Goal: Task Accomplishment & Management: Use online tool/utility

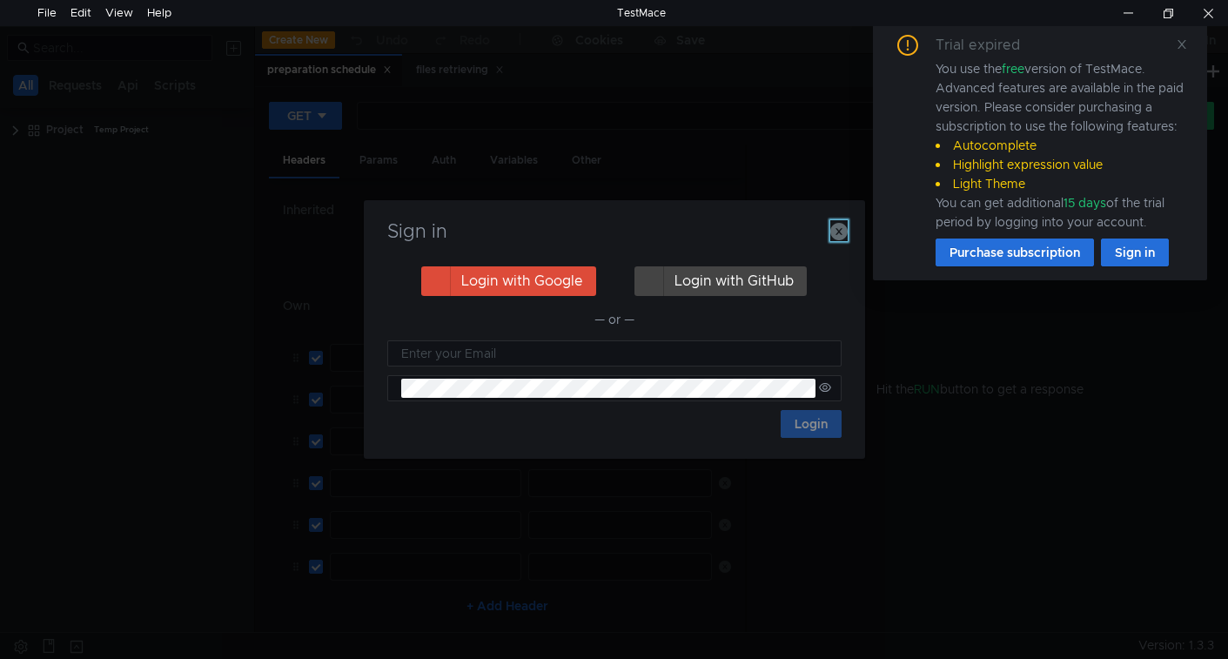
click at [839, 232] on icon "button" at bounding box center [838, 231] width 17 height 17
click at [1181, 40] on icon at bounding box center [1182, 44] width 12 height 12
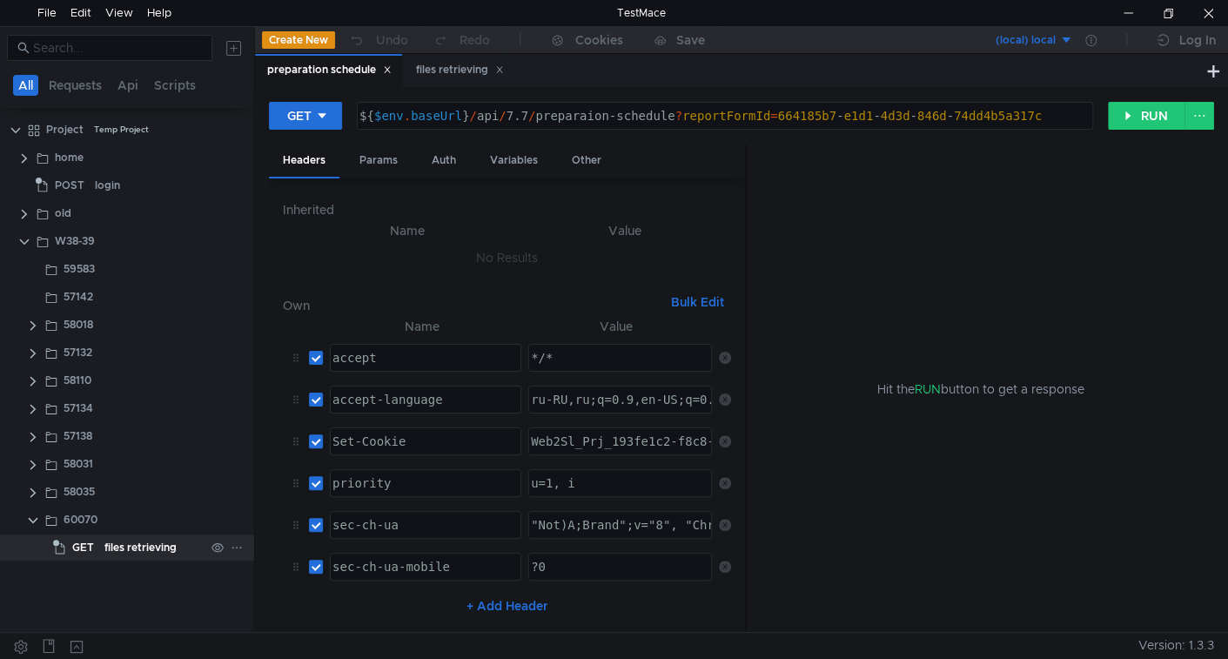
click at [118, 543] on div "files retrieving" at bounding box center [140, 547] width 72 height 26
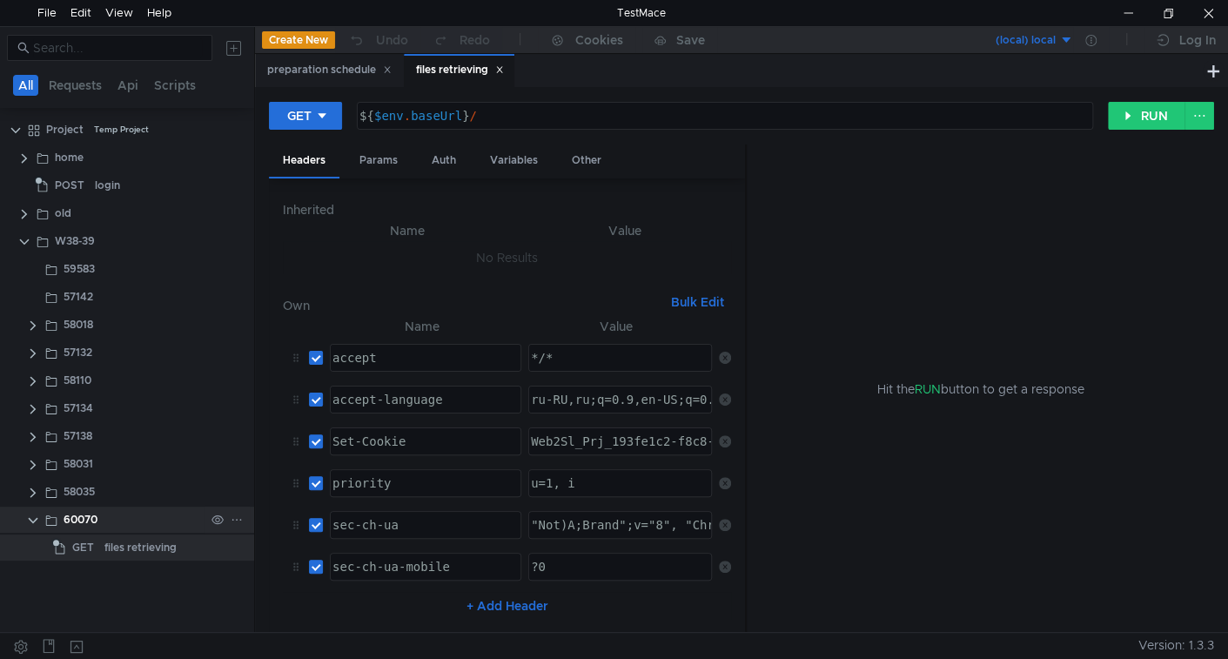
click at [238, 518] on icon at bounding box center [237, 520] width 12 height 12
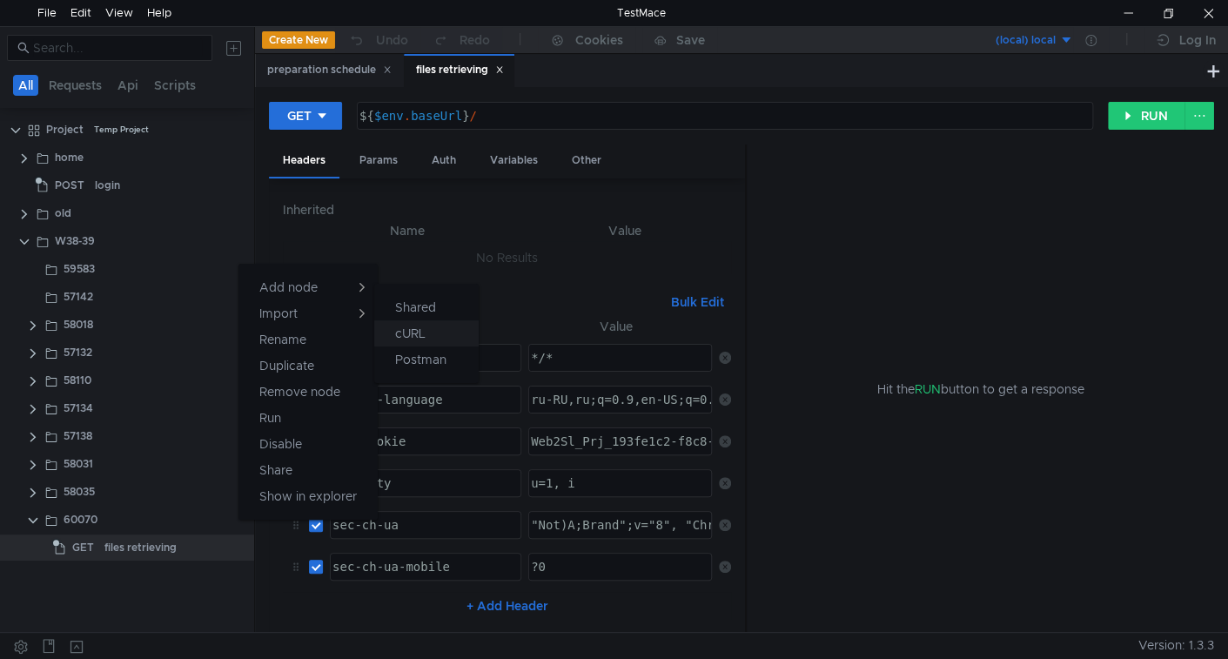
click at [407, 338] on app-tour-anchor "cURL" at bounding box center [410, 333] width 30 height 21
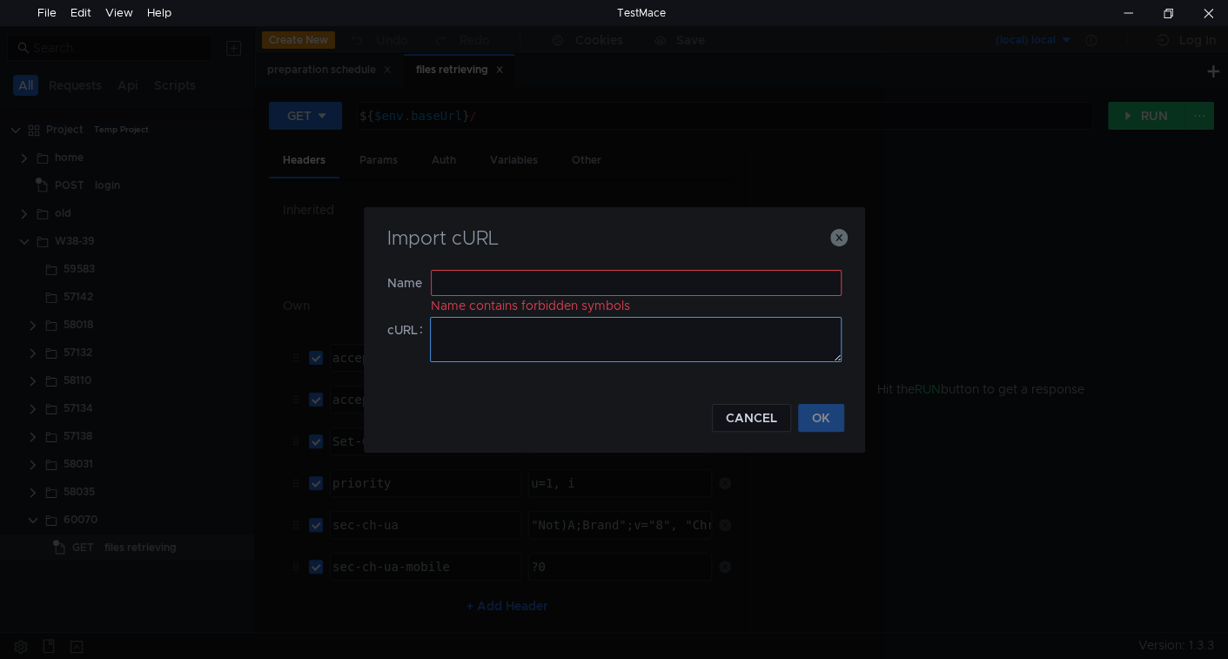
type input "curl 'https://ius-msb.sgp72.ru/ius-msb-dev/api/Documents/6330204"
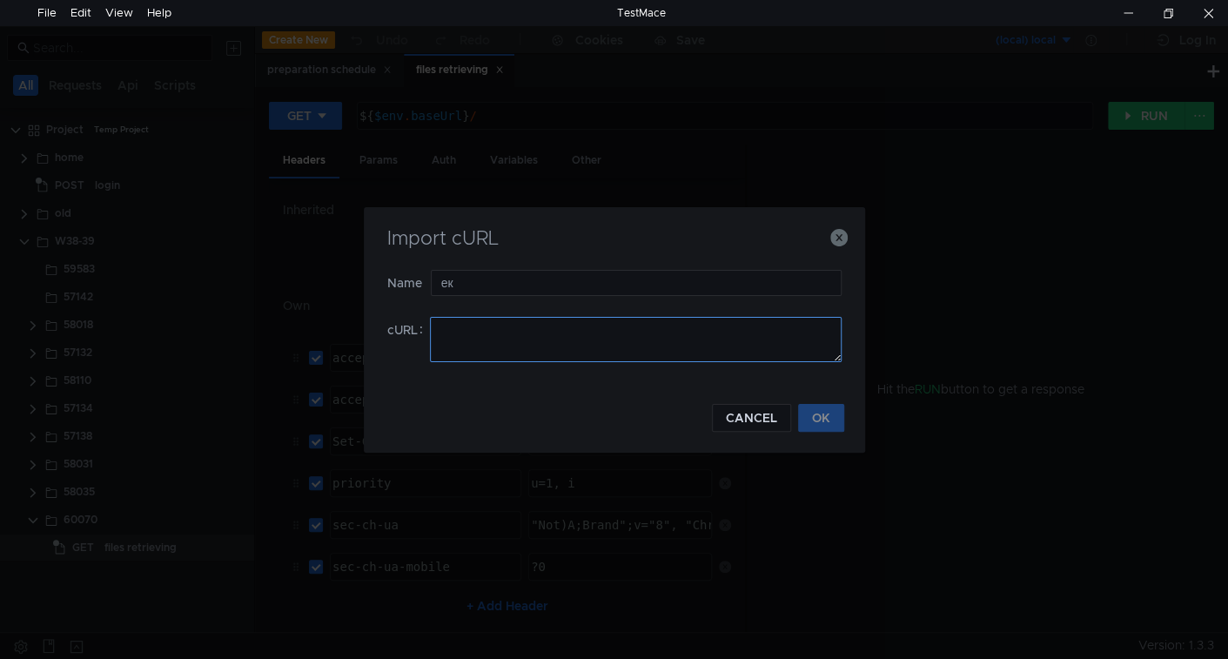
type input "е"
type input "tree"
click at [547, 330] on textarea at bounding box center [636, 339] width 412 height 45
paste textarea "curl 'https://ius-msb.sgp72.ru/ius-msb-dev/api/Documents/6330204e-f635-4365-bee…"
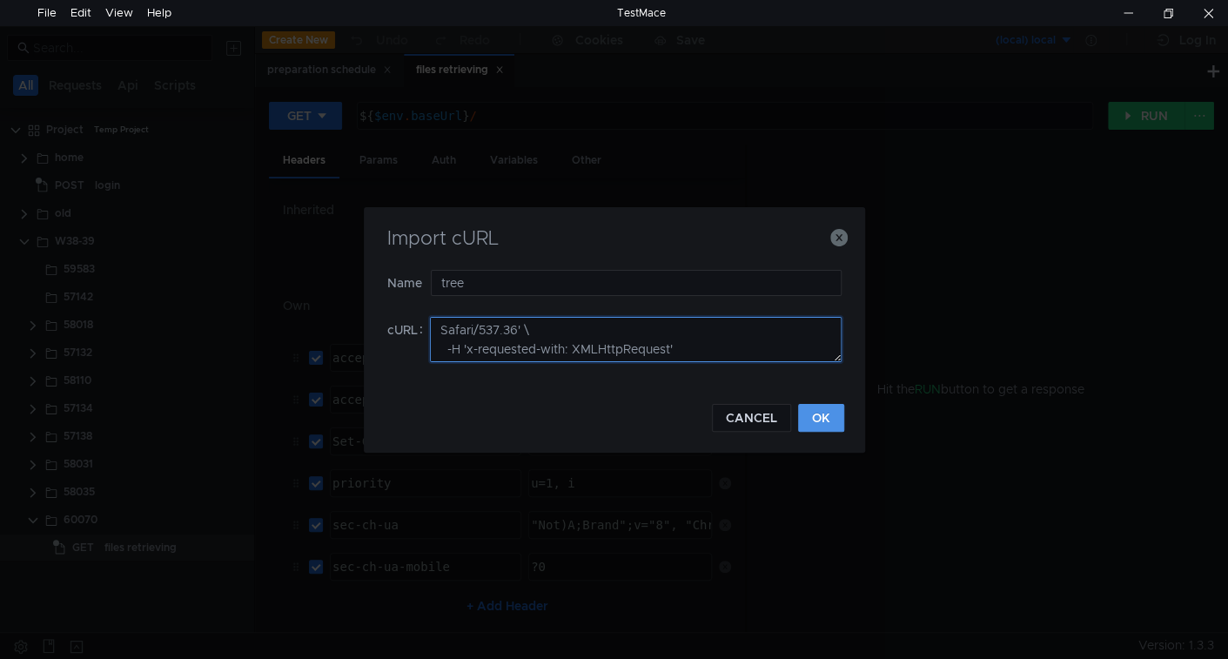
type textarea "curl 'https://ius-msb.sgp72.ru/ius-msb-dev/api/Documents/6330204e-f635-4365-bee…"
click at [823, 413] on button "OK" at bounding box center [821, 418] width 46 height 28
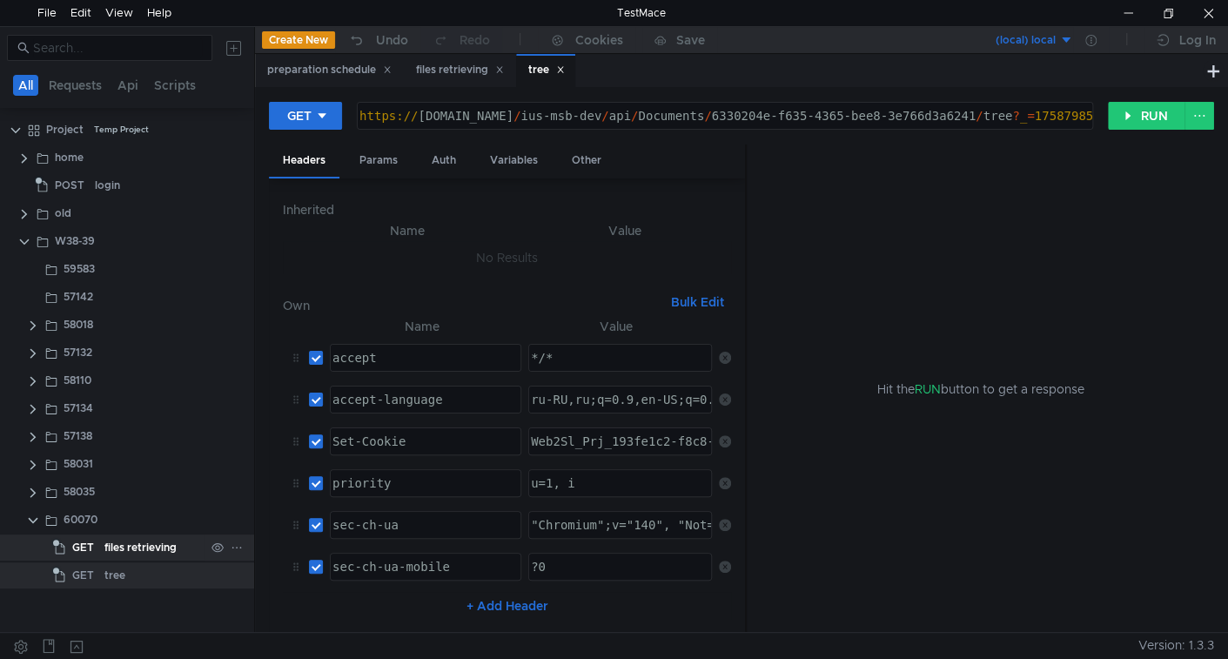
click at [119, 547] on div "files retrieving" at bounding box center [140, 547] width 72 height 26
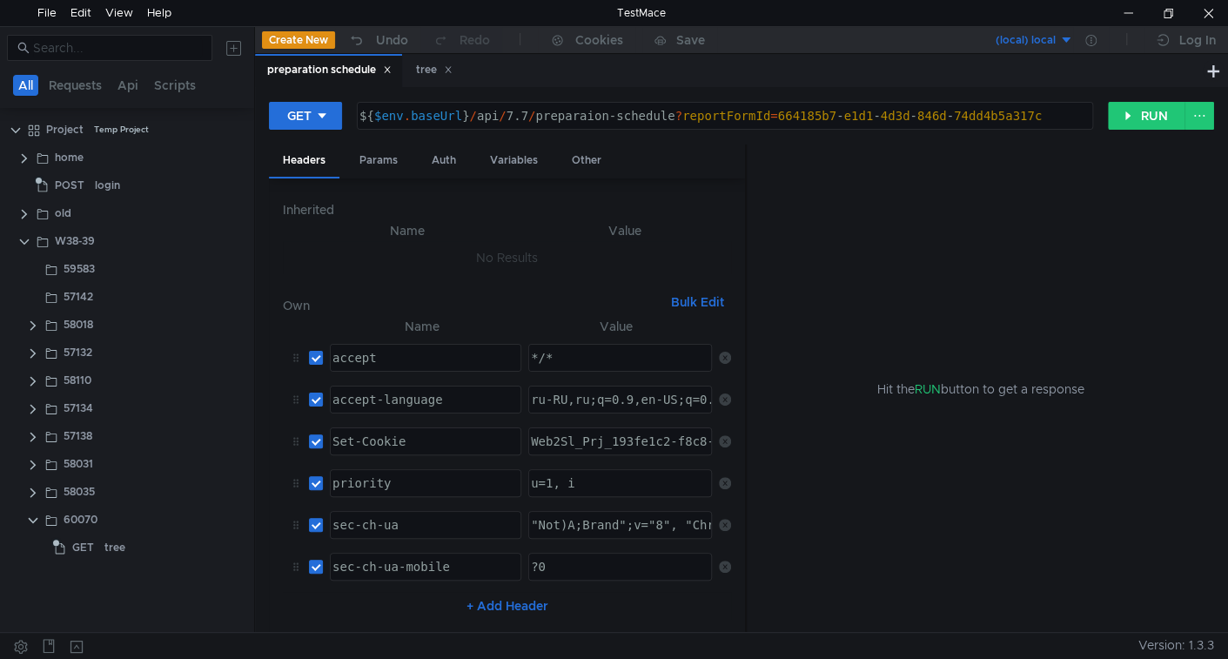
click at [92, 542] on span "GET" at bounding box center [83, 547] width 22 height 26
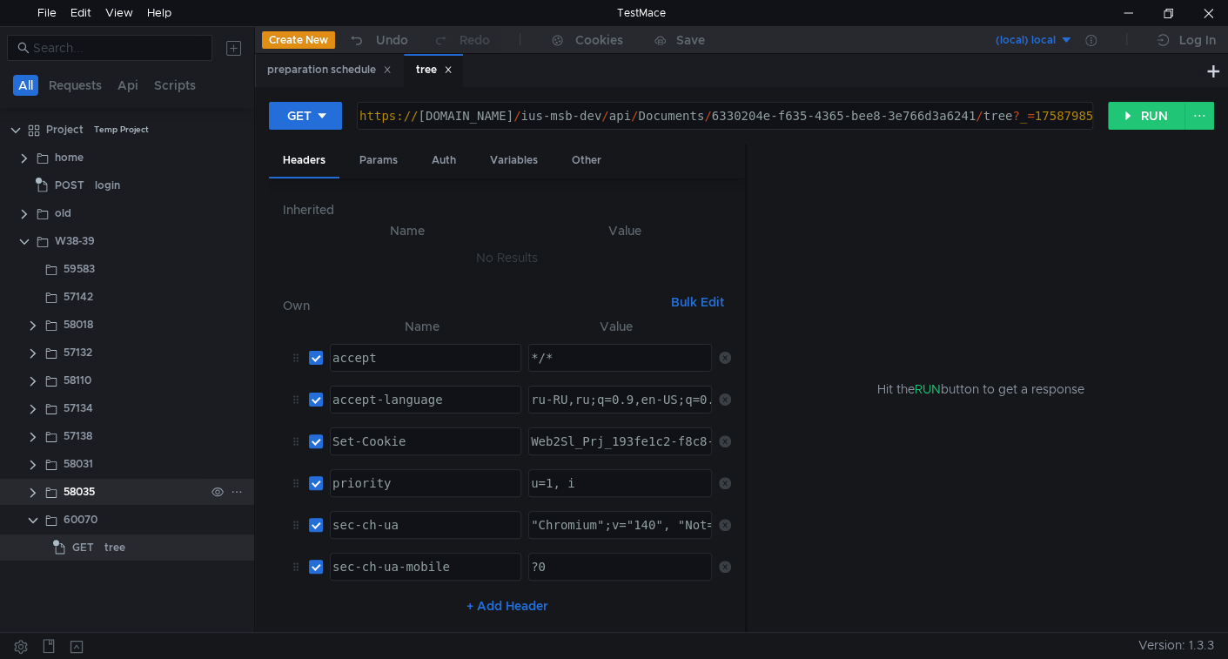
click at [35, 492] on clr-icon at bounding box center [33, 493] width 14 height 14
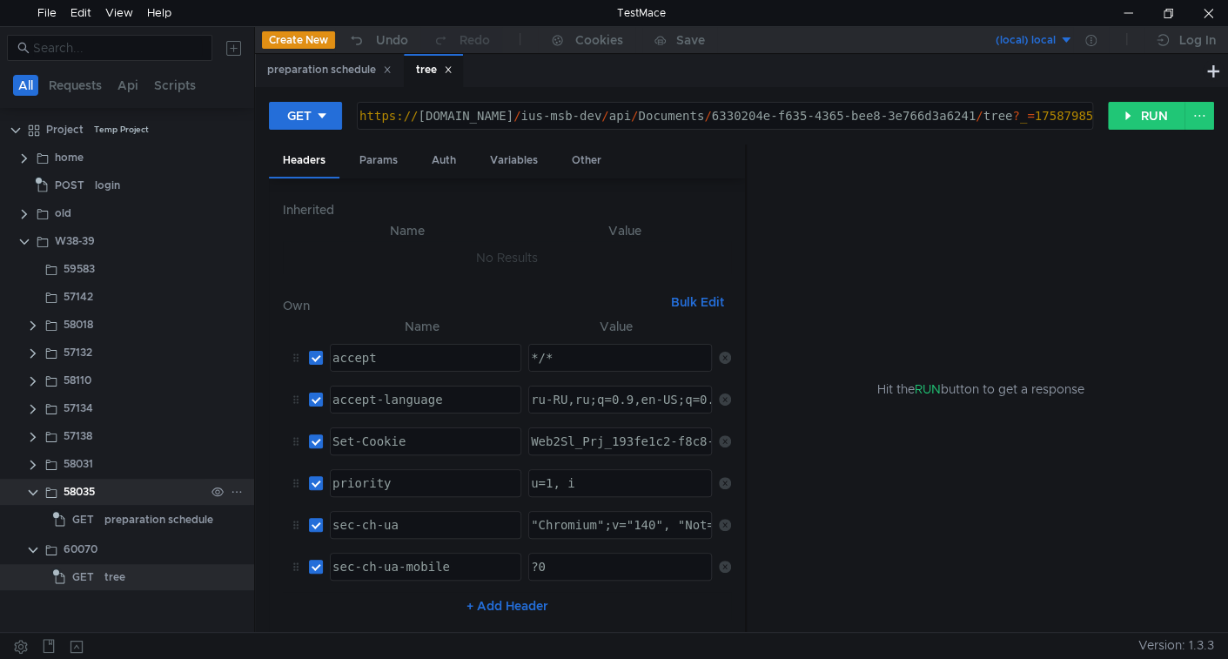
click at [33, 492] on clr-icon at bounding box center [33, 493] width 14 height 14
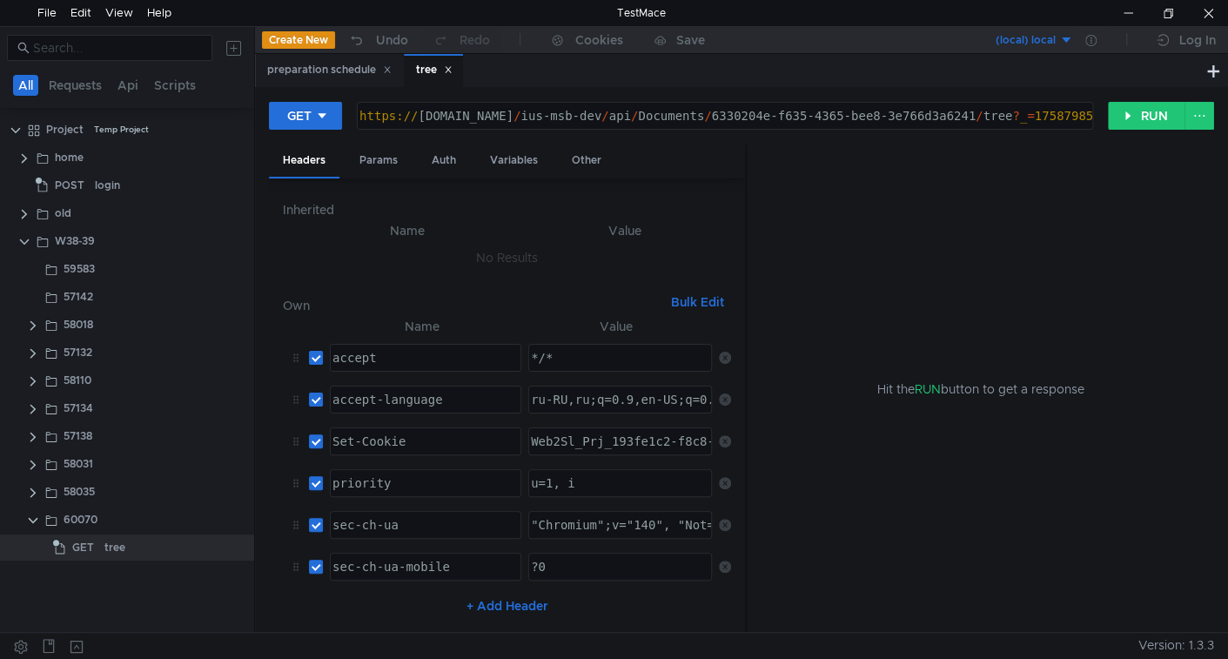
click at [628, 112] on div "https:// ius-msb.sgp72.ru / ius-msb-dev / api / Documents / 6330204e-f635-4365-…" at bounding box center [904, 130] width 1096 height 42
click at [384, 153] on div "Params" at bounding box center [379, 160] width 66 height 32
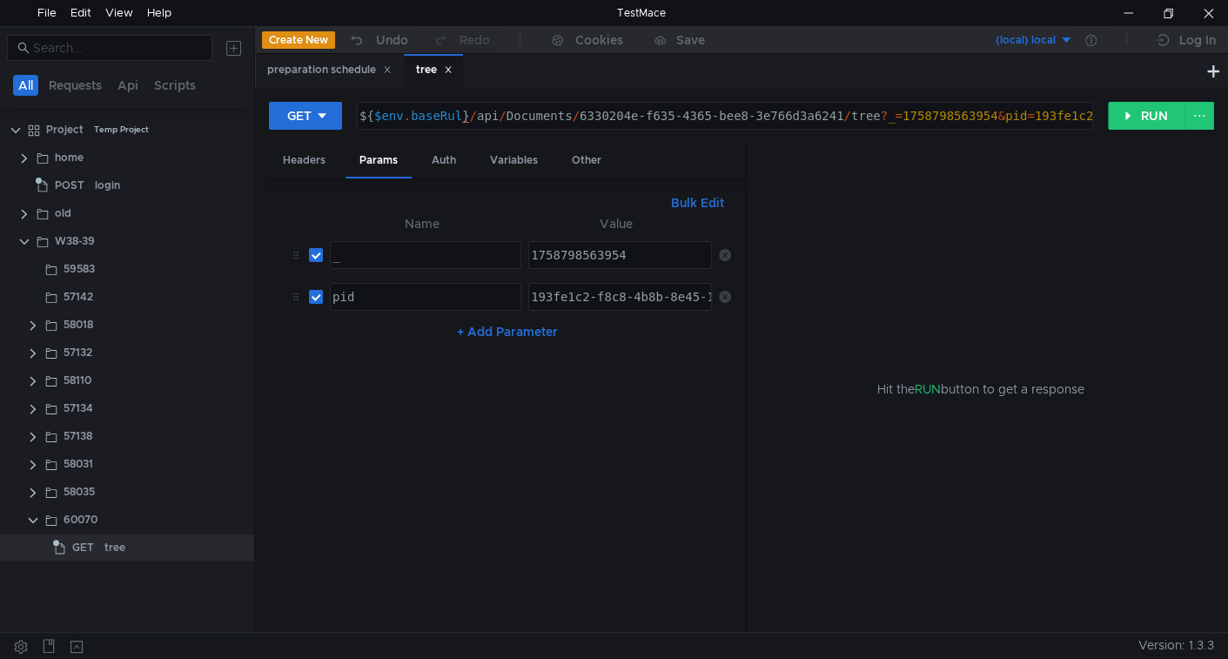
click at [725, 252] on icon at bounding box center [725, 255] width 12 height 12
click at [726, 254] on icon at bounding box center [725, 255] width 12 height 12
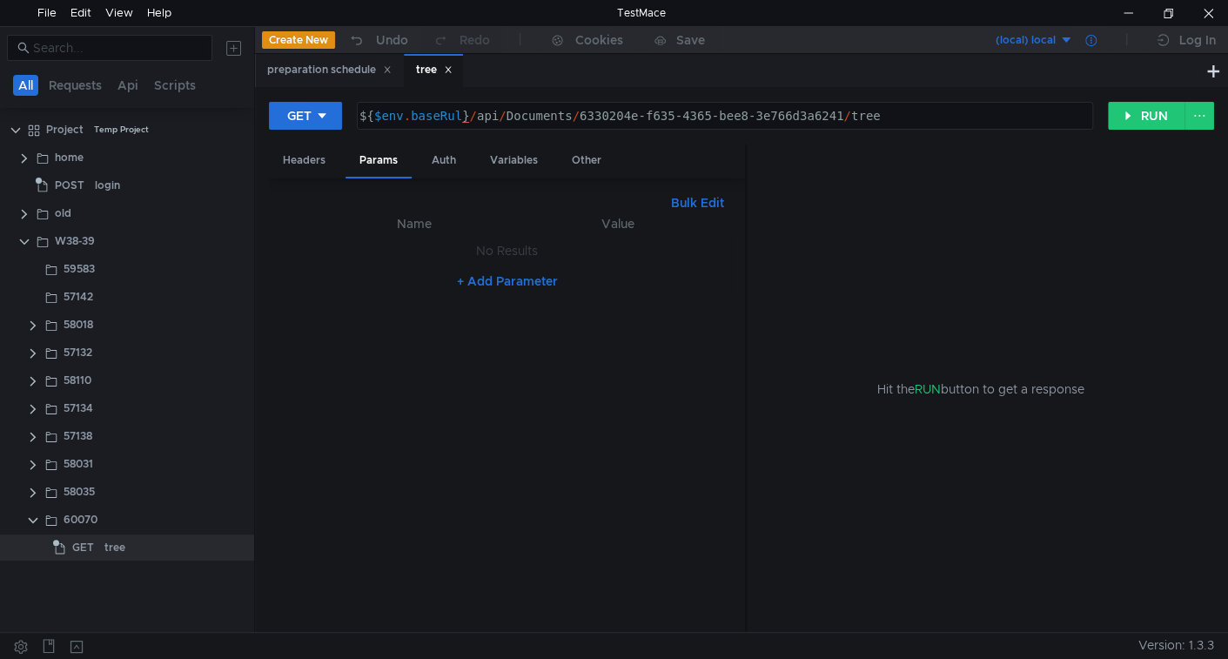
click at [1088, 43] on icon at bounding box center [1090, 40] width 11 height 11
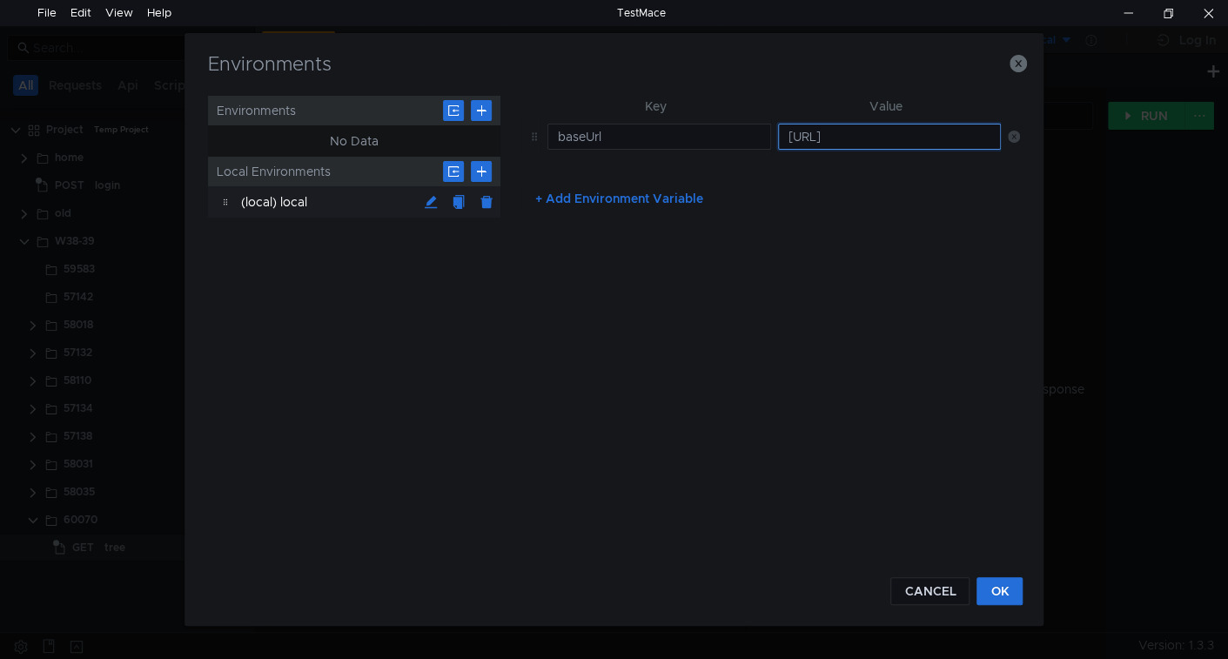
drag, startPoint x: 914, startPoint y: 138, endPoint x: 878, endPoint y: 144, distance: 36.4
click at [914, 138] on input "https://localhost:54027" at bounding box center [890, 137] width 224 height 26
drag, startPoint x: 810, startPoint y: 136, endPoint x: 821, endPoint y: 138, distance: 10.8
click at [821, 138] on input "https://localhost:54027" at bounding box center [890, 137] width 224 height 26
click at [1019, 64] on icon "button" at bounding box center [1018, 63] width 17 height 17
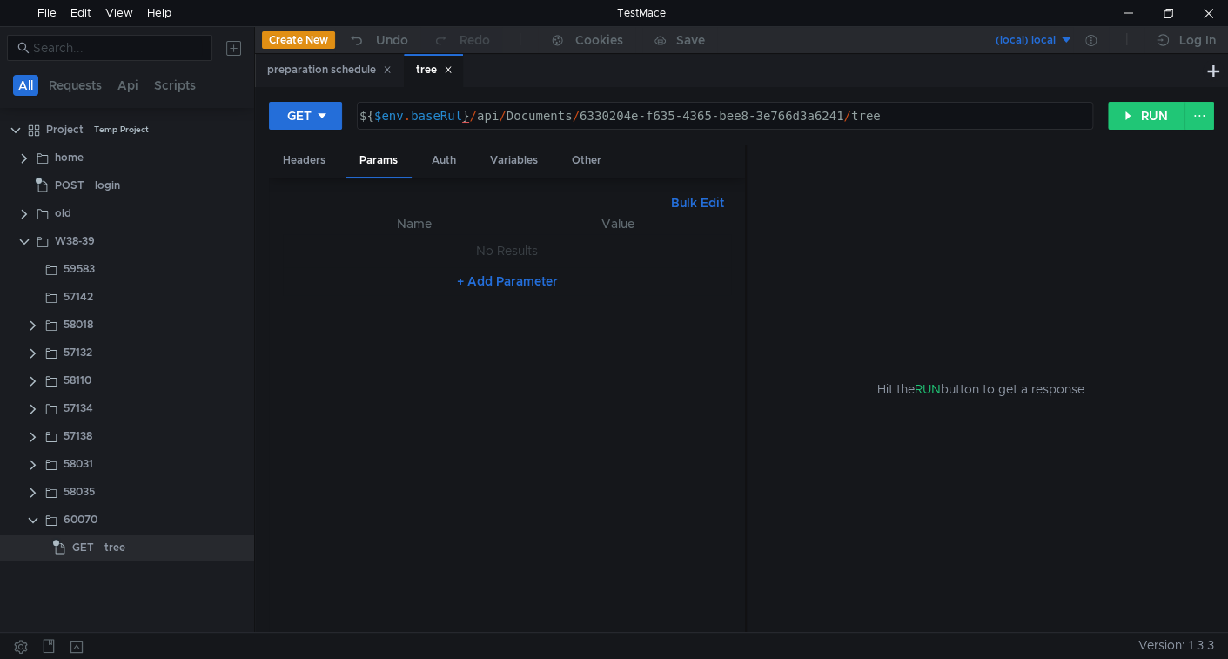
click at [520, 116] on div "${ $env . baseRul } / api / Documents / 6330204e-f635-4365-bee8-3e766d3a6241 / …" at bounding box center [723, 130] width 735 height 42
click at [1150, 114] on button "RUN" at bounding box center [1146, 116] width 77 height 28
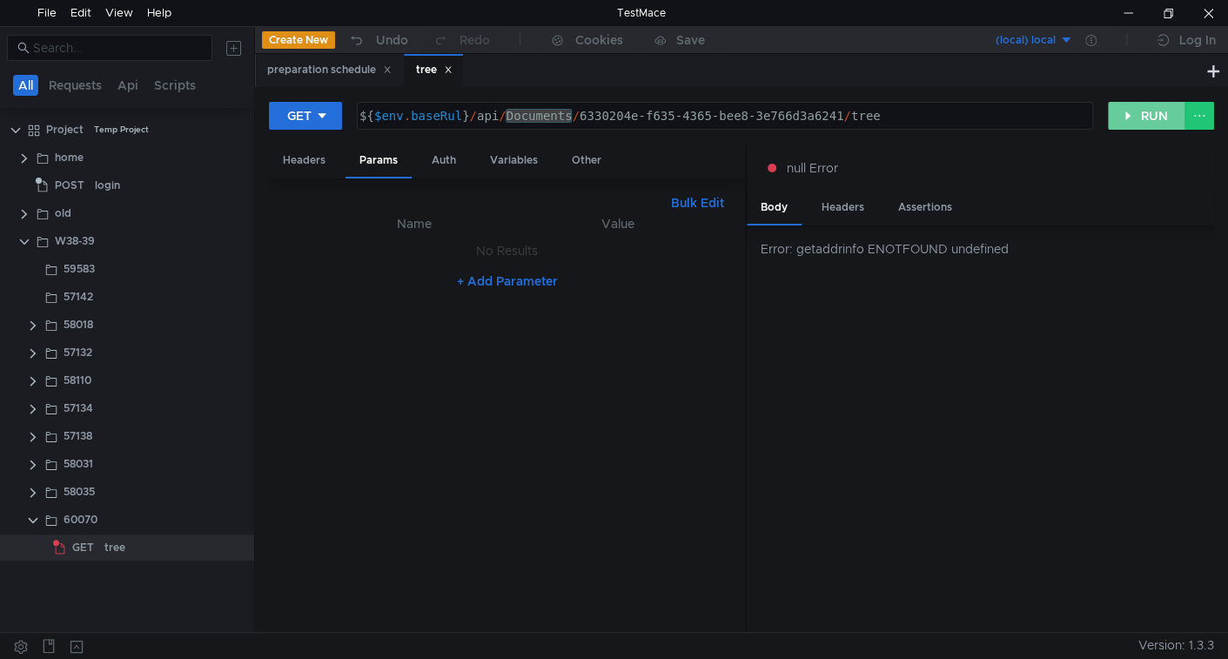
click at [1140, 112] on button "RUN" at bounding box center [1146, 116] width 77 height 28
click at [1170, 112] on button "RUN" at bounding box center [1146, 116] width 77 height 28
click at [453, 114] on div "${ $env . baseRul } / api / Documents / 6330204e-f635-4365-bee8-3e766d3a6241 / …" at bounding box center [723, 130] width 735 height 42
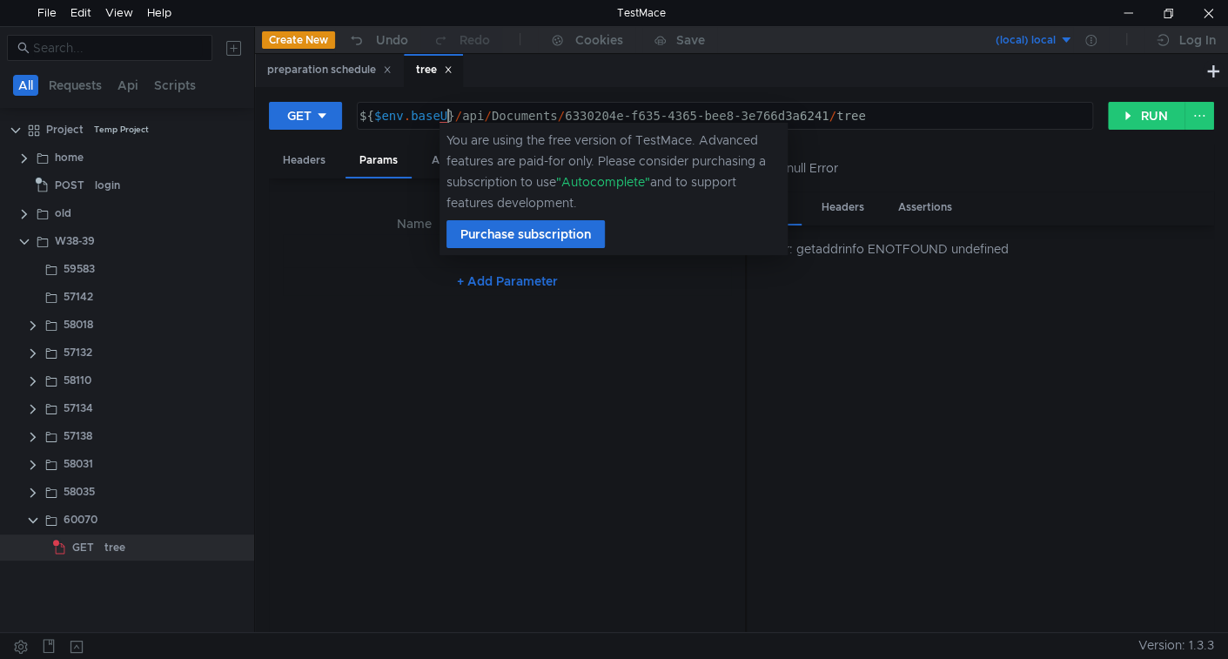
scroll to position [0, 6]
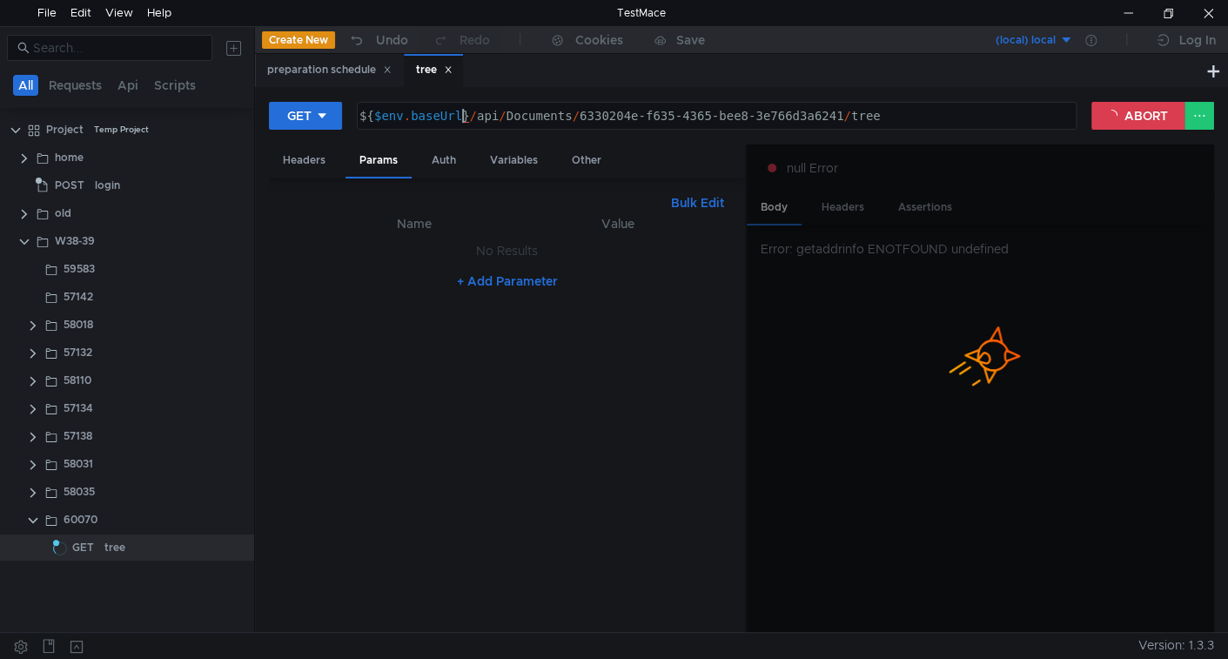
type textarea "${$env.baseUrl}/api/Documents/6330204e-f635-4365-bee8-3e766d3a6241/tree"
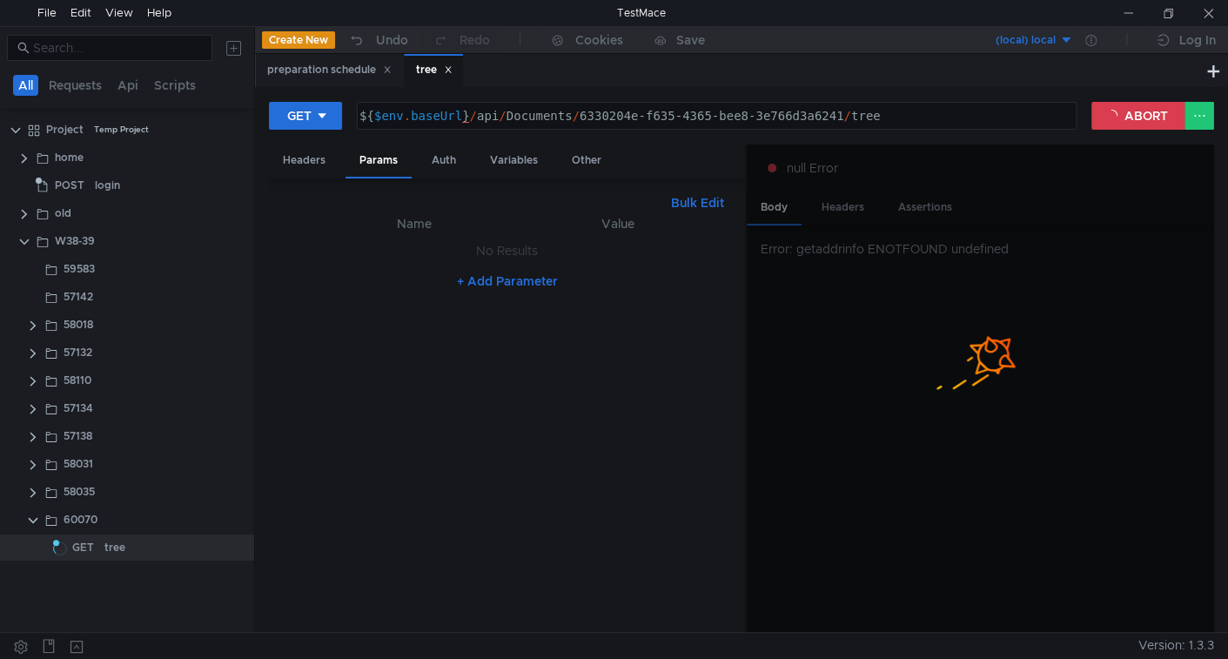
scroll to position [0, 6]
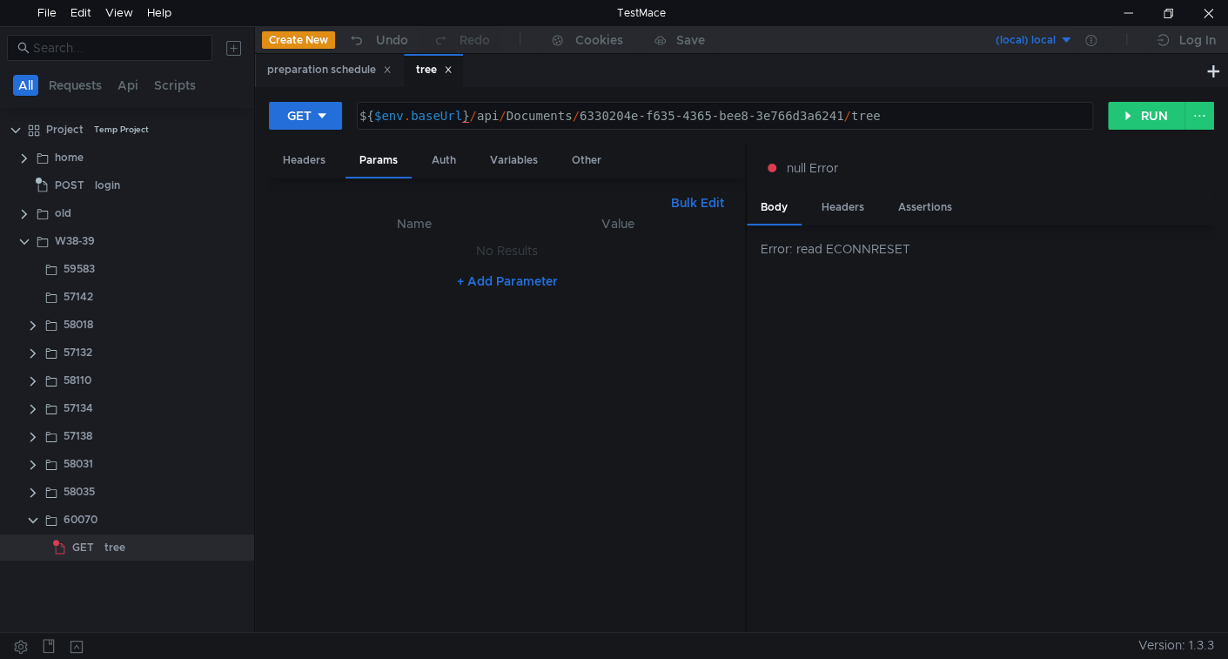
click at [682, 206] on button "Bulk Edit" at bounding box center [697, 202] width 67 height 21
click at [628, 255] on div at bounding box center [507, 429] width 448 height 433
type textarea "з"
paste textarea "Структура документа"
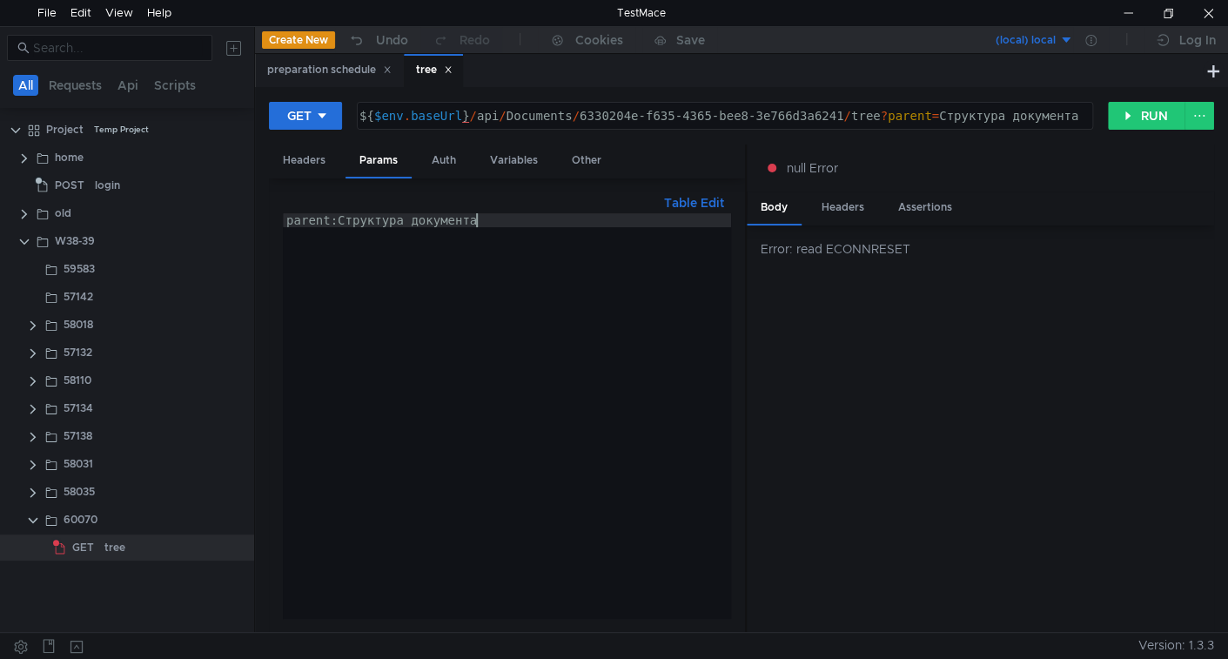
type textarea "parent:Структура документа"
click at [1140, 122] on button "RUN" at bounding box center [1146, 116] width 77 height 28
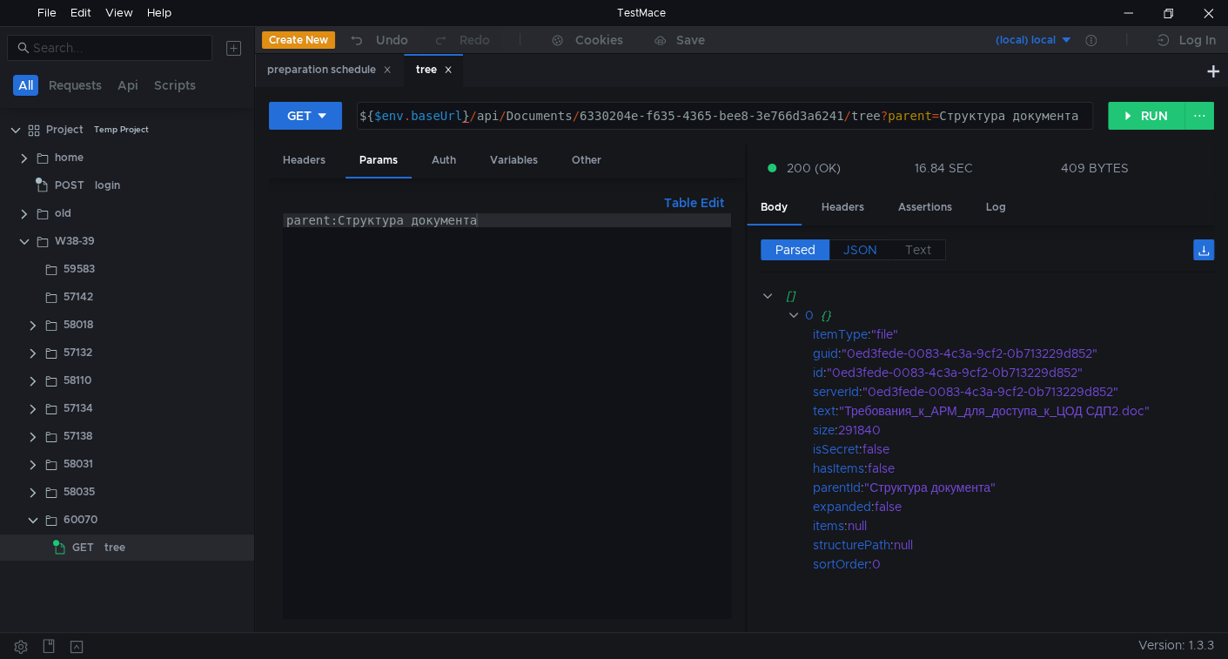
click at [874, 242] on span "JSON" at bounding box center [860, 250] width 34 height 16
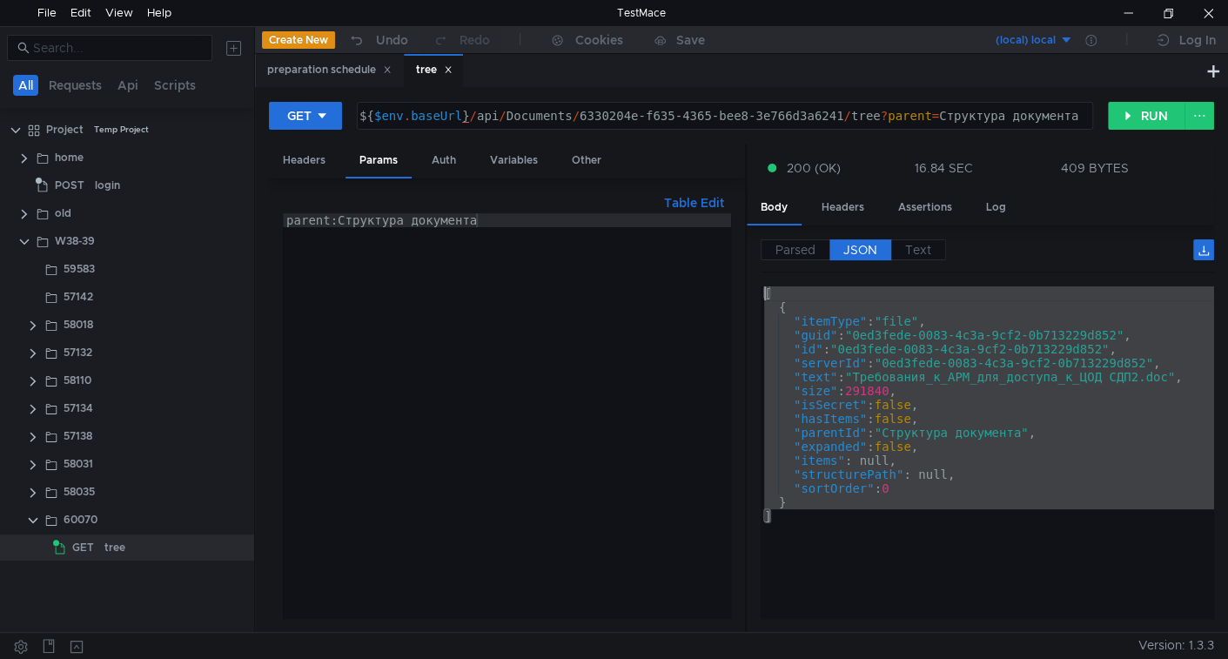
drag, startPoint x: 795, startPoint y: 515, endPoint x: 679, endPoint y: 282, distance: 260.4
click at [679, 282] on as-split "Headers Params Auth Variables Other Table Edit parent:Структура документа paren…" at bounding box center [741, 388] width 945 height 489
type textarea "[ {"
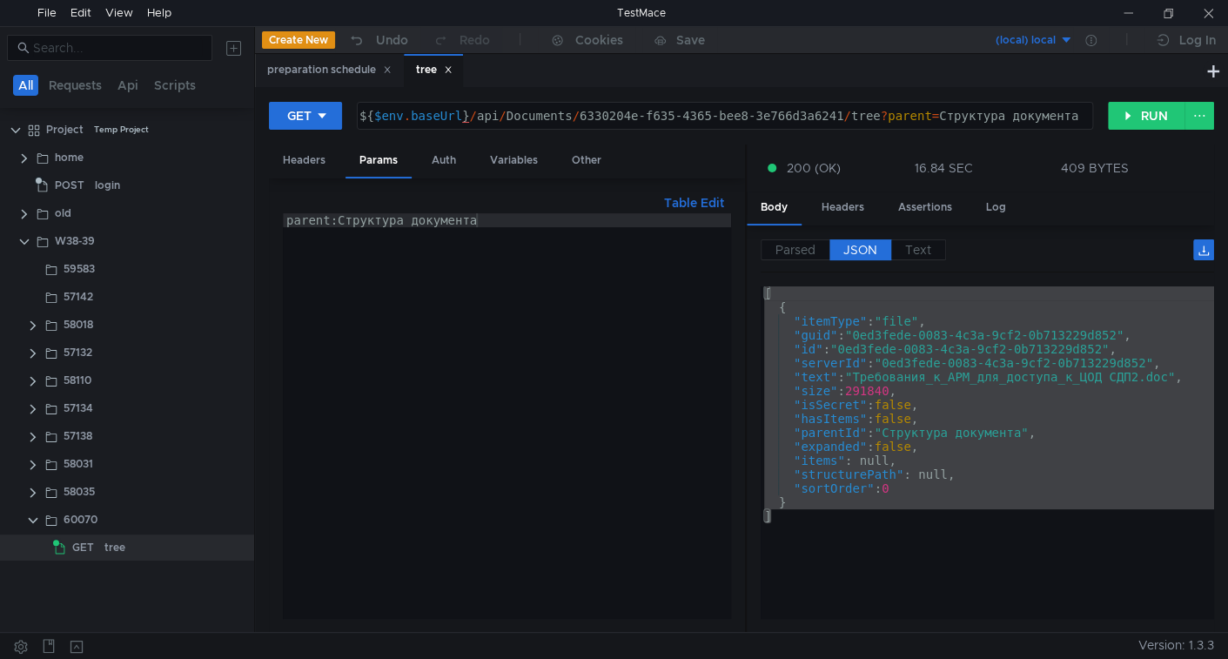
scroll to position [0, 2]
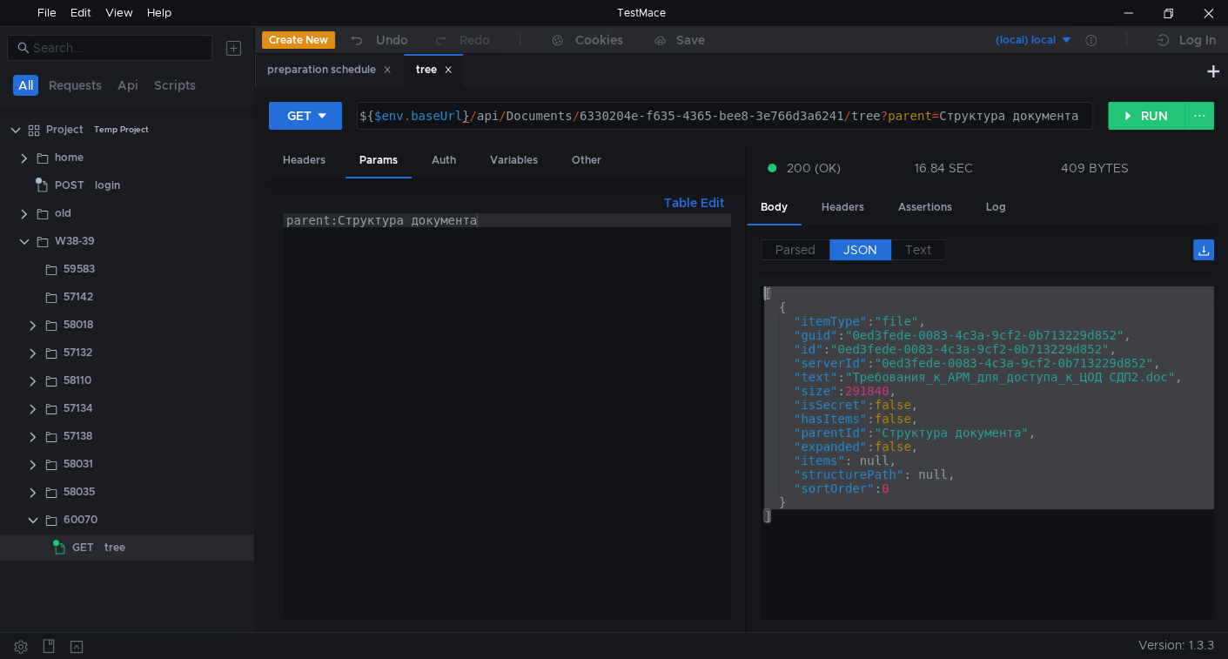
click at [814, 381] on div "[ { "itemType" : "file" , "guid" : "0ed3fede-0083-4c3a-9cf2-0b713229d852" , "id…" at bounding box center [987, 452] width 453 height 332
type textarea ""text": "Требования_к_АРМ_для_доступа_к_ЦОД СДП2.doc","
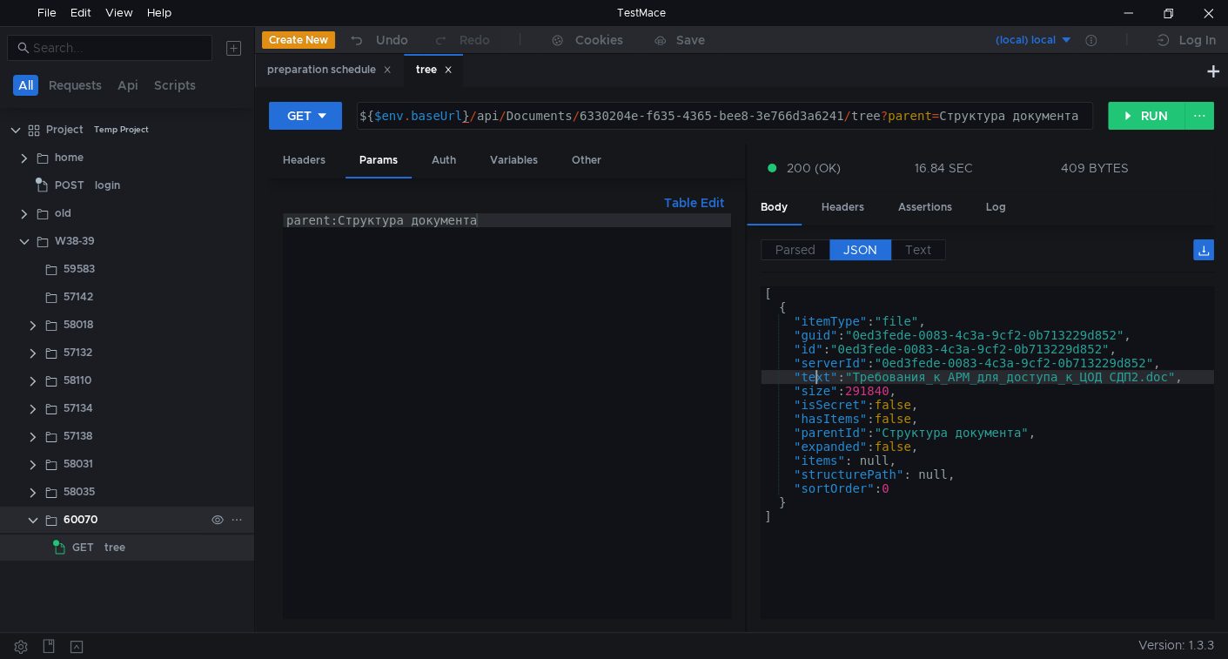
click at [30, 520] on clr-icon at bounding box center [33, 521] width 14 height 14
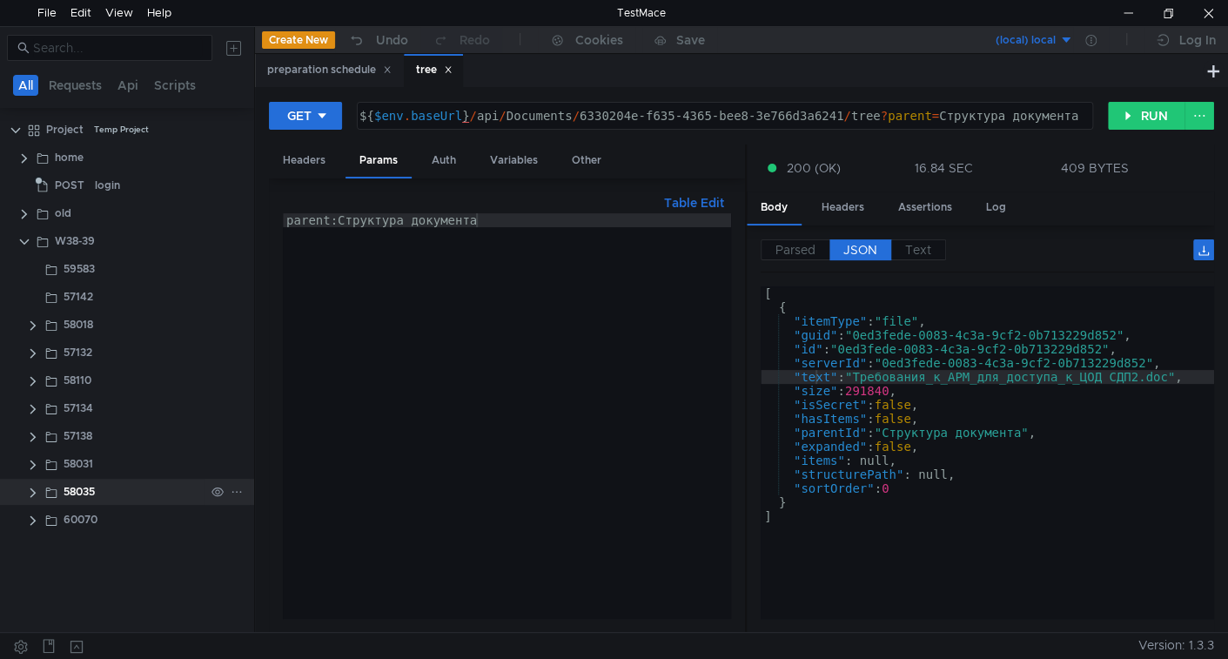
click at [30, 494] on clr-icon at bounding box center [33, 493] width 14 height 14
click at [156, 520] on div "preparation schedule" at bounding box center [158, 520] width 109 height 26
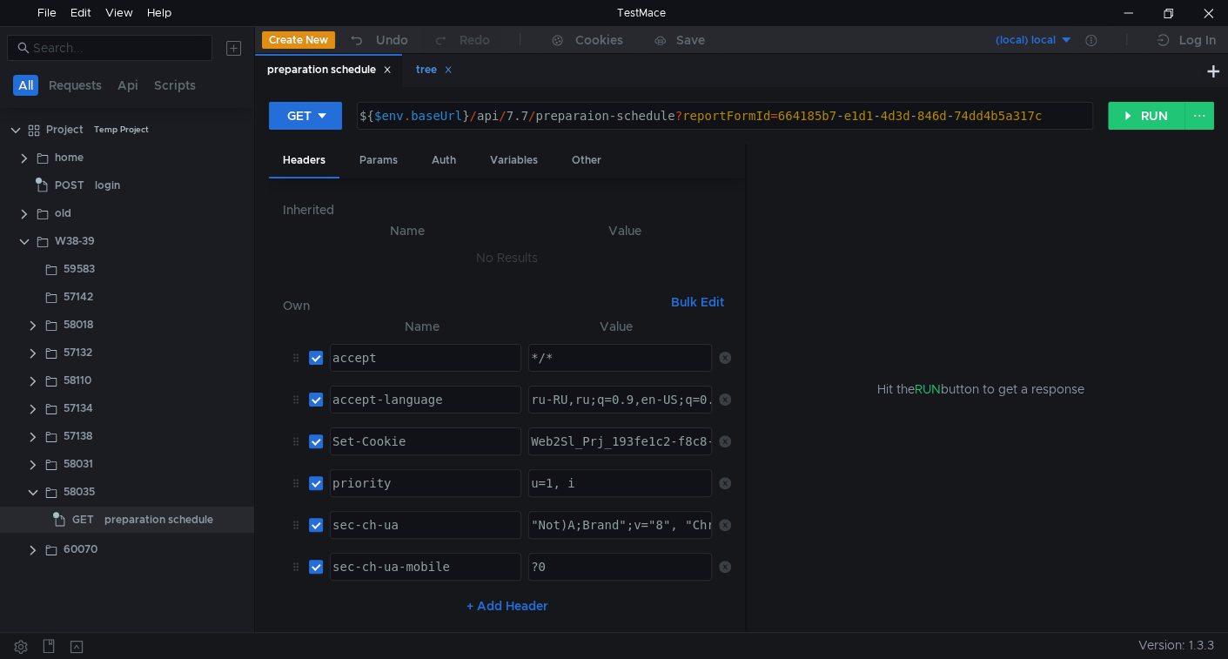
click at [453, 74] on icon at bounding box center [448, 69] width 9 height 9
click at [151, 527] on div "preparation schedule" at bounding box center [158, 520] width 109 height 26
click at [1143, 115] on button "RUN" at bounding box center [1146, 116] width 77 height 28
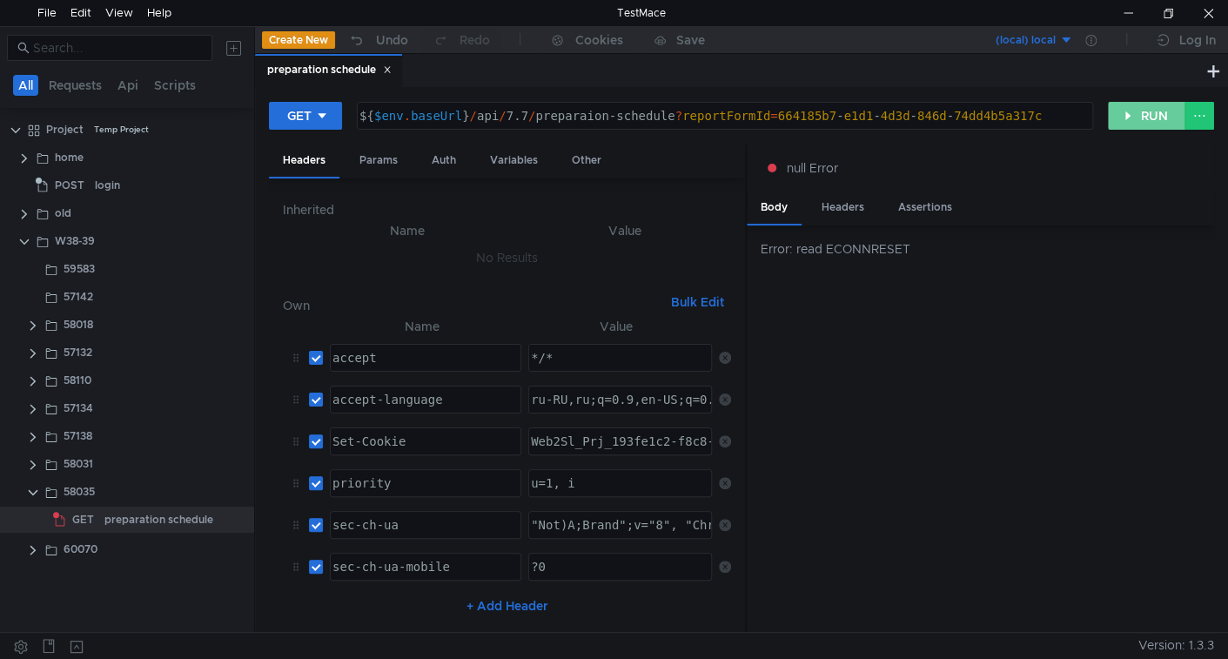
click at [1122, 118] on button "RUN" at bounding box center [1146, 116] width 77 height 28
click at [1140, 121] on button "RUN" at bounding box center [1146, 116] width 77 height 28
click at [1145, 117] on button "RUN" at bounding box center [1146, 116] width 77 height 28
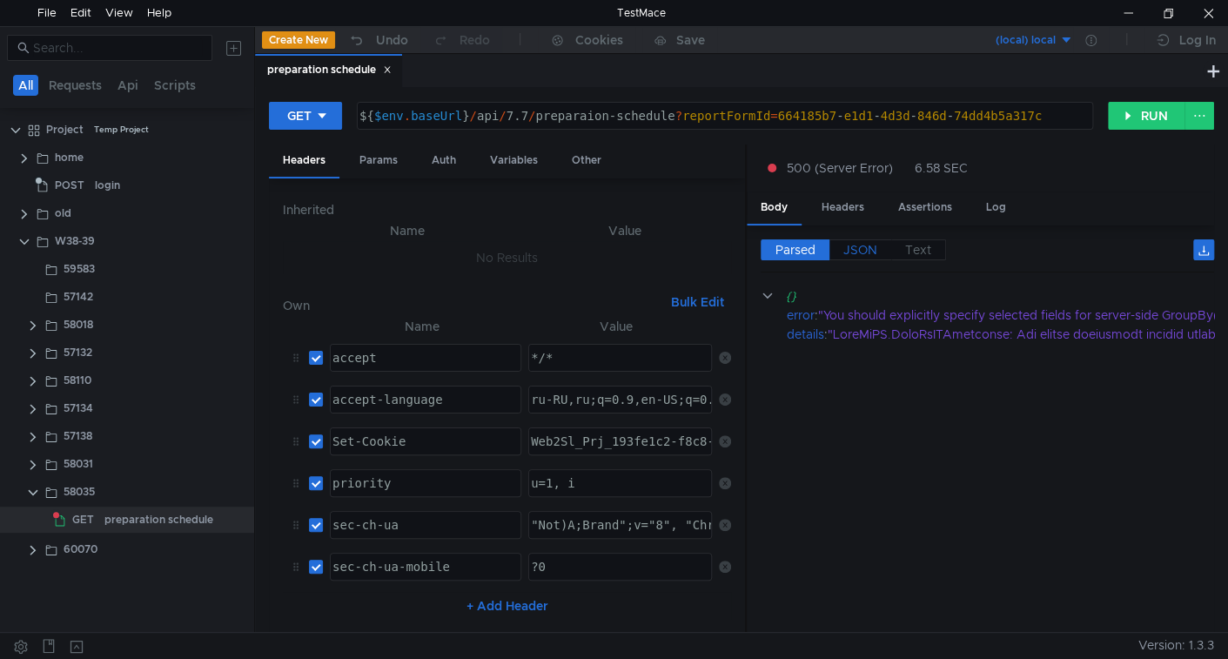
click at [879, 243] on label "JSON" at bounding box center [860, 249] width 62 height 21
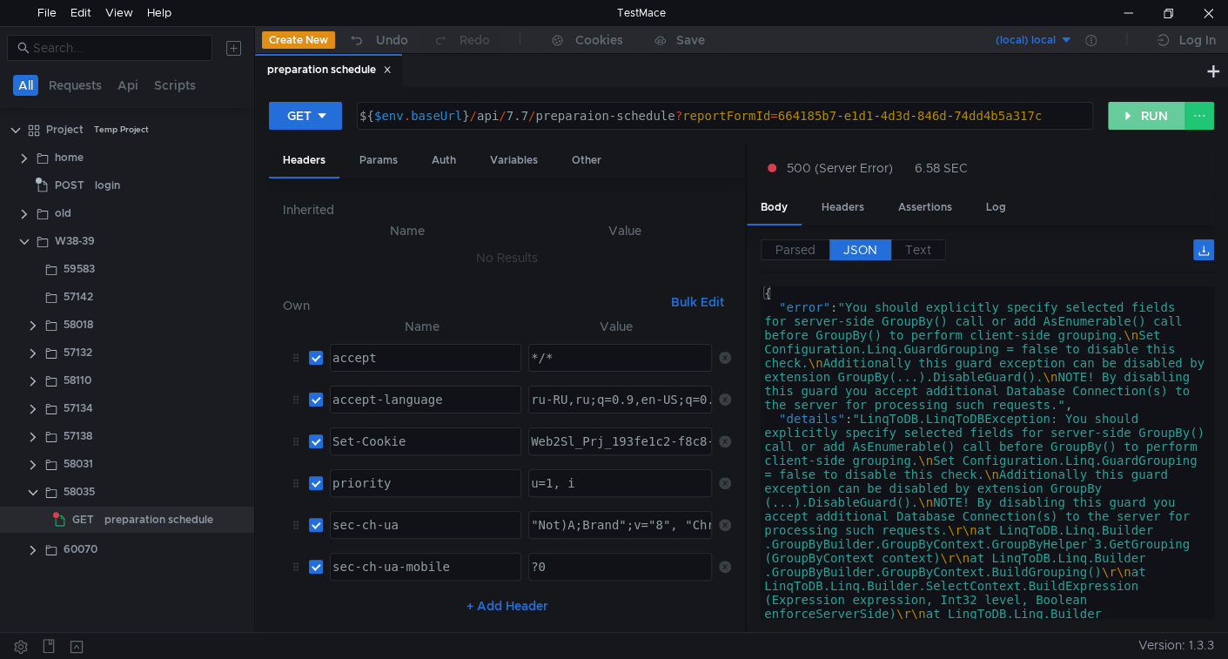
click at [1159, 113] on button "RUN" at bounding box center [1146, 116] width 77 height 28
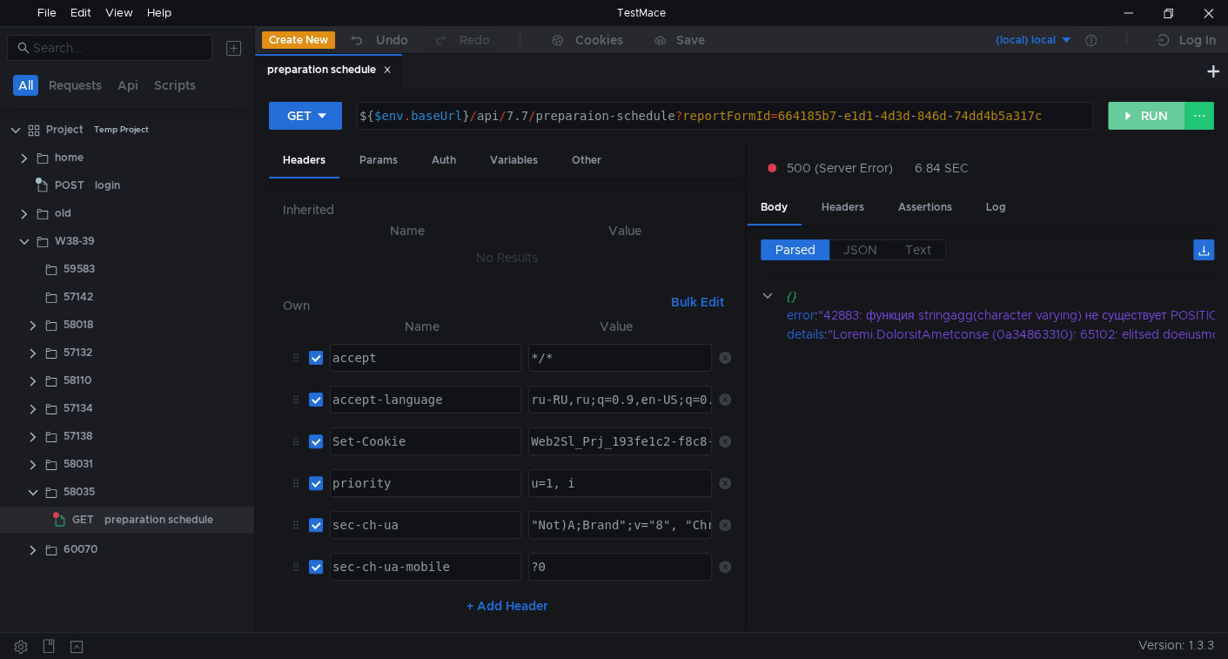
click at [1142, 105] on button "RUN" at bounding box center [1146, 116] width 77 height 28
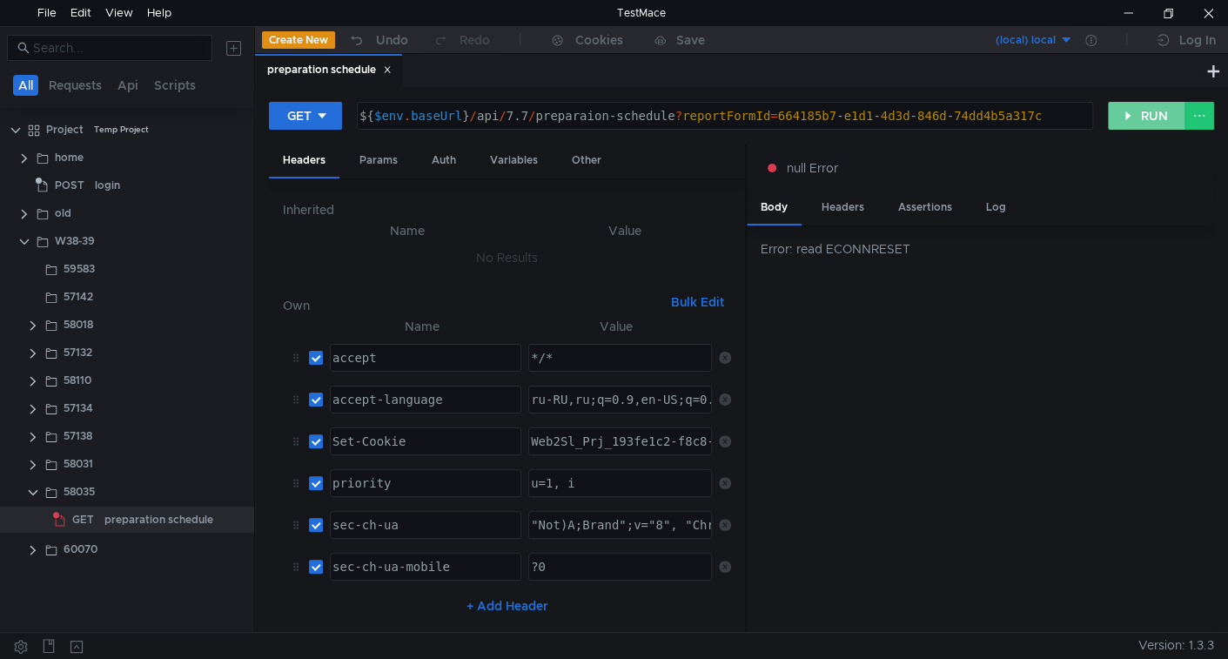
click at [1135, 115] on button "RUN" at bounding box center [1146, 116] width 77 height 28
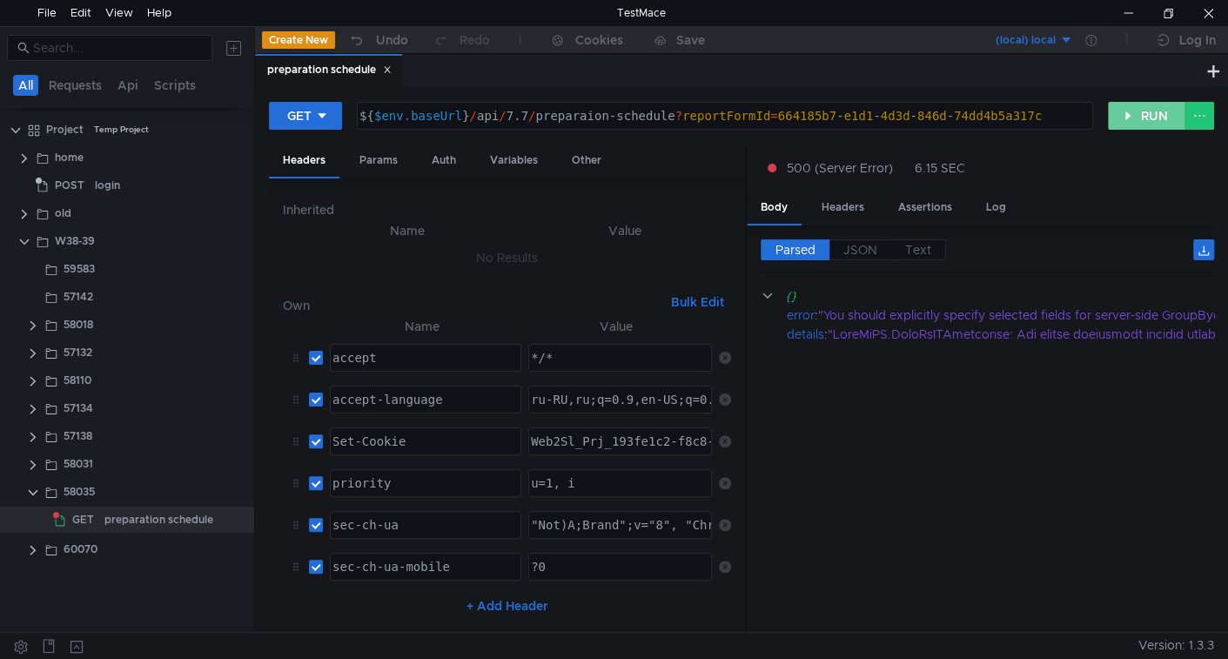
click at [1143, 120] on button "RUN" at bounding box center [1146, 116] width 77 height 28
drag, startPoint x: 1133, startPoint y: 118, endPoint x: 1109, endPoint y: 167, distance: 55.3
click at [1133, 118] on button "RUN" at bounding box center [1146, 116] width 77 height 28
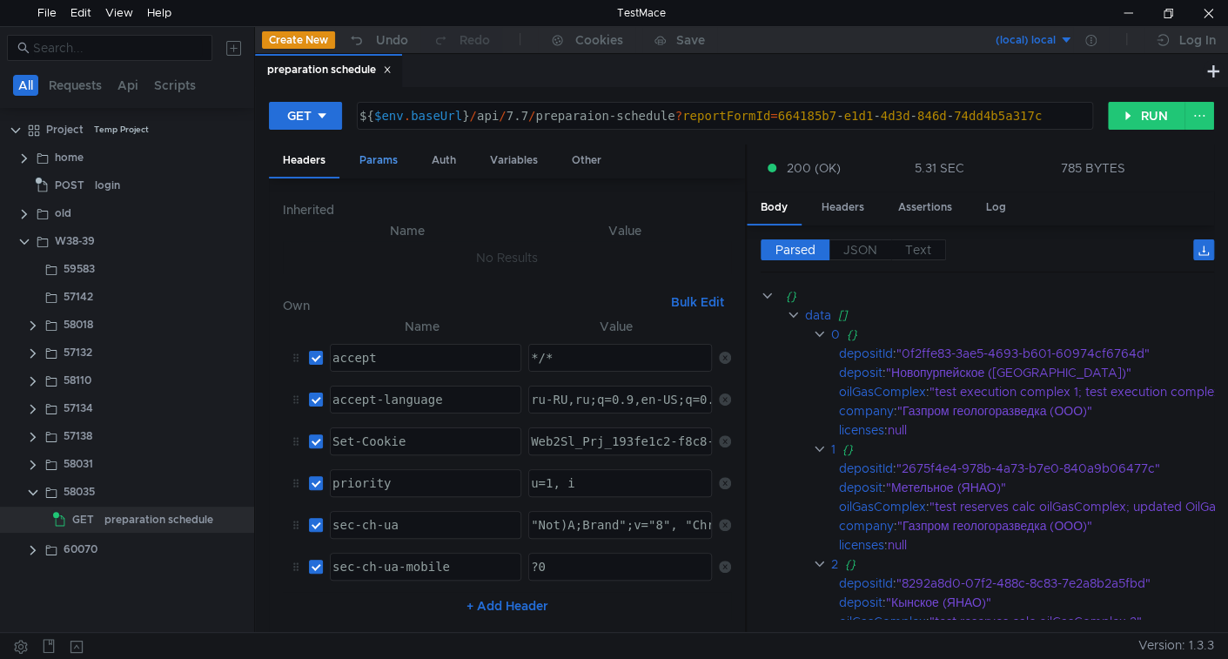
click at [386, 156] on div "Params" at bounding box center [379, 160] width 66 height 32
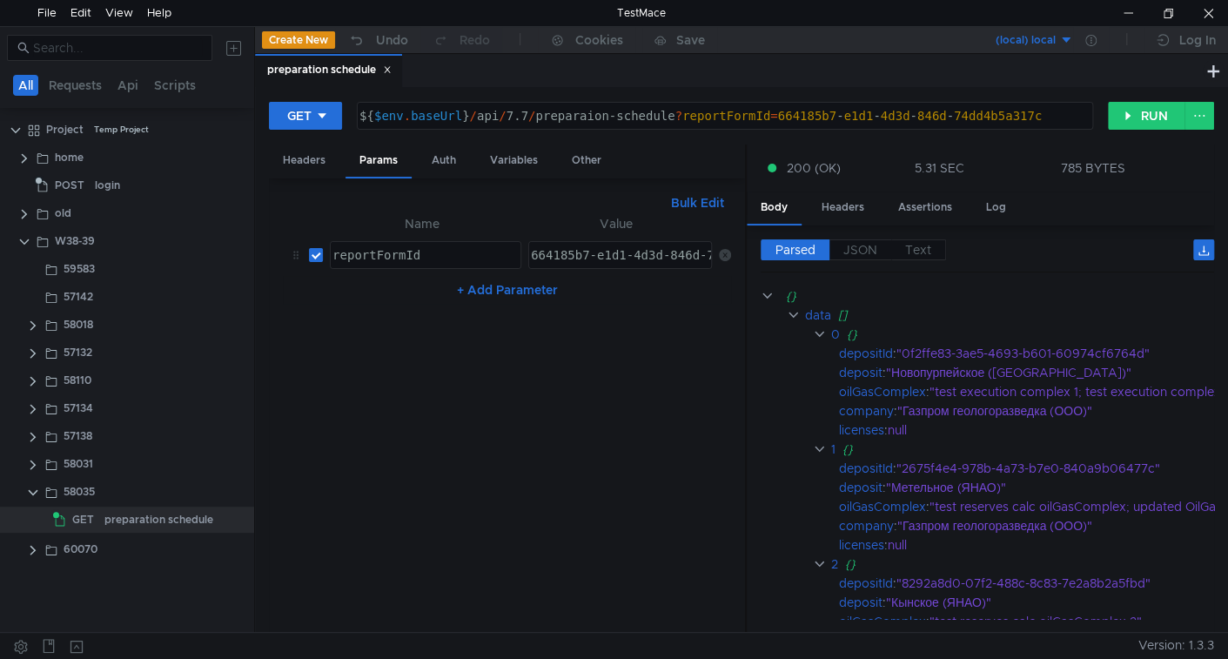
click at [691, 200] on button "Bulk Edit" at bounding box center [697, 202] width 67 height 21
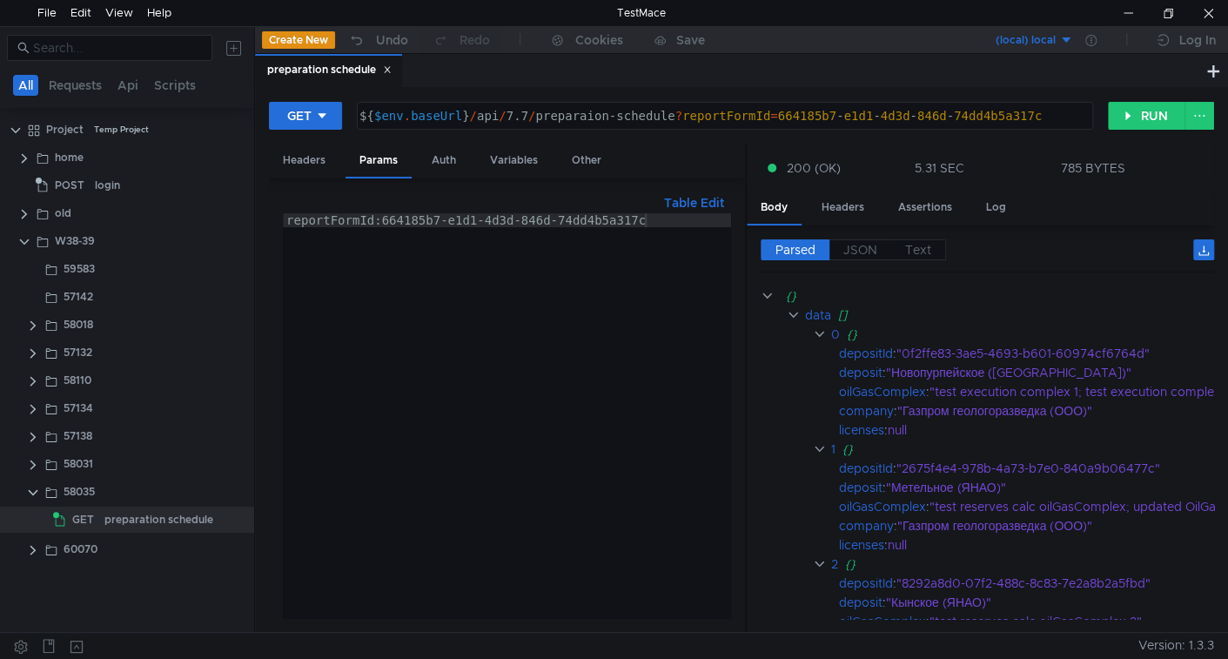
type textarea "reportFormId:664185b7-e1d1-4d3d-846d-74dd4b5a317c"
click at [665, 273] on div "reportFormId:664185b7-e1d1-4d3d-846d-74dd4b5a317c" at bounding box center [507, 429] width 448 height 433
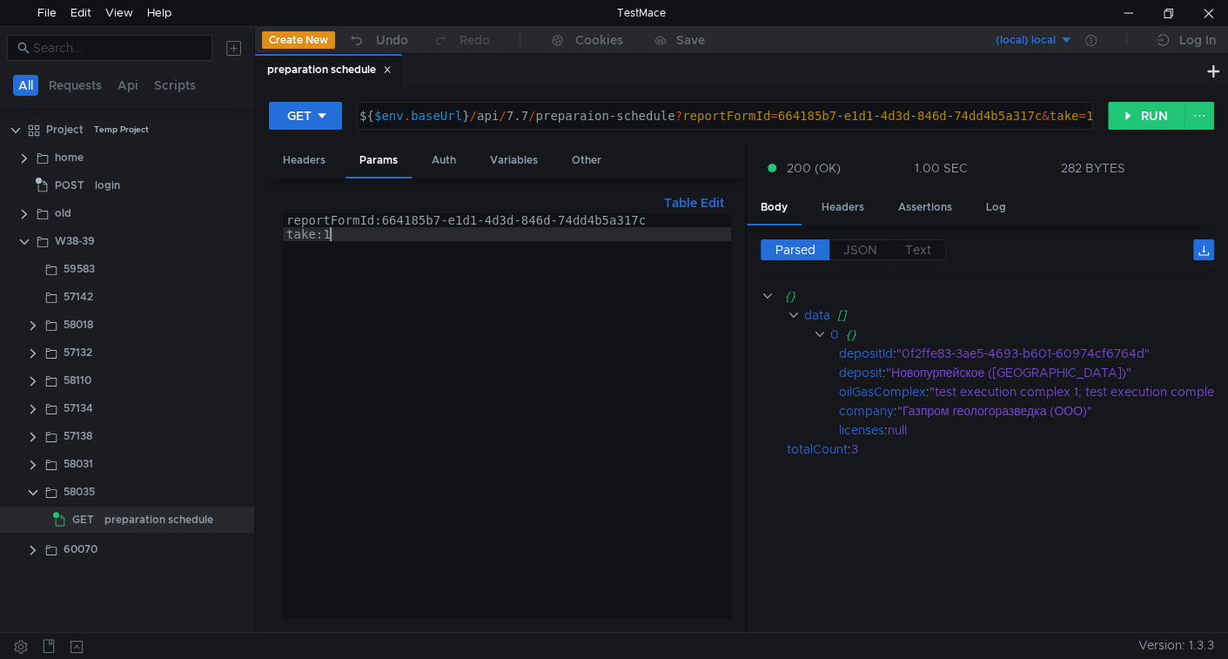
scroll to position [0, 2]
type textarea "take"
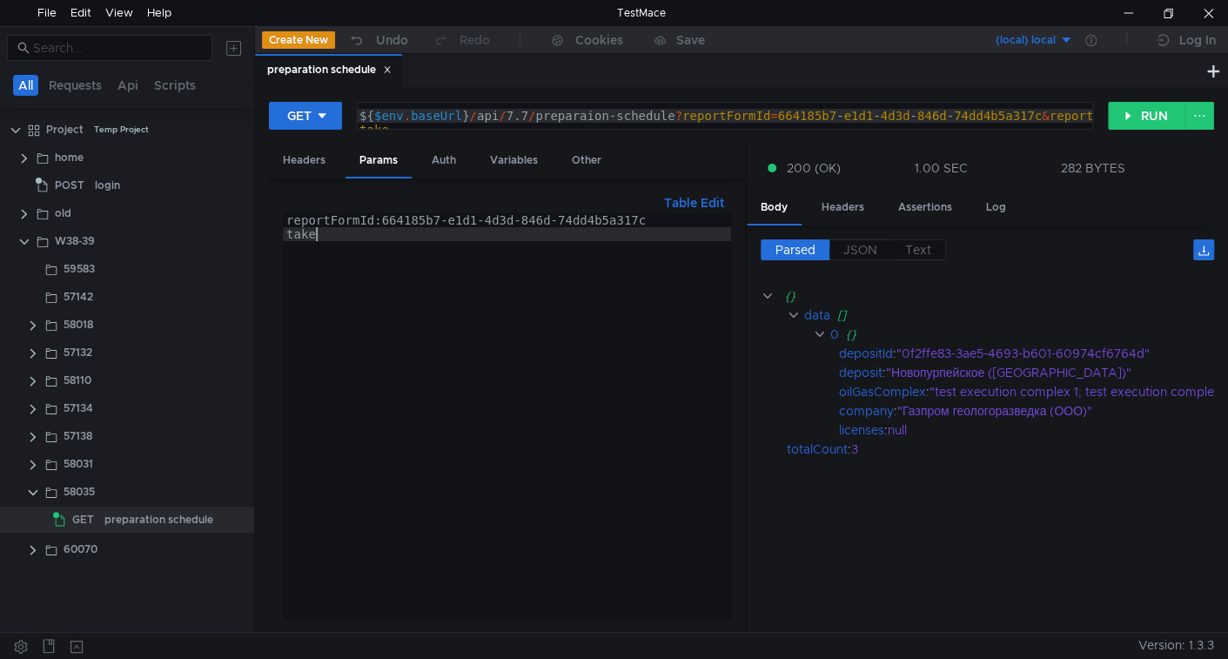
scroll to position [0, 0]
type textarea "reportFormId:664185b7-e1d1-4d3d-846d-74dd4b5a317c"
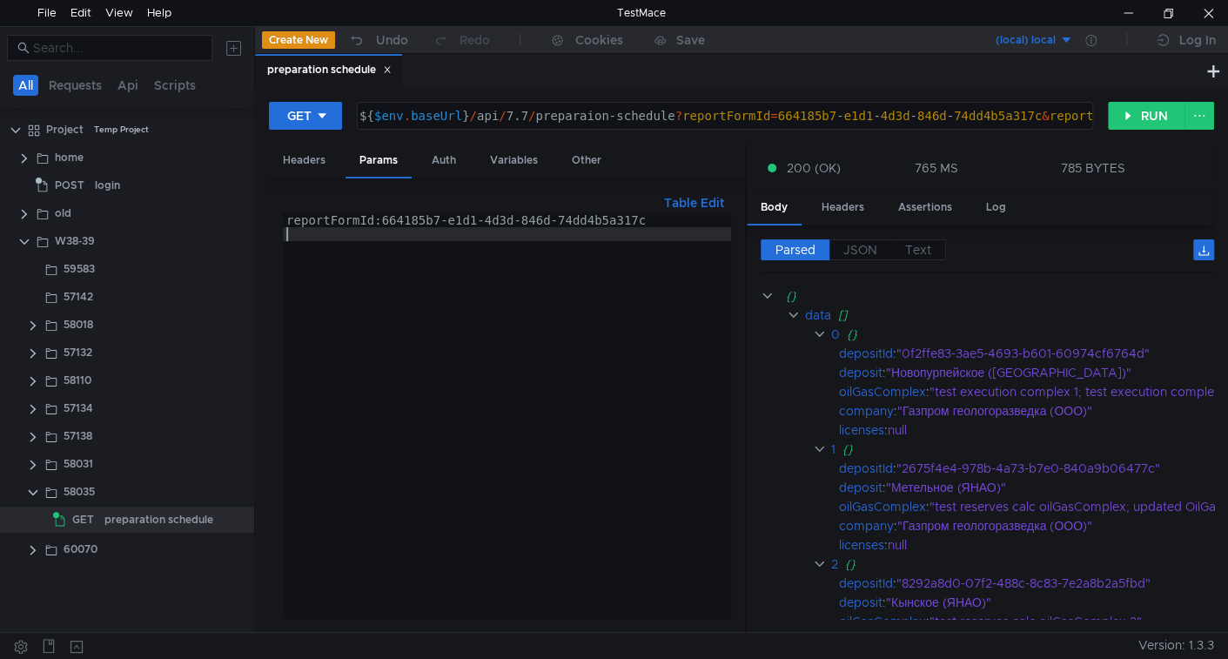
paste textarea "ColumnFilters"
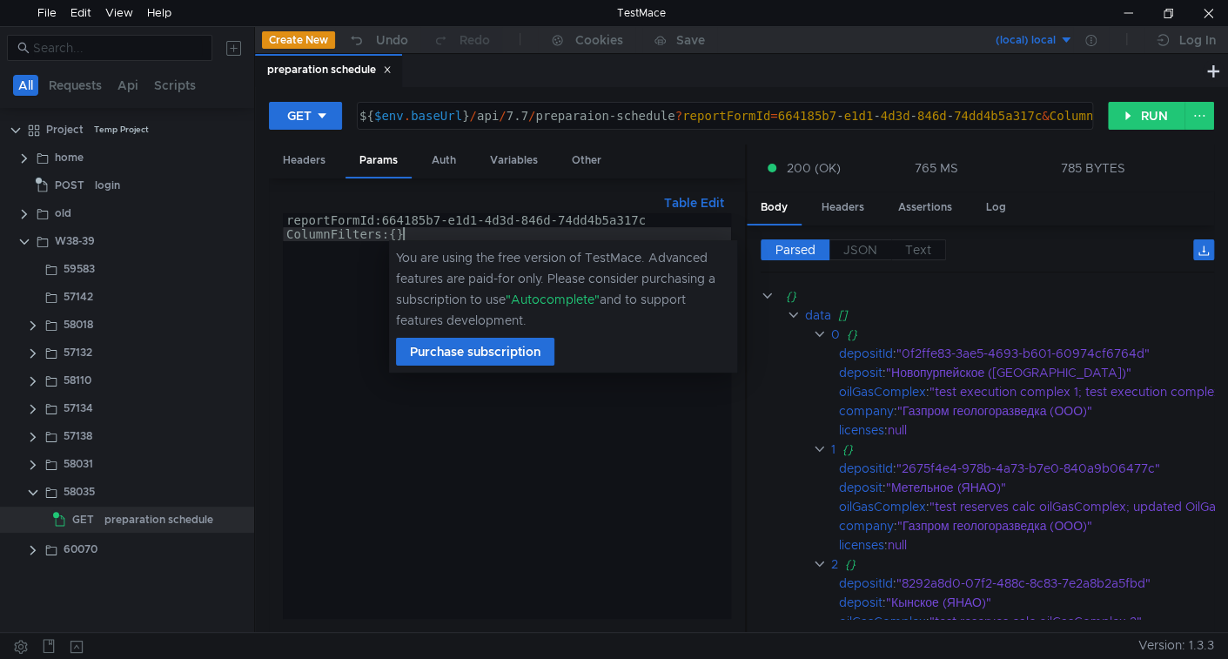
scroll to position [0, 7]
paste textarea "FieldName"
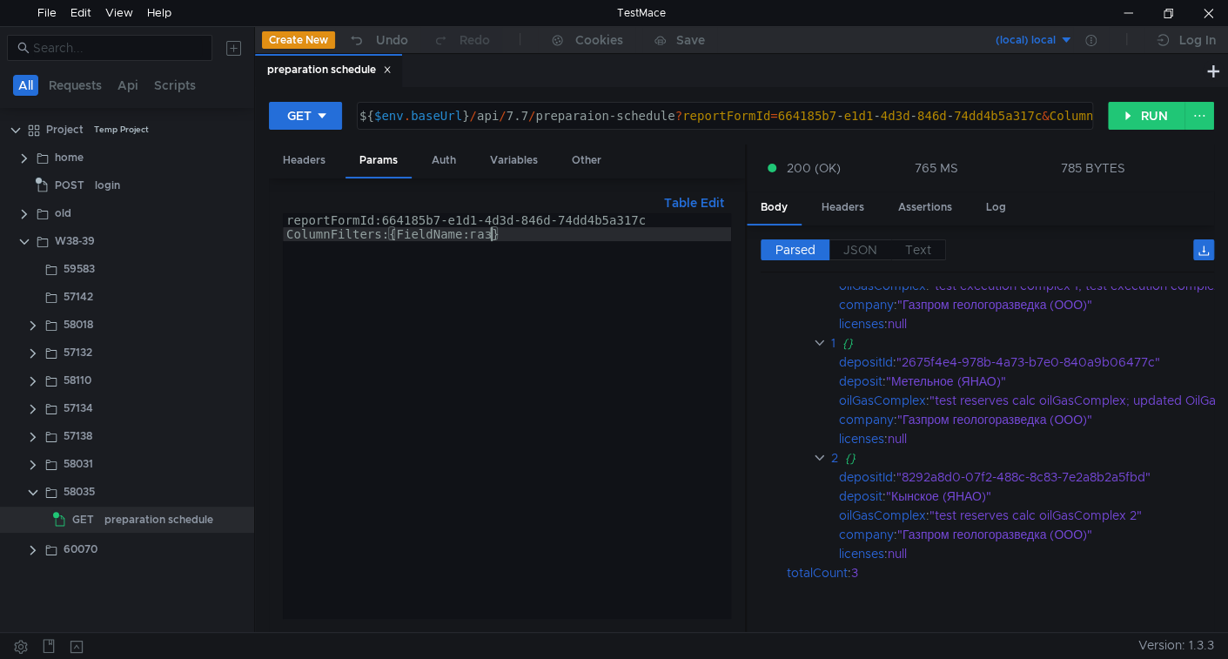
scroll to position [0, 14]
paste textarea "Method"
paste textarea "Contains"
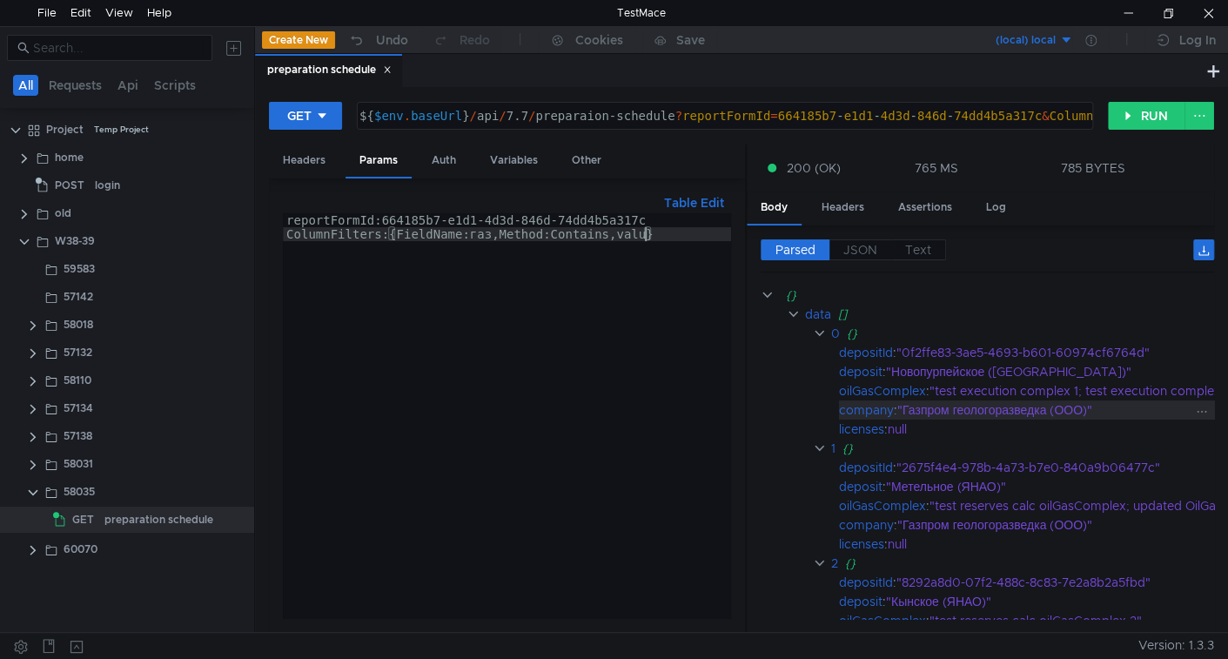
scroll to position [0, 0]
click at [866, 518] on div "company" at bounding box center [866, 525] width 55 height 19
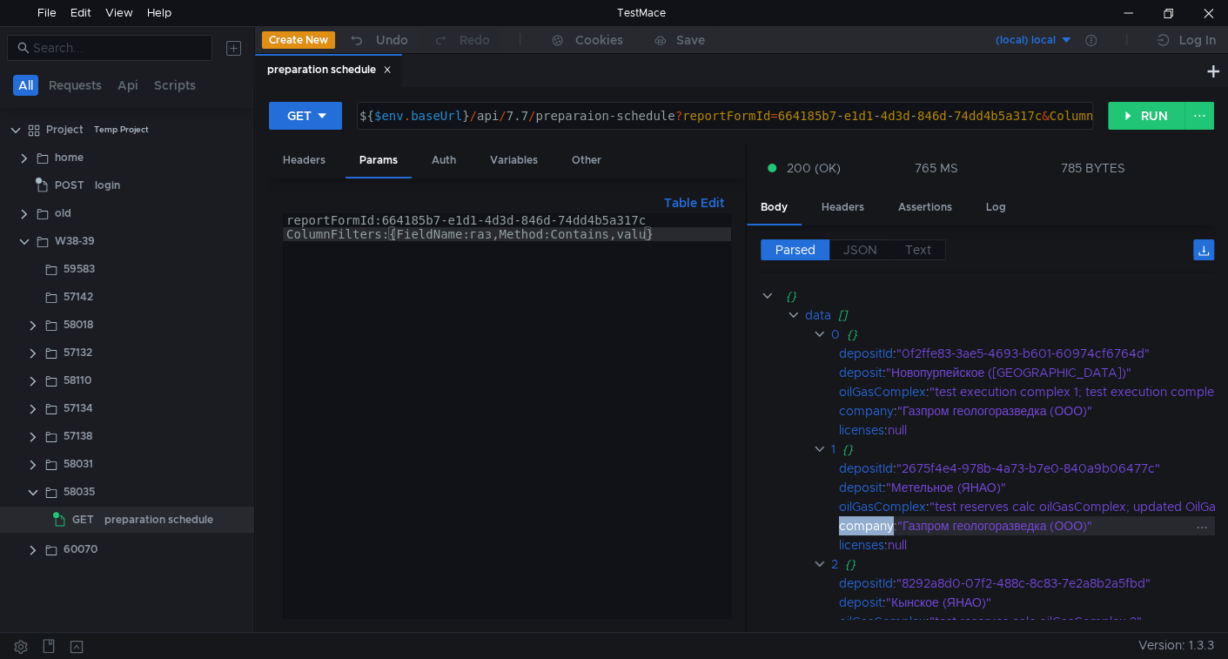
click at [866, 518] on div "company" at bounding box center [866, 525] width 55 height 19
copy div "company"
click at [480, 236] on div "reportFormId:664185b7-e1d1-4d3d-846d-74dd4b5a317c ColumnFilters:{FieldName:газ,…" at bounding box center [507, 429] width 448 height 433
paste textarea "company"
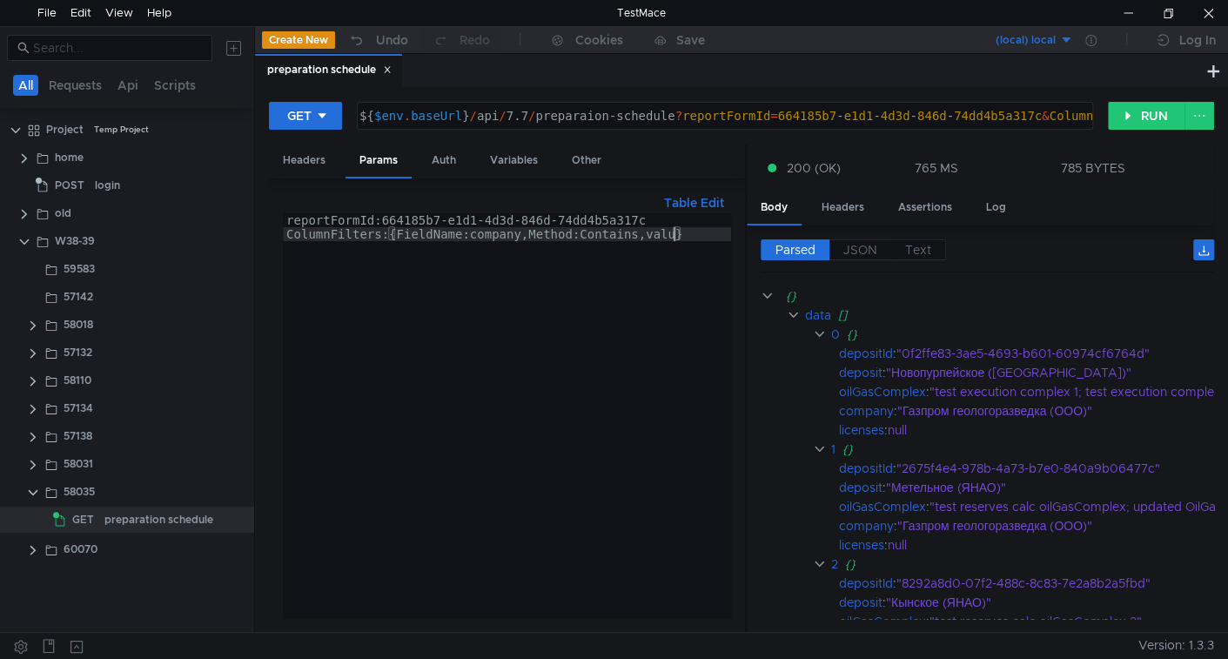
click at [674, 235] on div "reportFormId:664185b7-e1d1-4d3d-846d-74dd4b5a317c ColumnFilters:{FieldName:comp…" at bounding box center [507, 429] width 448 height 433
click at [1152, 117] on button "RUN" at bounding box center [1146, 116] width 77 height 28
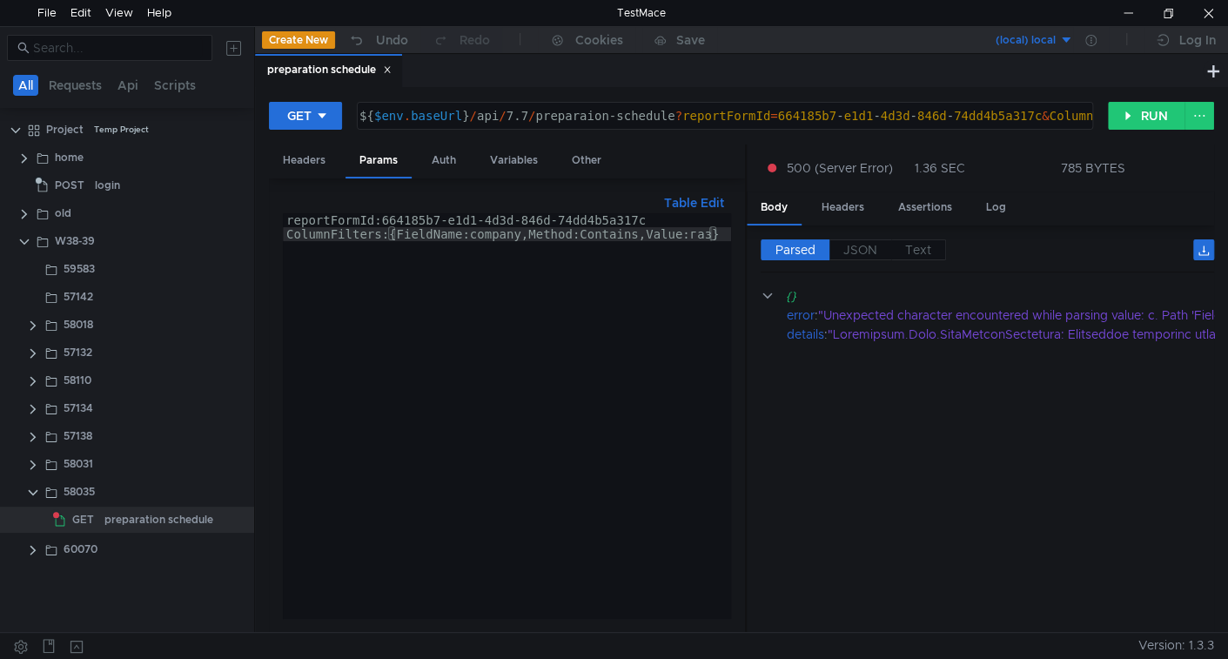
drag, startPoint x: 388, startPoint y: 232, endPoint x: 794, endPoint y: 417, distance: 445.6
click at [393, 236] on div "reportFormId:664185b7-e1d1-4d3d-846d-74dd4b5a317c ColumnFilters:{FieldName:comp…" at bounding box center [507, 429] width 448 height 433
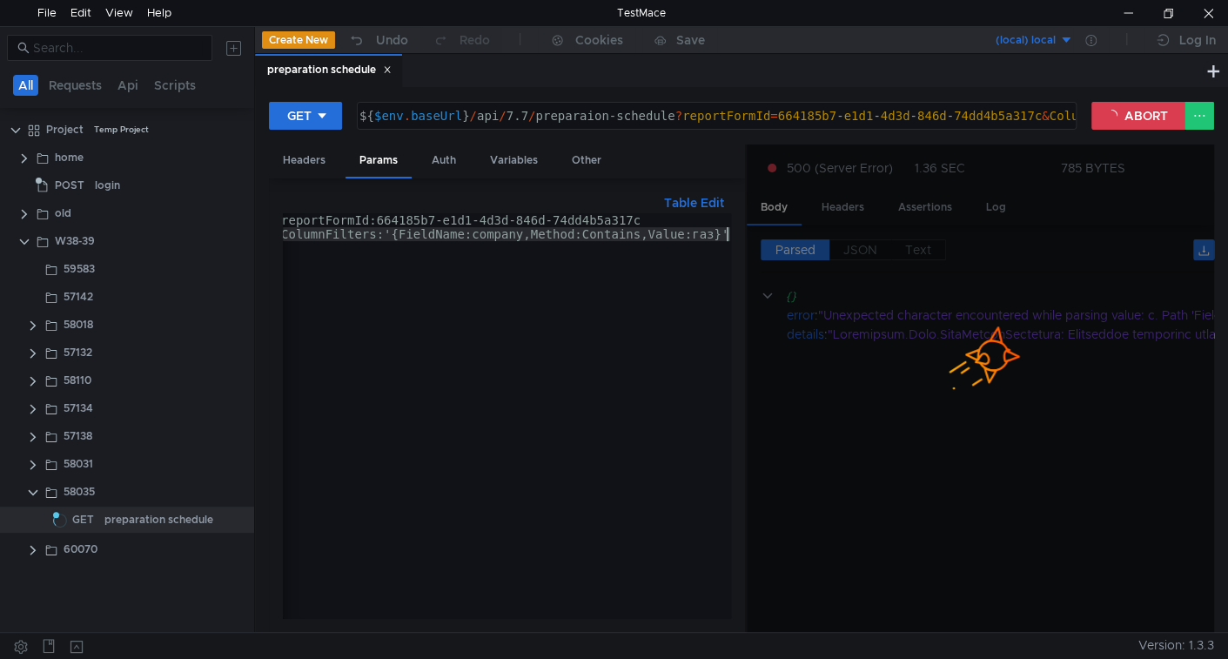
click at [504, 228] on div "reportFormId:664185b7-e1d1-4d3d-846d-74dd4b5a317c ColumnFilters:'{FieldName:com…" at bounding box center [504, 429] width 453 height 433
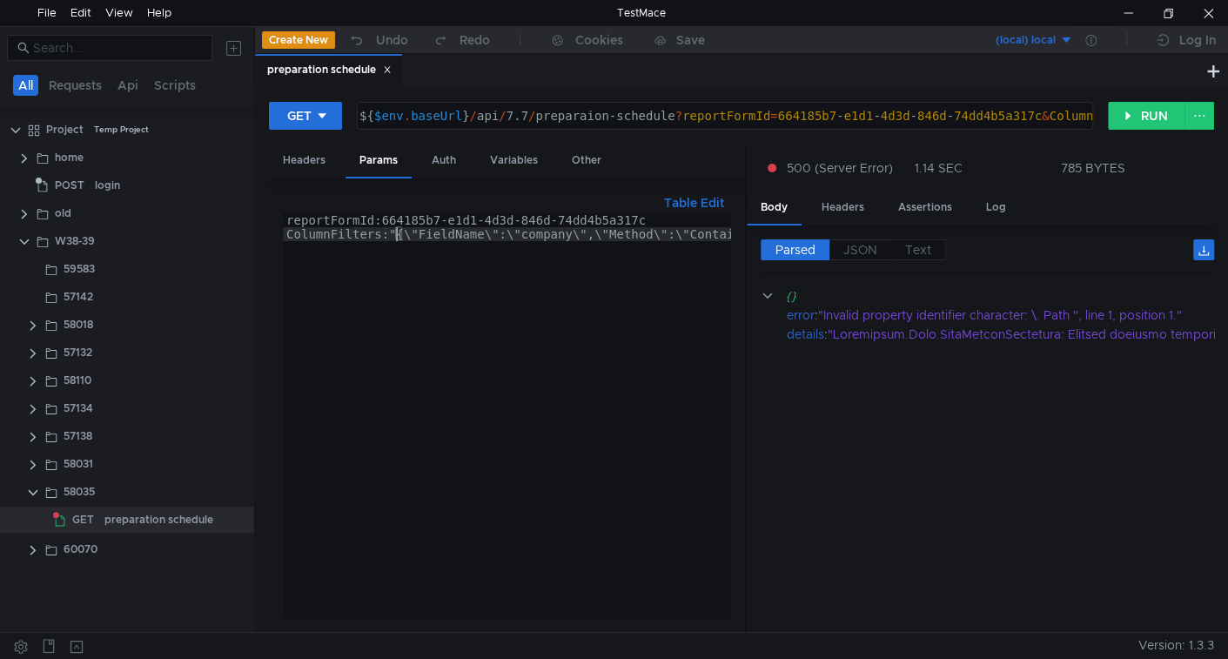
scroll to position [0, 7]
type textarea "ColumnFilters:"{\"FieldName\":\"company\",\"Method\":\"Contains\",\"Value\":\"г…"
type textarea "${$env.baseUrl}/api/7.7/preparaion-schedule?reportFormId=664185b7-e1d1-4d3d-846…"
click at [816, 104] on div "${ $env . baseUrl } / api / 7.7 / preparaion-schedule ? reportFormId = 664185b7…" at bounding box center [725, 116] width 735 height 26
click at [395, 232] on div "reportFormId:664185b7-e1d1-4d3d-846d-74dd4b5a317c ColumnFilters:"{\"FieldName\"…" at bounding box center [597, 426] width 628 height 426
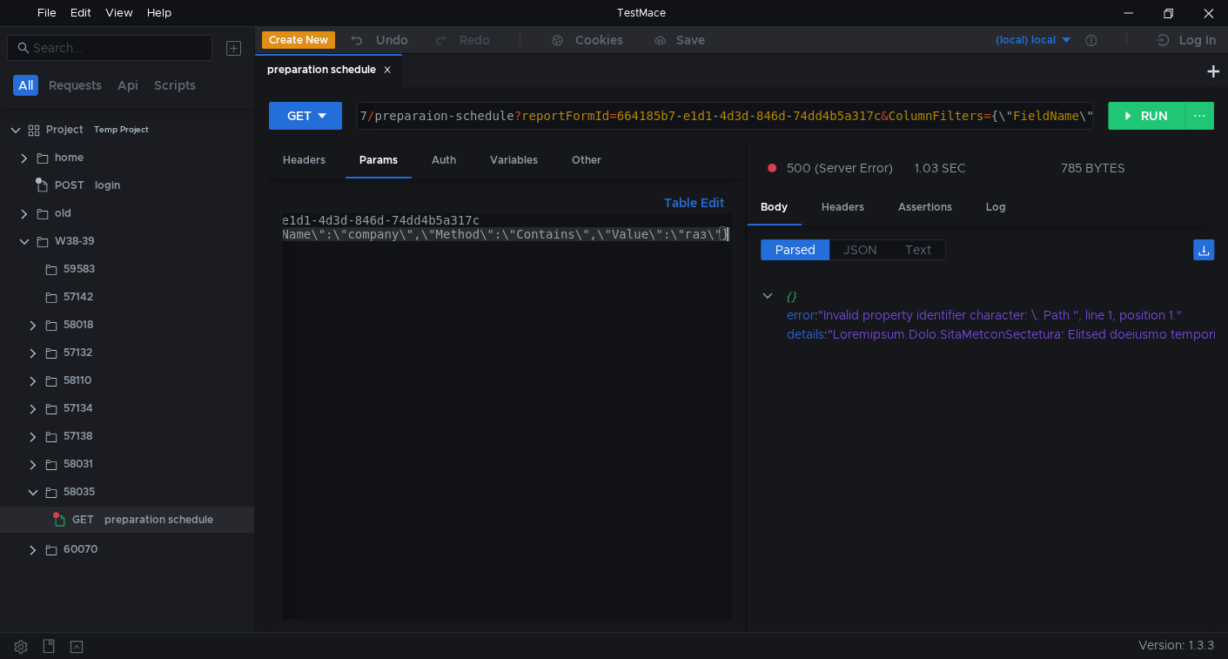
scroll to position [0, 0]
type textarea "ColumnFilters:{\"FieldName\":\"company\",\"Method\":\"Contains\",\"Value\":\"га…"
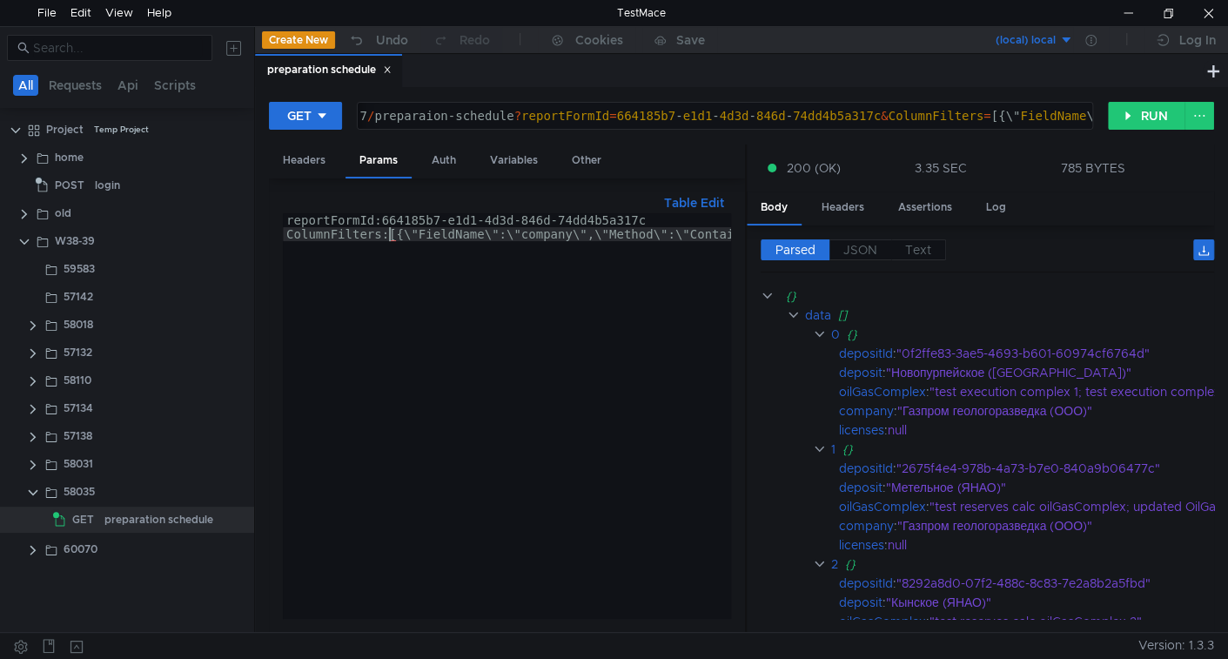
scroll to position [0, 7]
click at [740, 122] on div "${ $env . baseUrl } / api / 7.7 / preparaion-schedule ? reportFormId = 664185b7…" at bounding box center [852, 130] width 1315 height 42
click at [397, 230] on div "reportFormId:664185b7-e1d1-4d3d-846d-74dd4b5a317c ColumnFilters:"{\"FieldName\"…" at bounding box center [597, 426] width 628 height 426
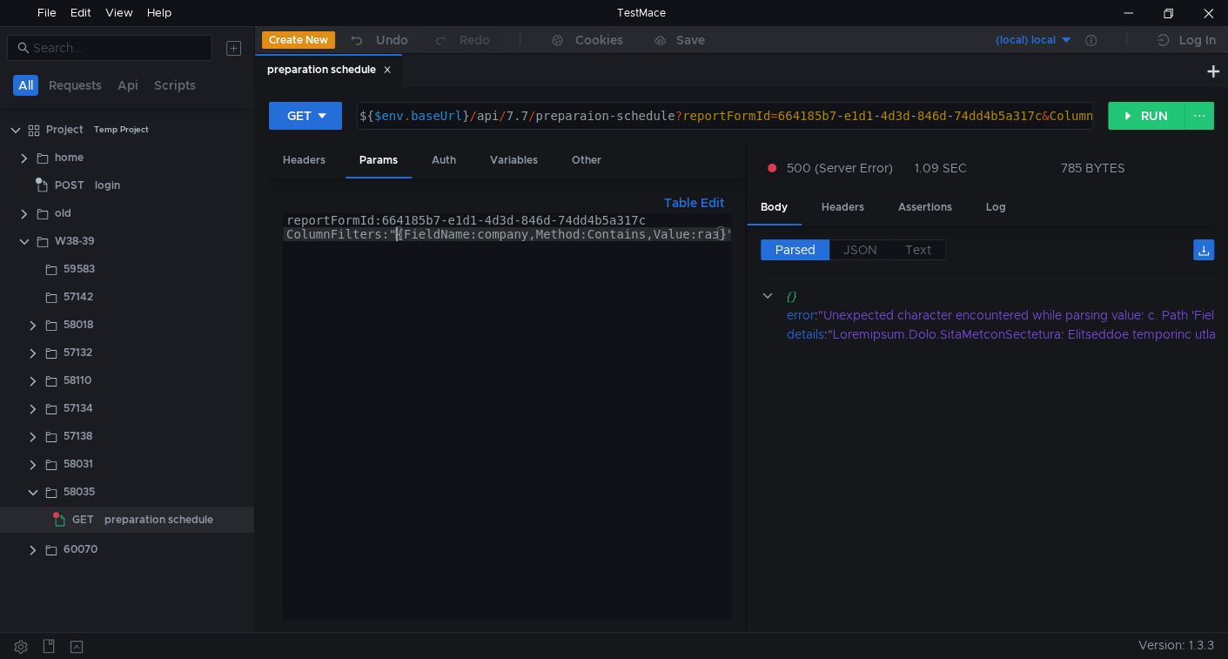
type textarea "ColumnFilters:"{FieldName:company,Method:Contains,Value:газ}""
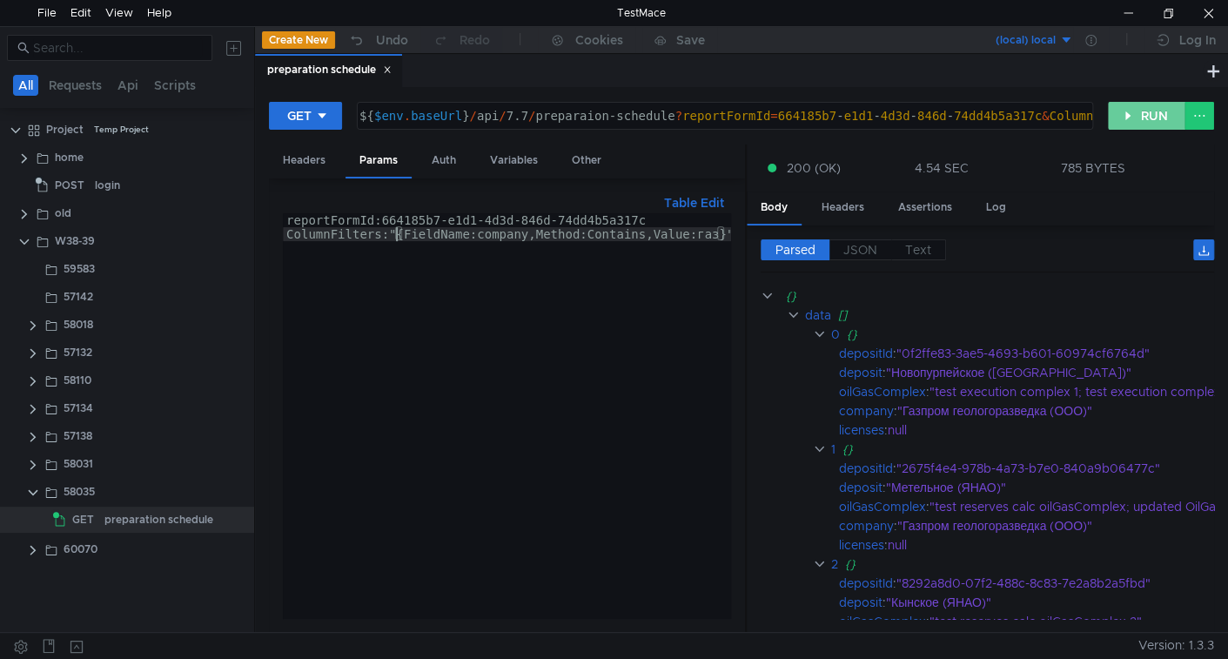
click at [1131, 118] on button "RUN" at bounding box center [1146, 116] width 77 height 28
drag, startPoint x: 1171, startPoint y: 125, endPoint x: 1156, endPoint y: 135, distance: 17.6
click at [1170, 124] on button "RUN" at bounding box center [1146, 116] width 77 height 28
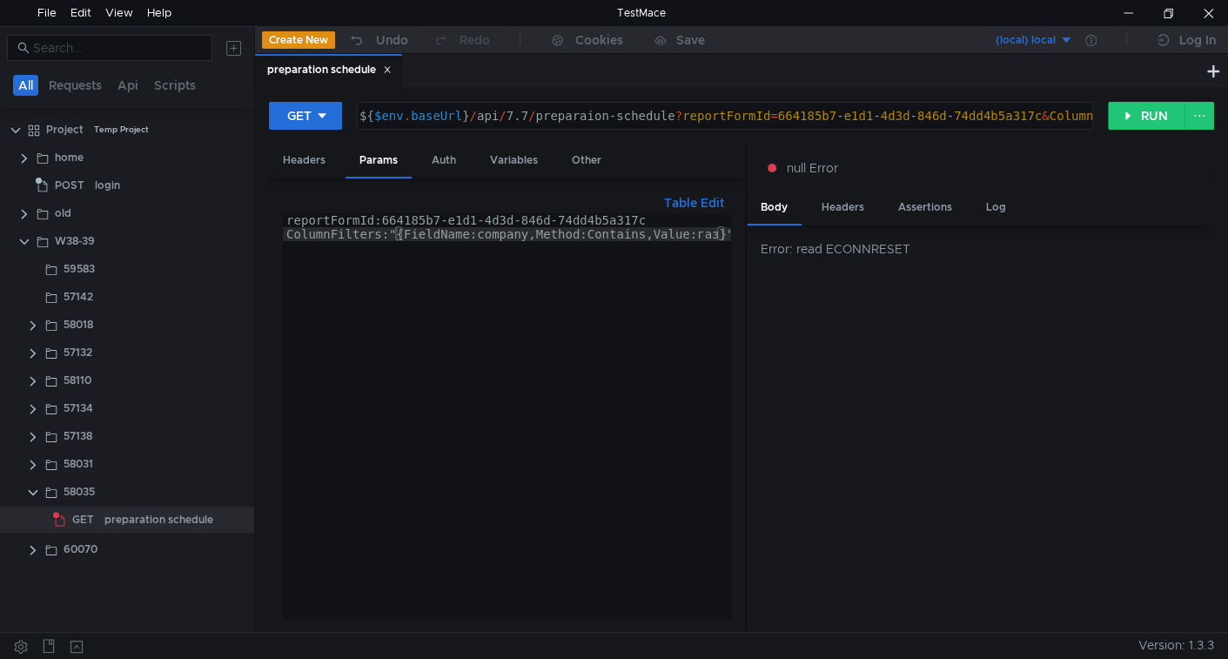
click at [637, 350] on div "reportFormId:664185b7-e1d1-4d3d-846d-74dd4b5a317c ColumnFilters:"{FieldName:com…" at bounding box center [509, 429] width 453 height 433
click at [1140, 106] on button "RUN" at bounding box center [1146, 116] width 77 height 28
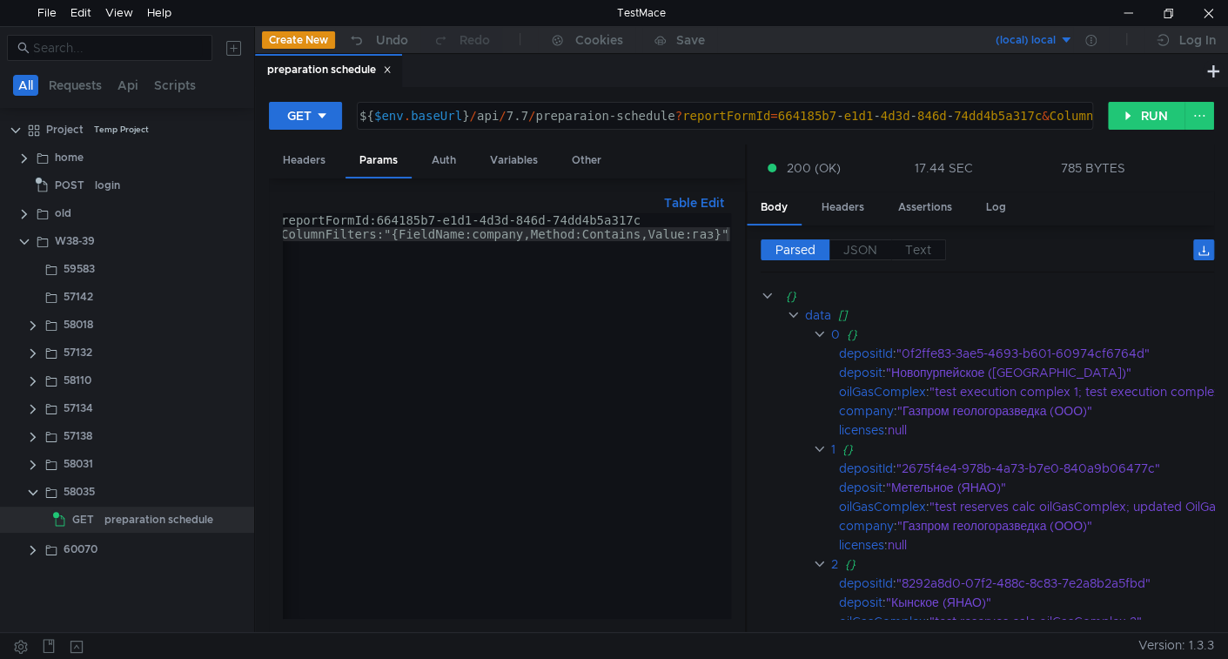
click at [527, 122] on div "${ $env . baseUrl } / api / 7.7 / preparaion-schedule ? reportFormId = 664185b7…" at bounding box center [926, 130] width 1140 height 42
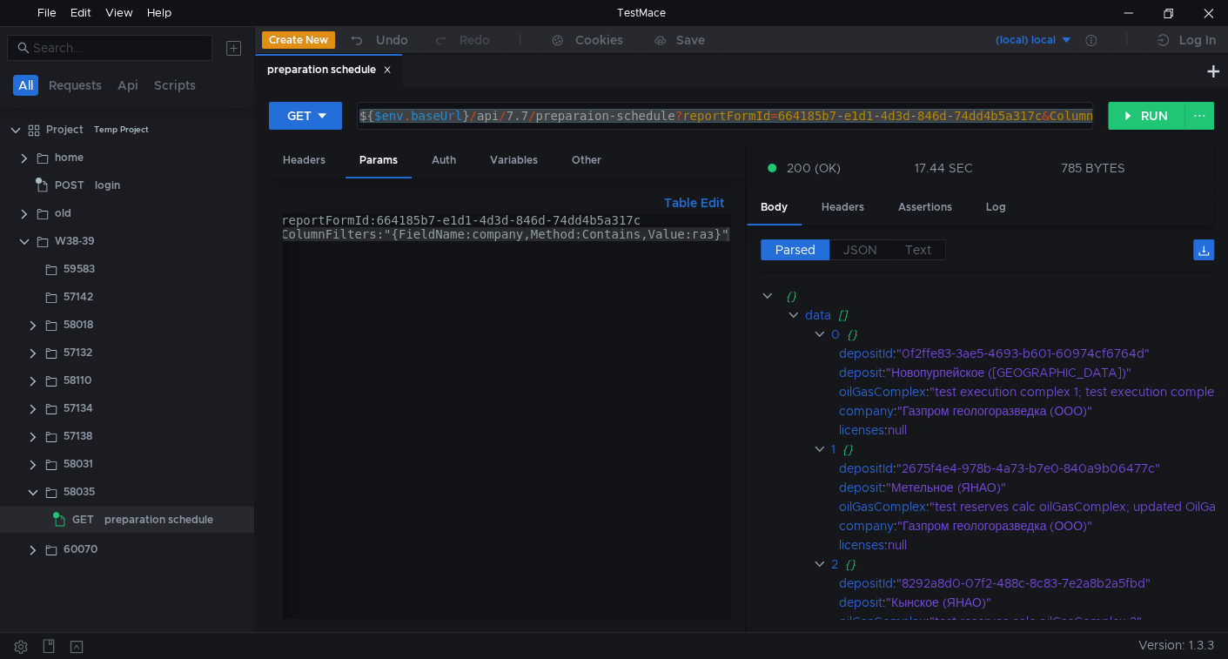
paste textarea "\"FieldName\":\"company\",\"Method\":\"Contains\",\"Value\":\"газ\""
type textarea "${$env.baseUrl}/api/7.7/preparaion-schedule?reportFormId=664185b7-e1d1-4d3d-846…"
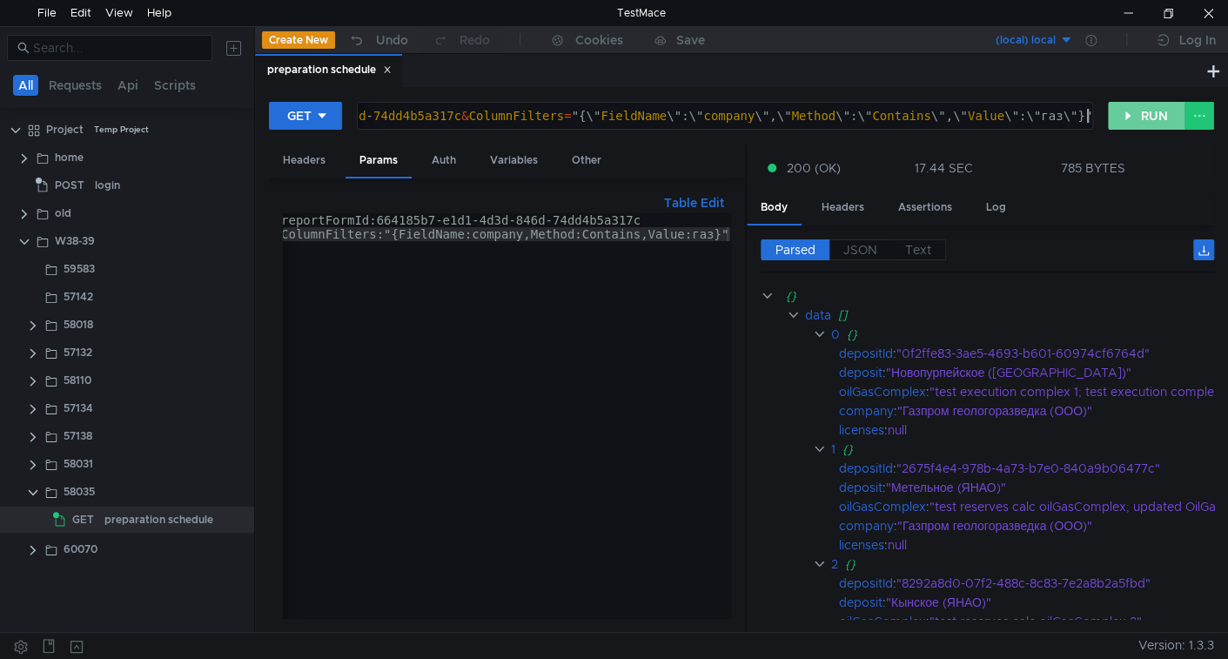
click at [1133, 127] on button "RUN" at bounding box center [1146, 116] width 77 height 28
click at [513, 230] on div "reportFormId:664185b7-e1d1-4d3d-846d-74dd4b5a317c ColumnFilters:"{FieldName:com…" at bounding box center [504, 426] width 453 height 426
click at [391, 225] on div "reportFormId:664185b7-e1d1-4d3d-846d-74dd4b5a317c ColumnFilters:"{FieldName:com…" at bounding box center [504, 426] width 453 height 426
type textarea "ColumnFilters:{FieldName:company,Method:Contains,Value:газ}""
click at [751, 118] on div "${ $env . baseUrl } / api / 7.7 / preparaion-schedule ? reportFormId = 664185b7…" at bounding box center [524, 130] width 1132 height 42
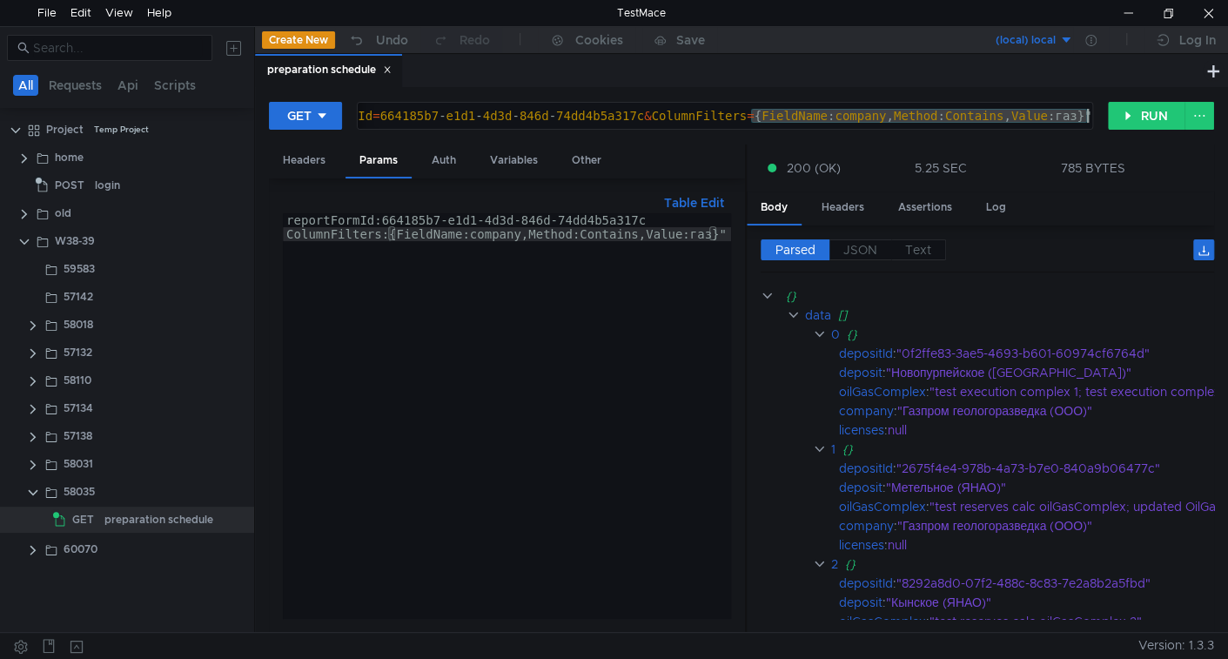
type textarea "${$env.baseUrl}/api/7.7/preparaion-schedule?reportFormId=664185b7-e1d1-4d3d-846…"
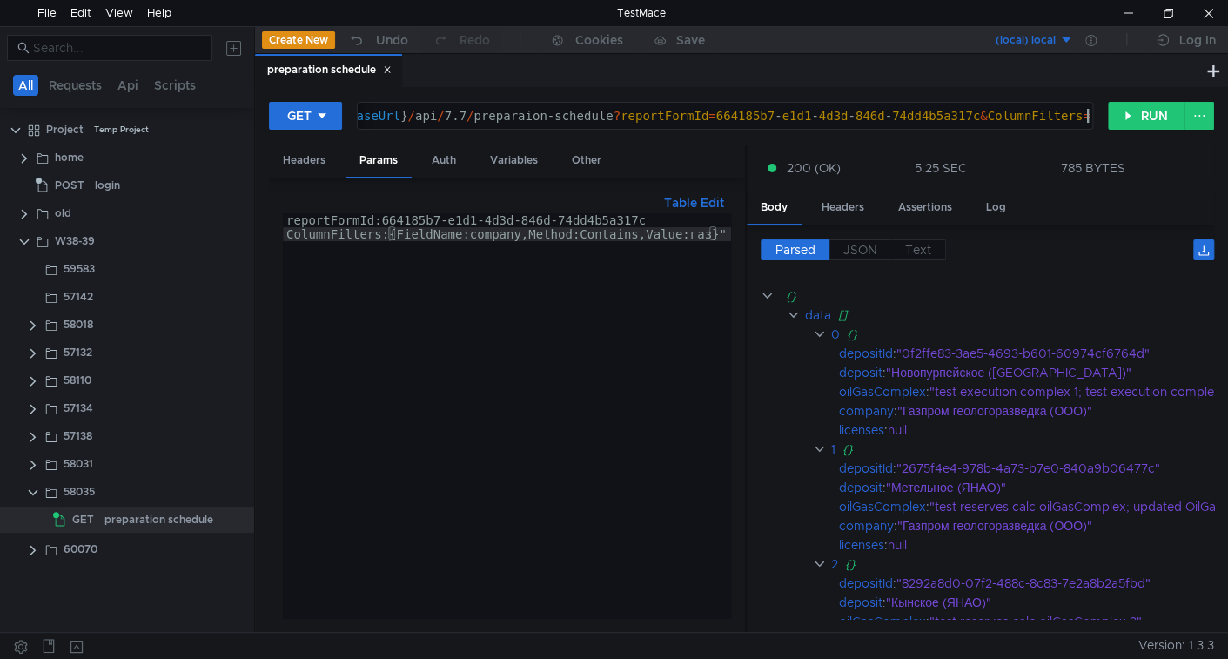
click at [387, 230] on div "reportFormId:664185b7-e1d1-4d3d-846d-74dd4b5a317c ColumnFilters:{FieldName:comp…" at bounding box center [507, 426] width 448 height 426
paste textarea
type textarea "ColumnFilters:{FieldName:company,Method:Contains,Value:газ}"
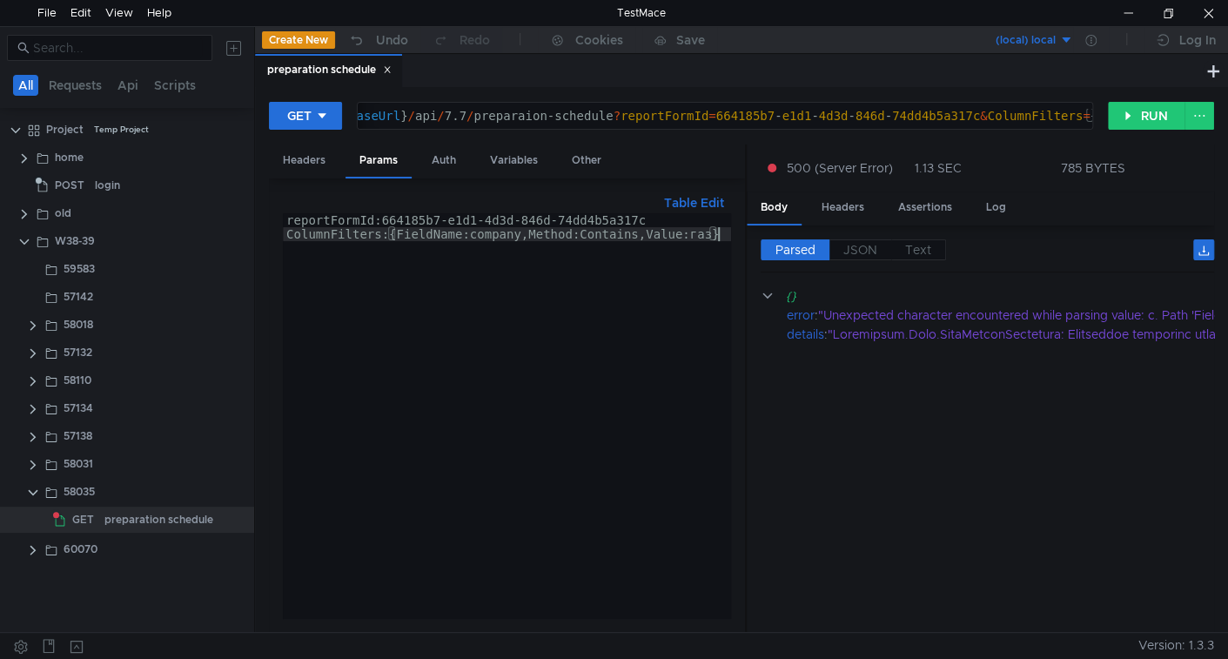
click at [411, 236] on div "reportFormId:664185b7-e1d1-4d3d-846d-74dd4b5a317c ColumnFilters:{FieldName:comp…" at bounding box center [507, 429] width 448 height 433
type textarea "${$env.baseUrl}/api/7.7/preparaion-schedule?reportFormId=664185b7-e1d1-4d3d-846…"
click at [863, 118] on div "${ $env . baseUrl } / api / 7.7 / preparaion-schedule ? reportFormId = 664185b7…" at bounding box center [856, 130] width 1125 height 42
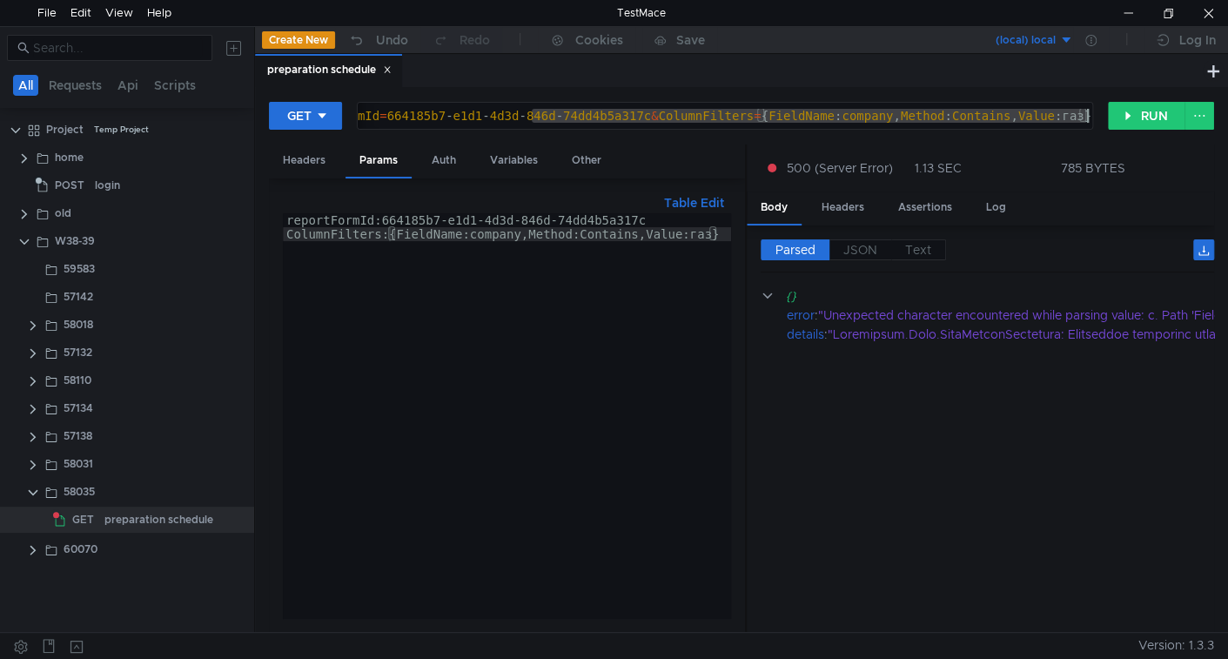
click at [390, 232] on div "reportFormId:664185b7-e1d1-4d3d-846d-74dd4b5a317c ColumnFilters:{FieldName:comp…" at bounding box center [507, 429] width 448 height 433
paste textarea ""{\"FieldName\":\"company\",\"Method\":\"Contains\",\"Value\":\"газ\"}""
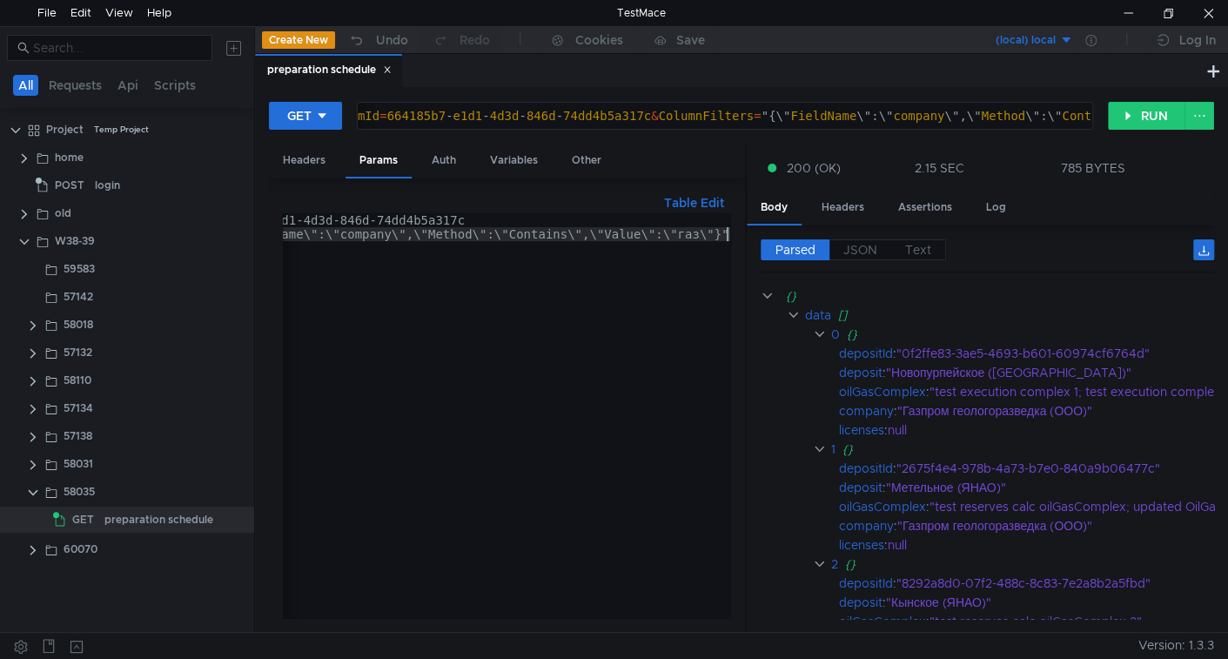
click at [409, 232] on div "reportFormId:664185b7-e1d1-4d3d-846d-74dd4b5a317c ColumnFilters:"{\"FieldName\"…" at bounding box center [416, 429] width 628 height 433
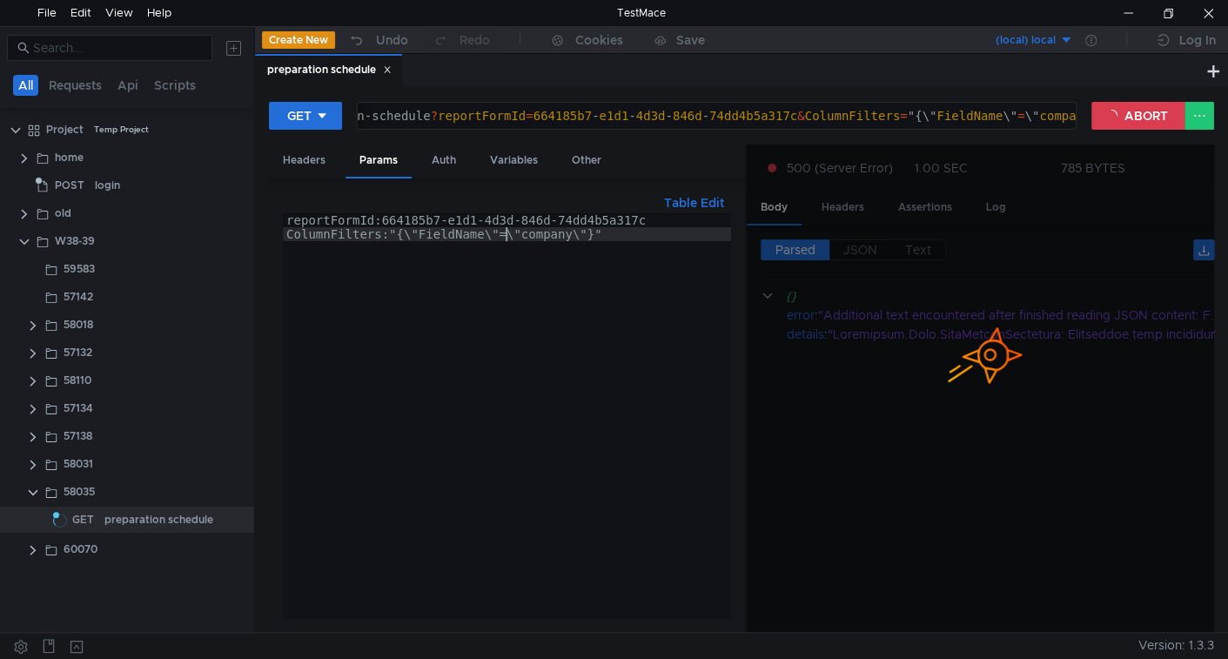
scroll to position [0, 15]
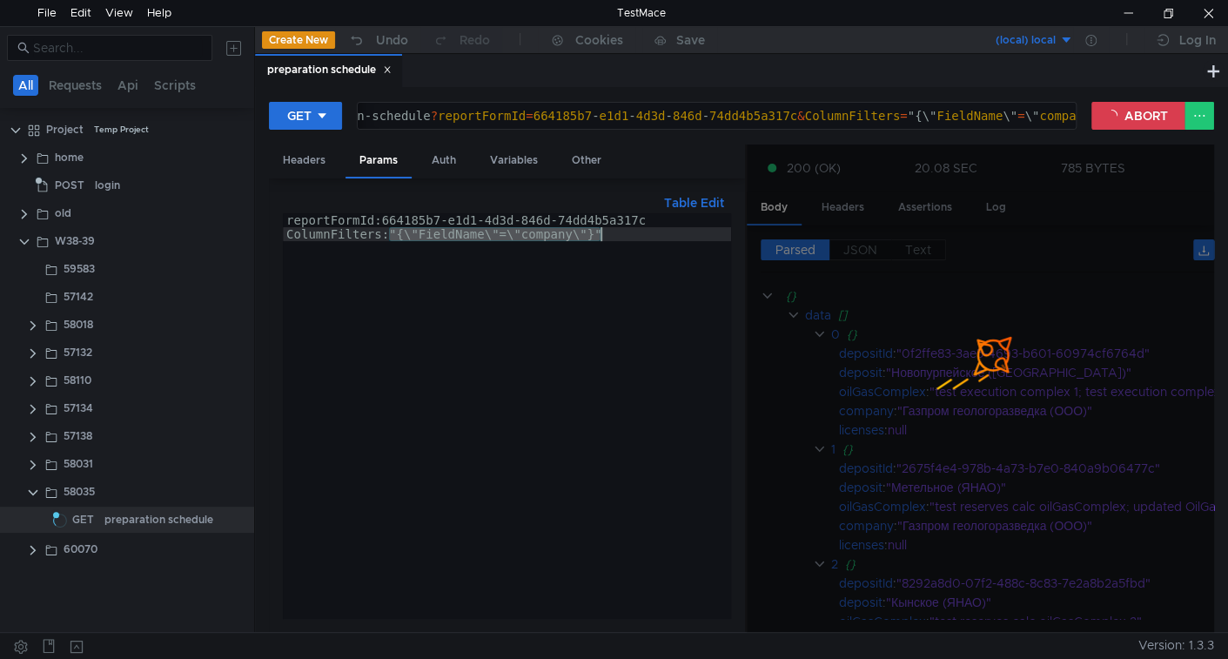
drag, startPoint x: 391, startPoint y: 236, endPoint x: 676, endPoint y: 232, distance: 285.5
click at [676, 232] on div "reportFormId:664185b7-e1d1-4d3d-846d-74dd4b5a317c ColumnFilters:"{\"FieldName\"…" at bounding box center [507, 429] width 448 height 433
paste textarea ":\"company\",\"Method\":\"Contains\",\"Value\":\"газ"
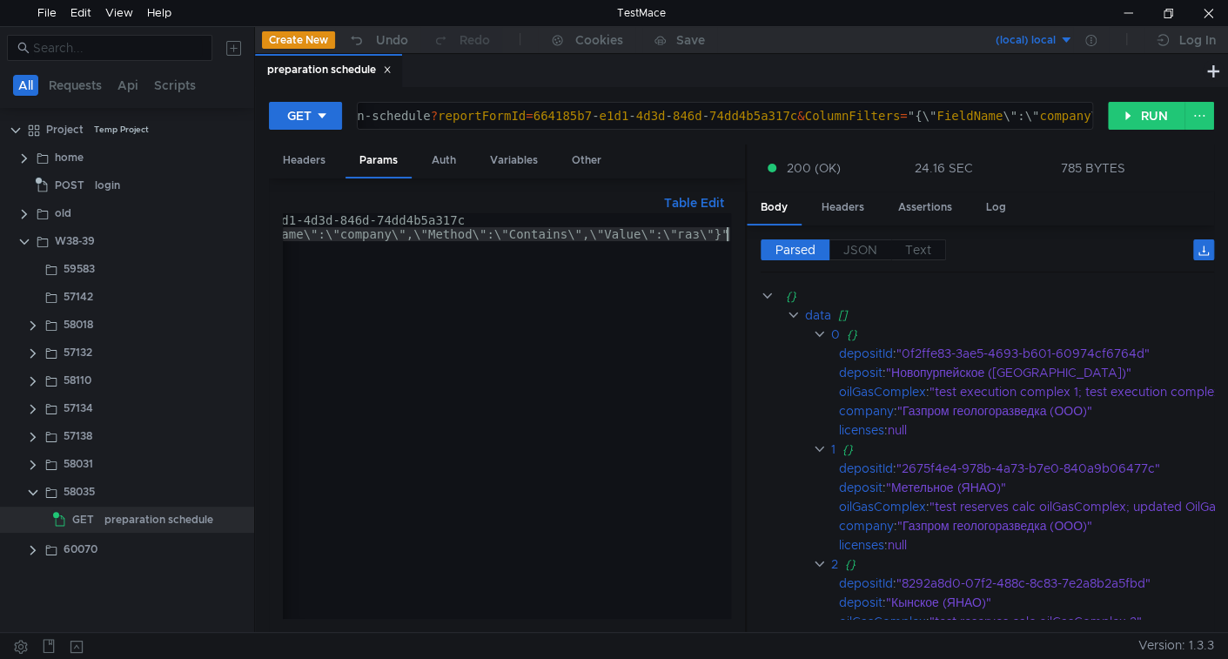
click at [549, 233] on div "reportFormId:664185b7-e1d1-4d3d-846d-74dd4b5a317c ColumnFilters:"{\"FieldName\"…" at bounding box center [416, 429] width 628 height 433
click at [526, 232] on div "reportFormId:664185b7-e1d1-4d3d-846d-74dd4b5a317c ColumnFilters:"{\"FieldName\"…" at bounding box center [507, 416] width 448 height 406
click at [524, 232] on div "reportFormId:664185b7-e1d1-4d3d-846d-74dd4b5a317c ColumnFilters:"{\"FieldName\"…" at bounding box center [416, 429] width 628 height 433
paste textarea "Equals"
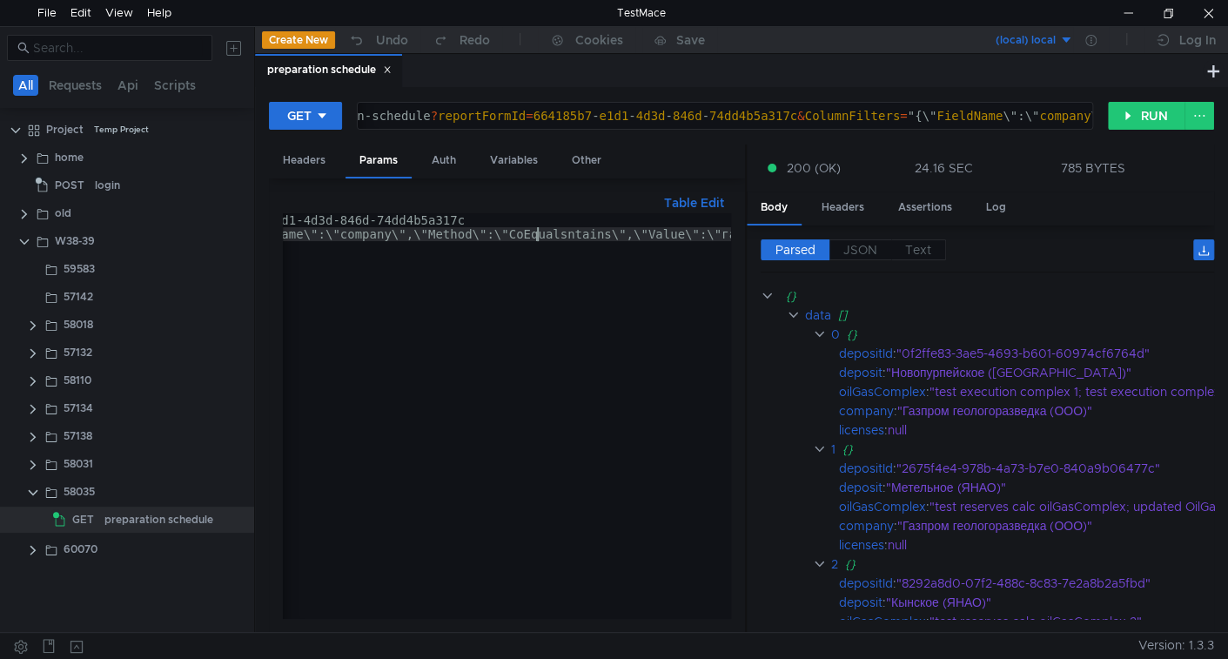
click at [534, 229] on div "reportFormId:664185b7-e1d1-4d3d-846d-74dd4b5a317c ColumnFilters:"{\"FieldName\"…" at bounding box center [438, 426] width 672 height 426
click at [533, 229] on div "reportFormId:664185b7-e1d1-4d3d-846d-74dd4b5a317c ColumnFilters:"{\"FieldName\"…" at bounding box center [438, 426] width 672 height 426
paste textarea "Equal"
click at [1138, 118] on button "RUN" at bounding box center [1146, 116] width 77 height 28
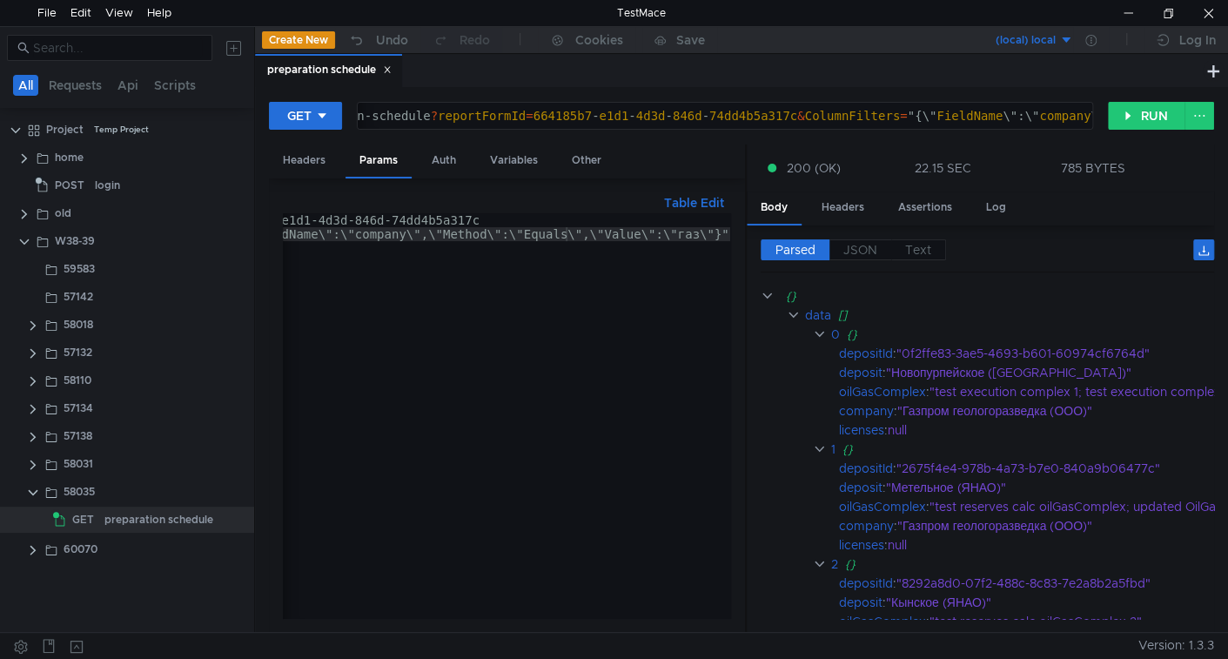
click at [426, 229] on div "reportFormId:664185b7-e1d1-4d3d-846d-74dd4b5a317c ColumnFilters:"{\"FieldName\"…" at bounding box center [424, 426] width 614 height 426
click at [415, 228] on div "reportFormId:664185b7-e1d1-4d3d-846d-74dd4b5a317c ColumnFilters:"{\"FieldName\"…" at bounding box center [590, 426] width 614 height 426
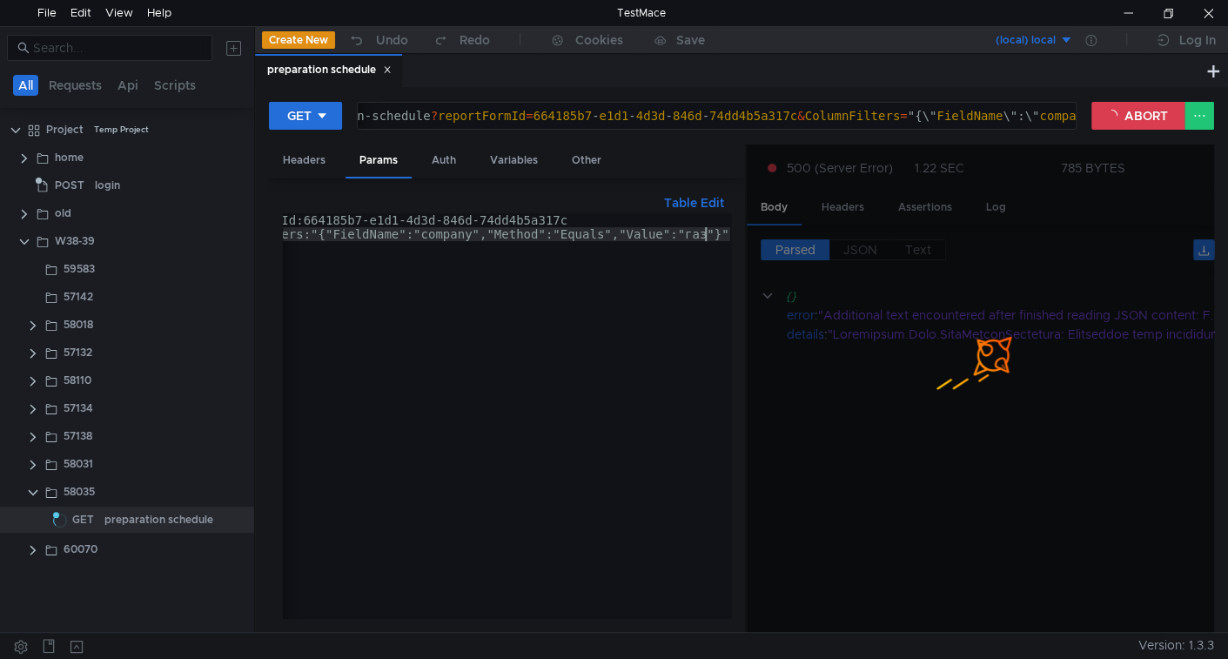
type textarea "ColumnFilters:"{"FieldName":"company","Method":"Equals","Value":"газ"}""
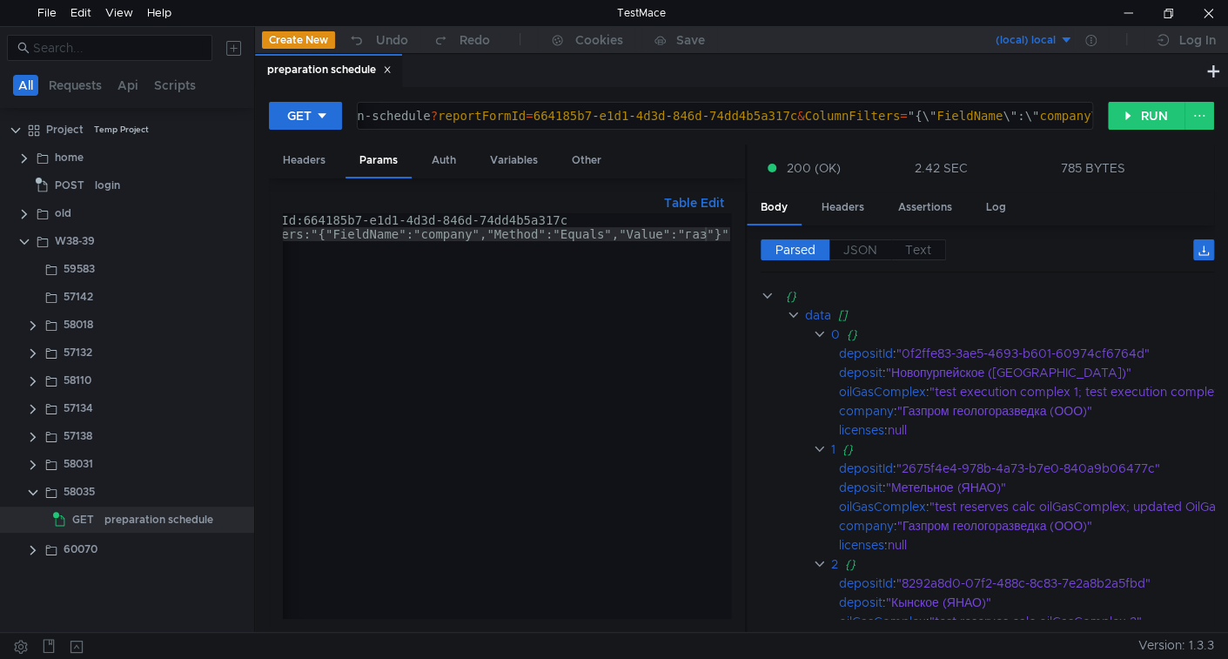
click at [666, 198] on button "Table Edit" at bounding box center [694, 202] width 74 height 21
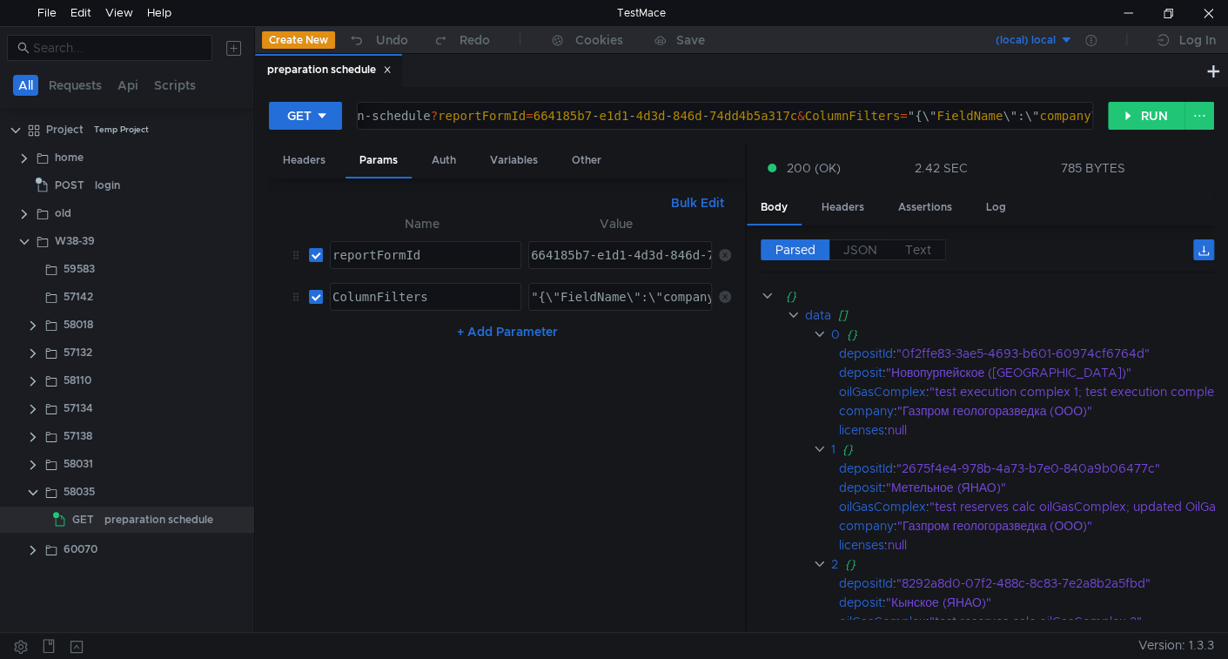
click at [700, 202] on button "Bulk Edit" at bounding box center [697, 202] width 67 height 21
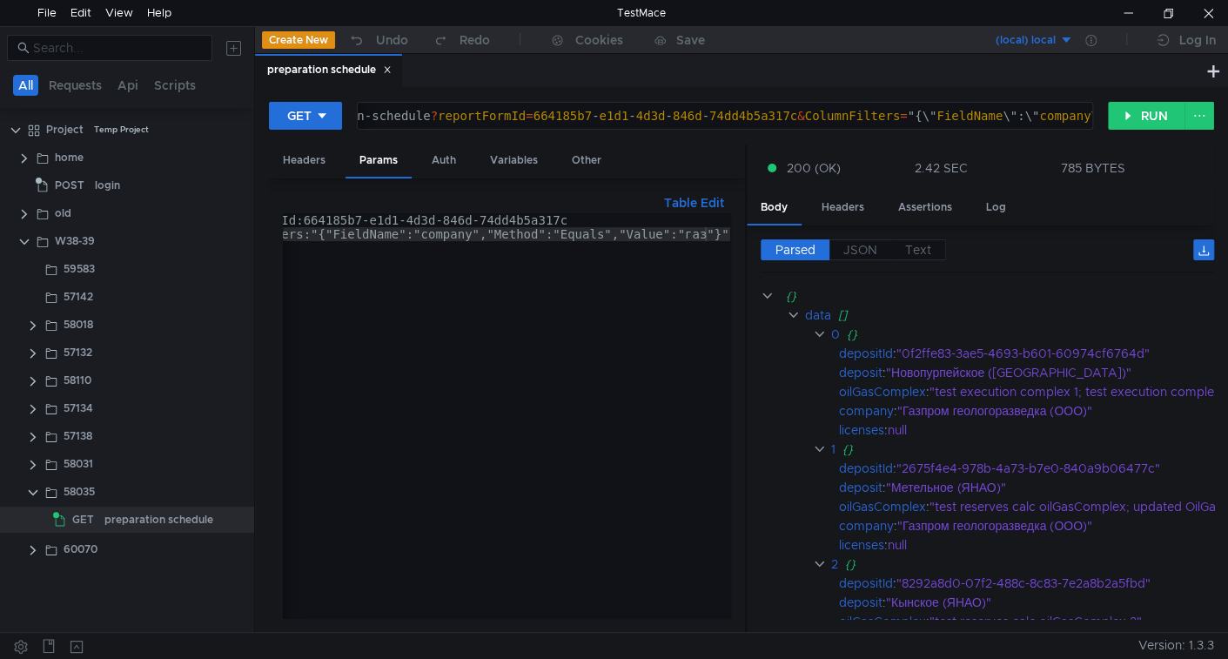
drag, startPoint x: 671, startPoint y: 194, endPoint x: 657, endPoint y: 214, distance: 24.4
click at [671, 195] on button "Table Edit" at bounding box center [694, 202] width 74 height 21
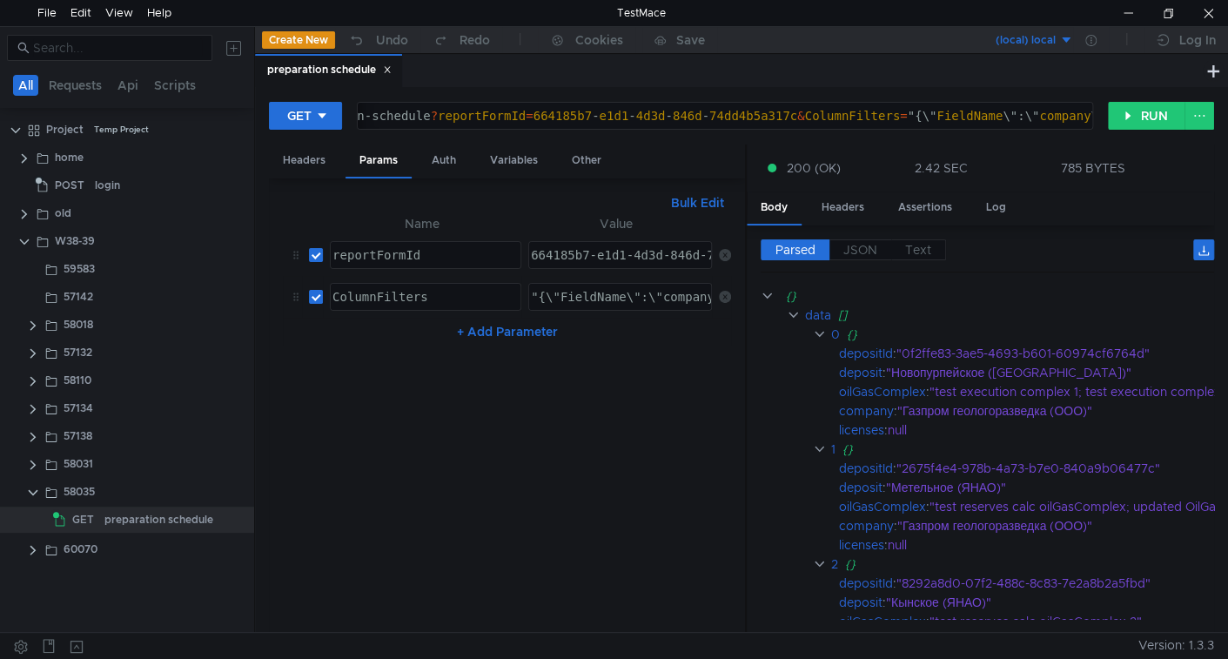
click at [542, 292] on div ""{\"FieldName\":\"company\",\"Method\":\"Equals\",\"Value\":\"газ\"}"" at bounding box center [782, 311] width 511 height 42
type textarea ""{\"FieldName\":\"company\",\"Method\":\"Equals\",\"Value\":\"газ\"}""
click at [698, 204] on button "Bulk Edit" at bounding box center [697, 202] width 67 height 21
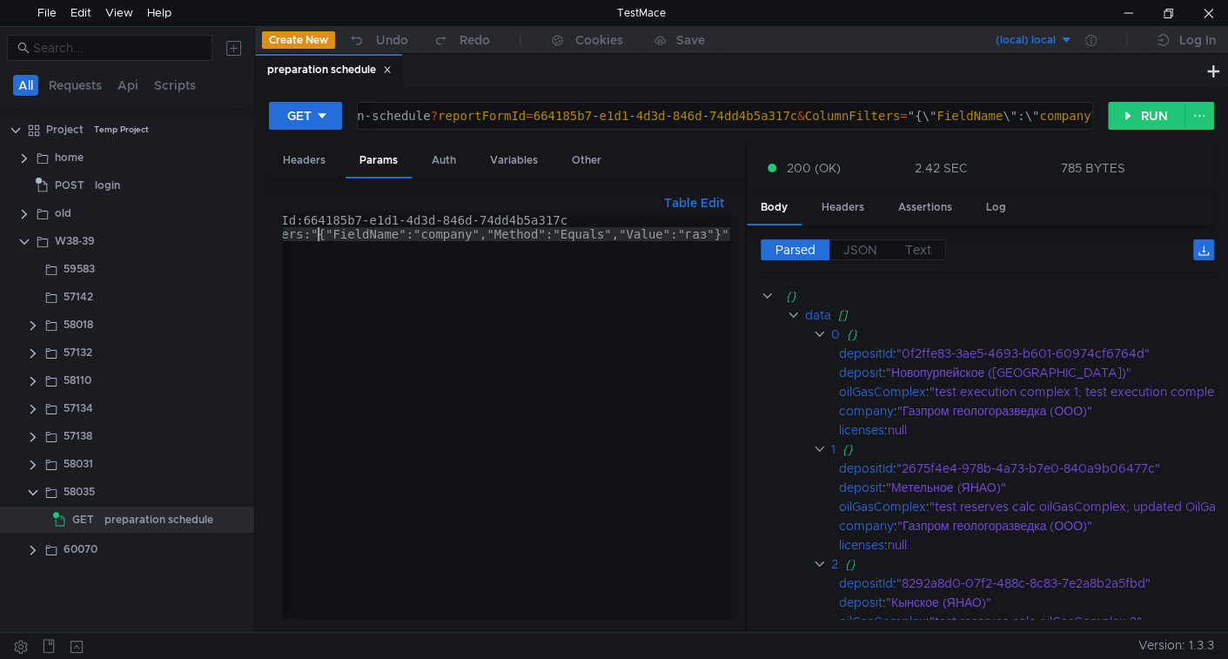
click at [315, 230] on div "reportFormId:664185b7-e1d1-4d3d-846d-74dd4b5a317c ColumnFilters:"{"FieldName":"…" at bounding box center [468, 426] width 526 height 426
paste textarea "\"FieldName\":\"company\",\"Method\":\"Equals\",\"Value\":\"газ\"
type textarea "ColumnFilters:"{\"FieldName\":\"company\",\"Method\":\"Equals\",\"Value\":\"газ…"
click at [552, 232] on div "reportFormId:664185b7-e1d1-4d3d-846d-74dd4b5a317c ColumnFilters:"{\"FieldName\"…" at bounding box center [590, 426] width 614 height 426
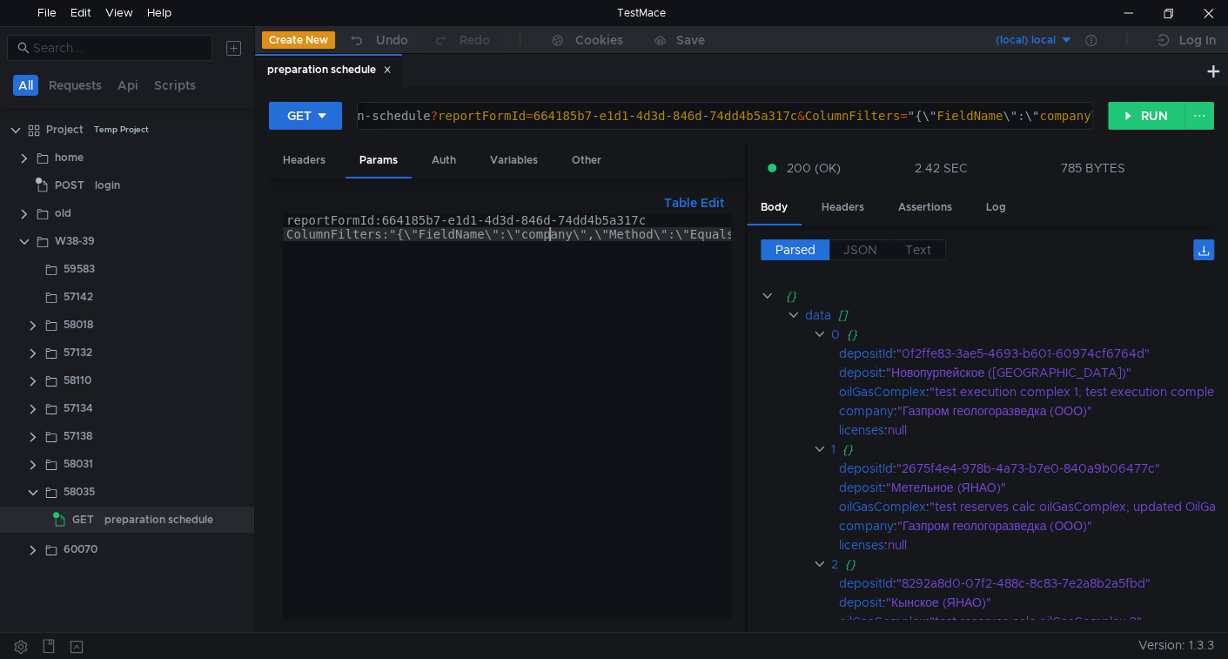
click at [552, 232] on div "reportFormId:664185b7-e1d1-4d3d-846d-74dd4b5a317c ColumnFilters:"{\"FieldName\"…" at bounding box center [590, 426] width 614 height 426
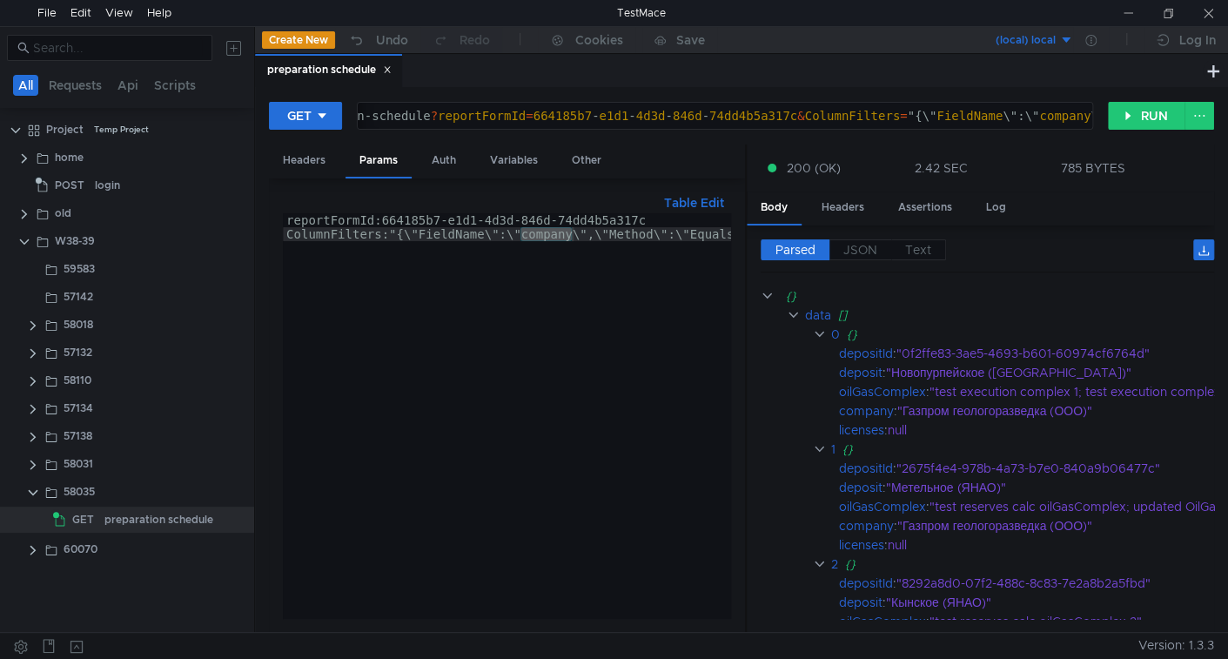
scroll to position [0, 7]
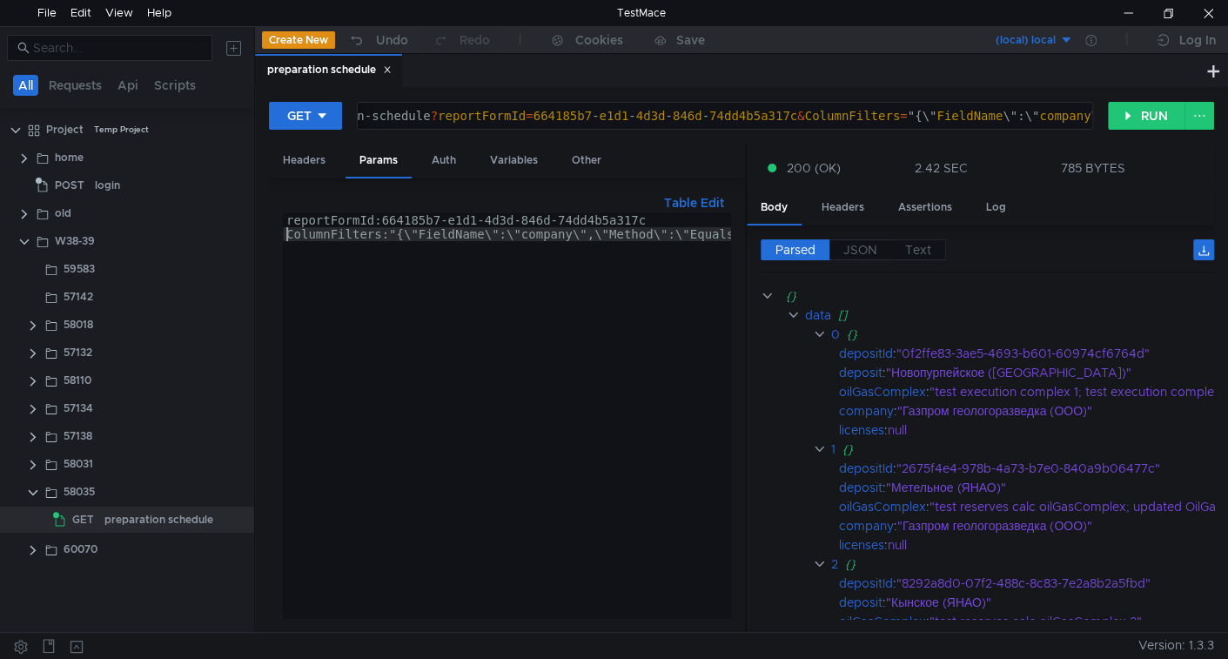
click at [284, 234] on div "reportFormId:664185b7-e1d1-4d3d-846d-74dd4b5a317c ColumnFilters:"{\"FieldName\"…" at bounding box center [590, 426] width 614 height 426
type textarea "ColumnFilters:"{\"FieldName\":\"company\",\"Method\":\"Equals\",\"Value\":\"газ…"
click at [682, 204] on button "Table Edit" at bounding box center [694, 202] width 74 height 21
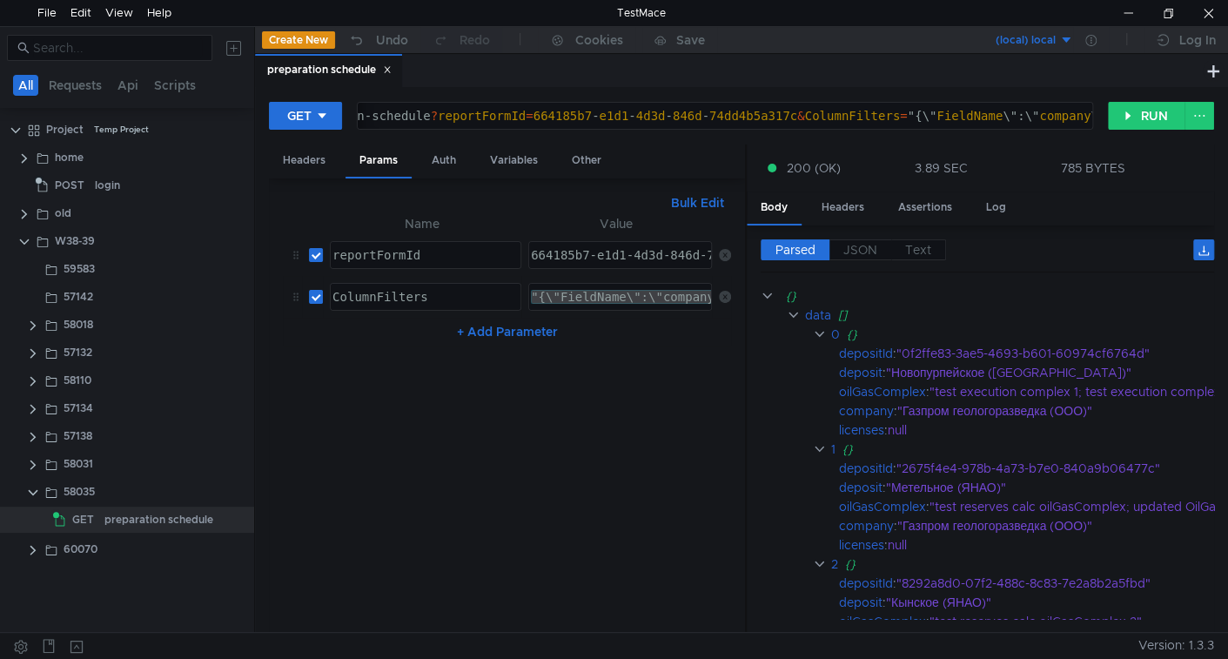
click at [574, 289] on div ""{\"FieldName\":\"company\",\"Method\":\"Equals\",\"Value\":\"газ\"}"" at bounding box center [620, 297] width 182 height 26
click at [614, 287] on div ""{\"FieldName\":\"company\",\"Method\":\"Equals\",\"Value\":\"газ\"}"" at bounding box center [541, 305] width 511 height 42
click at [531, 254] on div "664185b7-e1d1-4d3d-846d-74dd4b5a317c" at bounding box center [662, 269] width 270 height 42
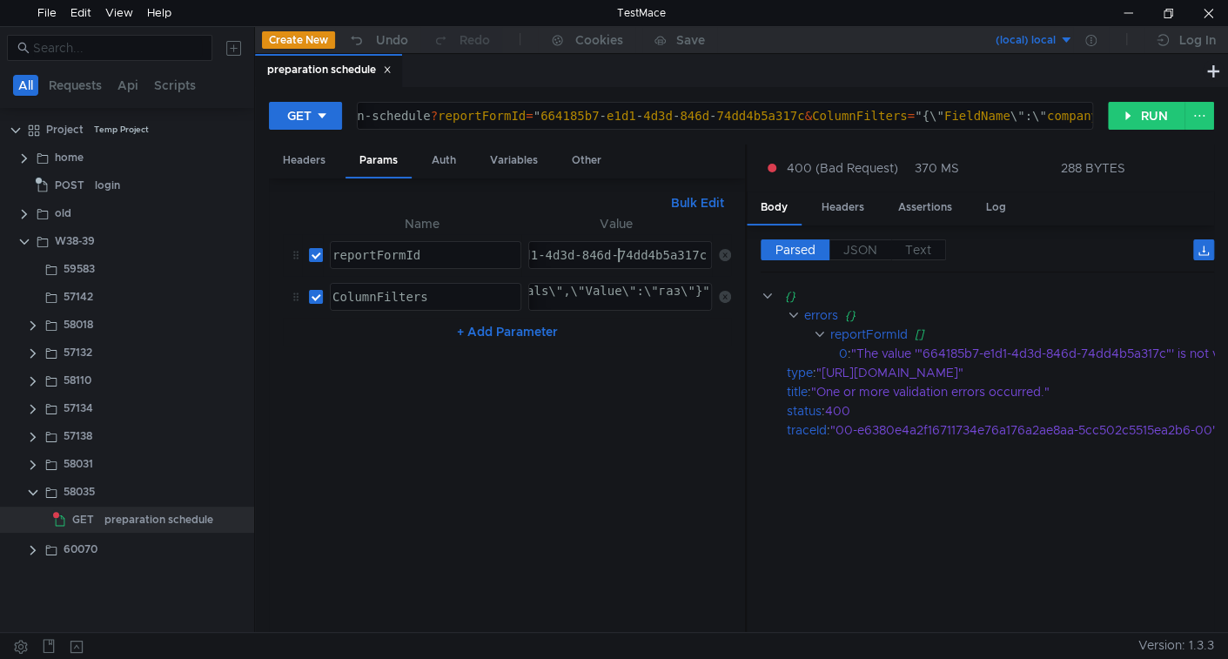
scroll to position [0, 17]
type textarea "664185b7-e1d1-4d3d-846d-74dd4b5a317c"
click at [635, 287] on div ""{\"FieldName\":\"company\",\"Method\":\"Equals\",\"Value\":\"газ\"}"" at bounding box center [455, 305] width 511 height 42
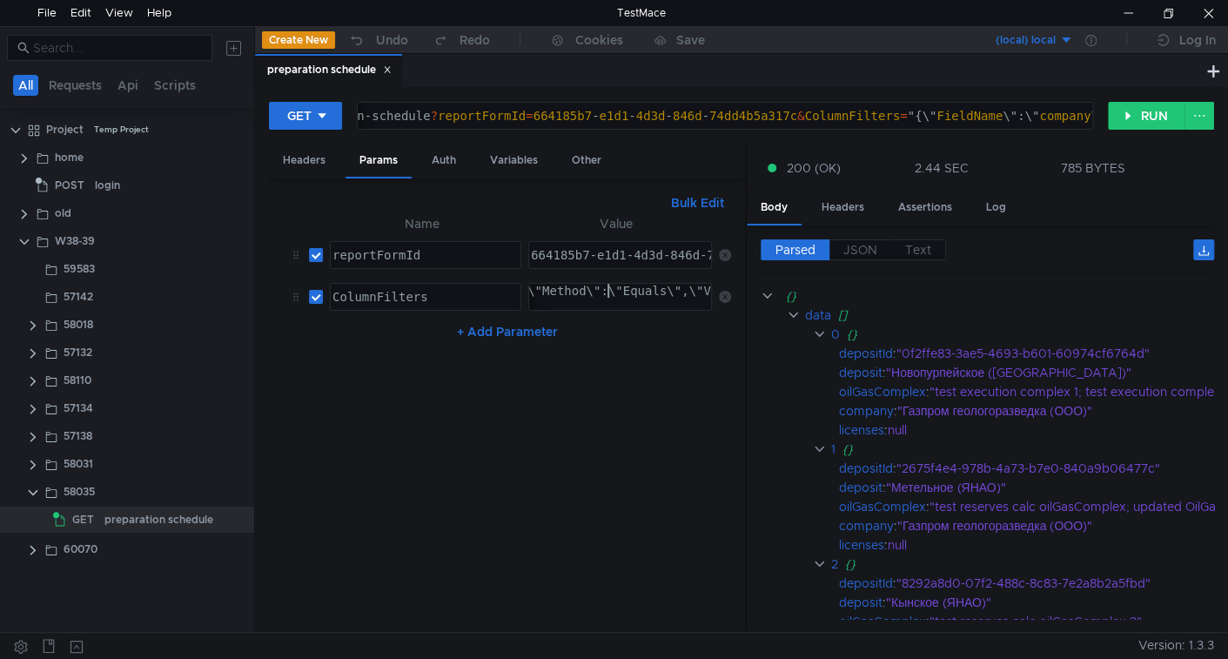
type textarea ""{\"FieldName\":\"company\",\"Method\":\"Equals\",\"Value\":\"газ\"}""
click at [26, 460] on clr-icon at bounding box center [33, 465] width 14 height 14
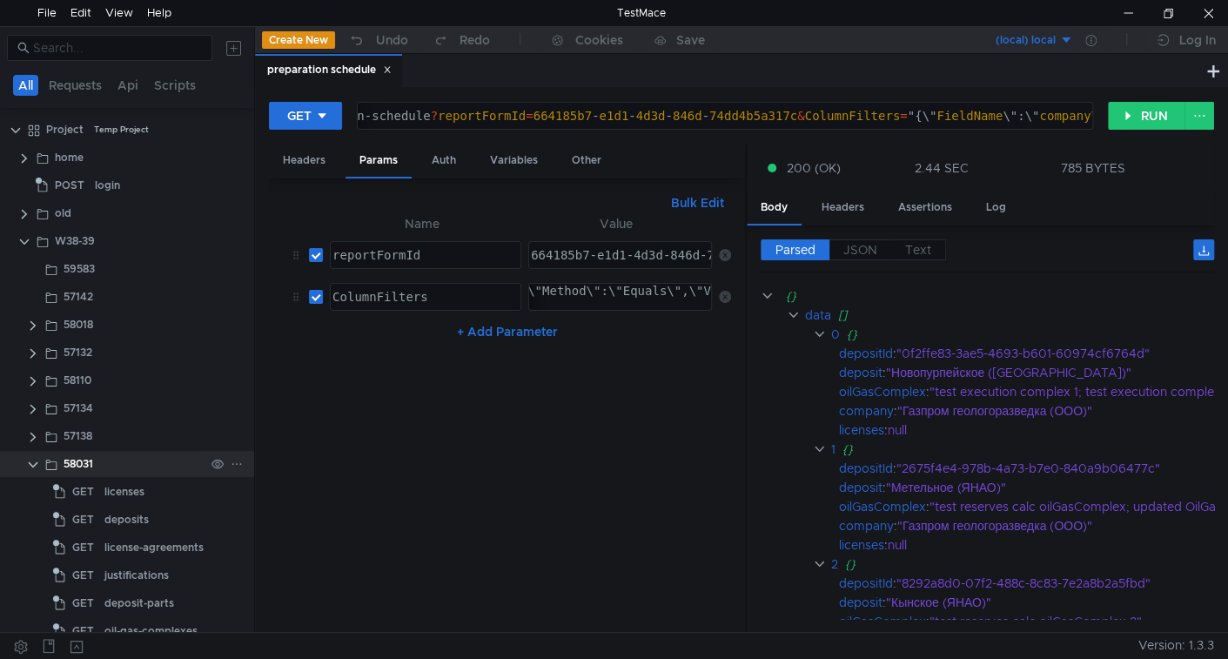
click at [34, 458] on clr-icon at bounding box center [33, 465] width 14 height 14
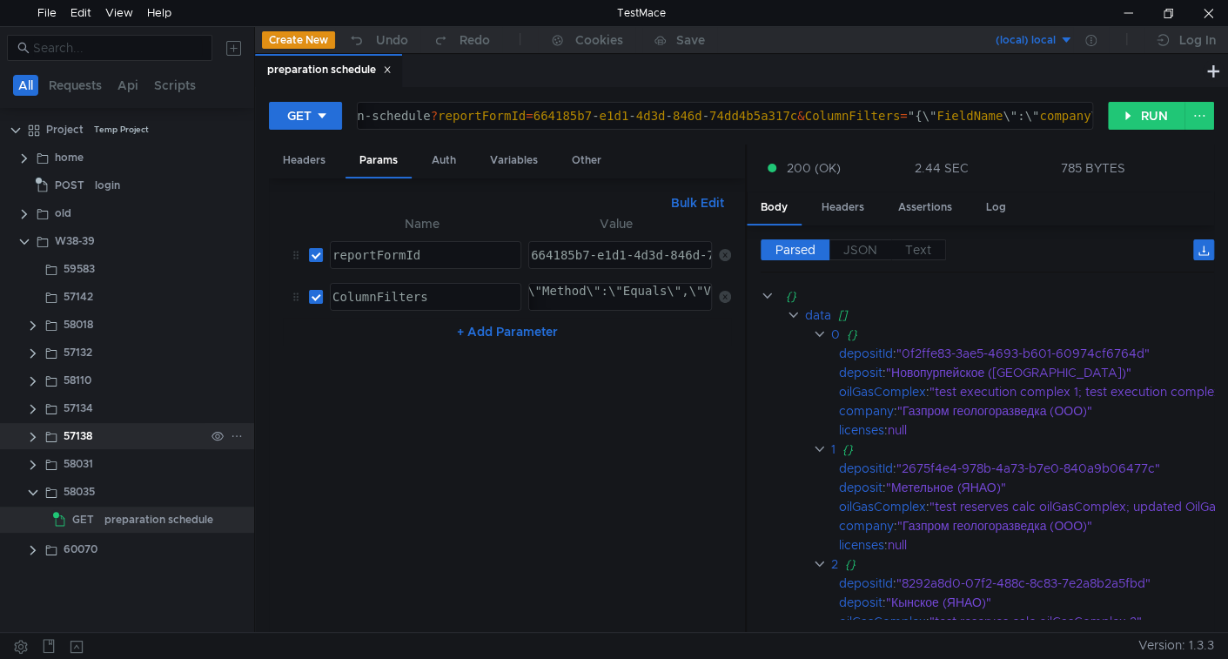
click at [35, 439] on clr-icon at bounding box center [33, 437] width 14 height 14
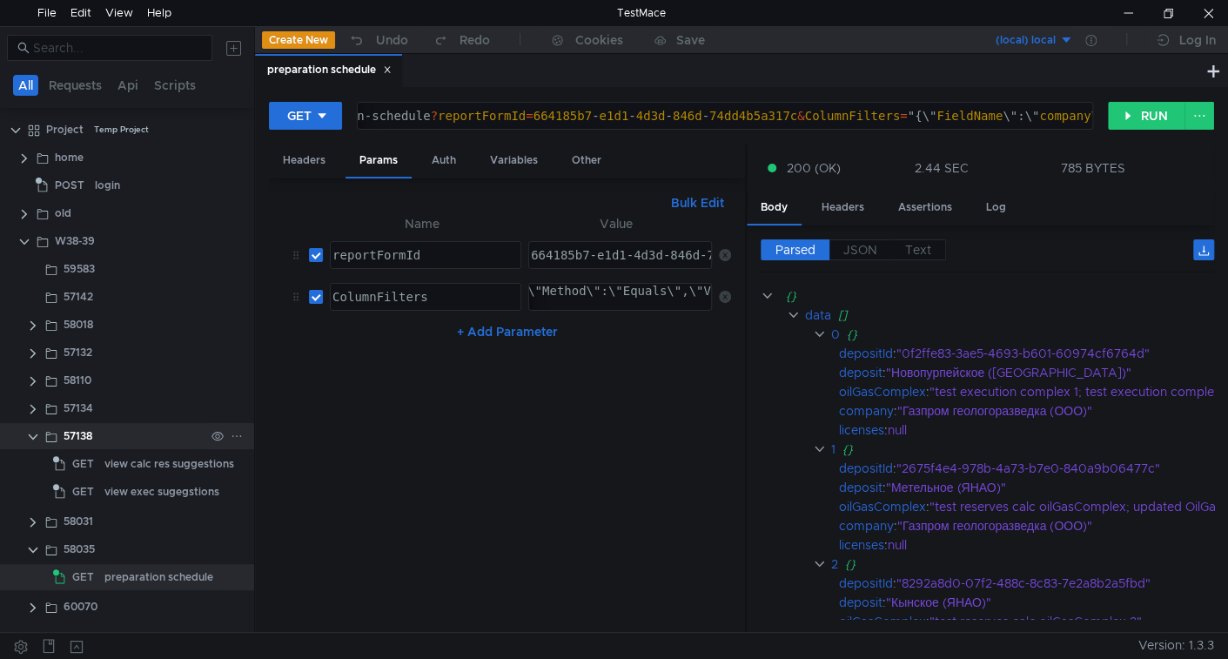
click at [35, 439] on clr-icon at bounding box center [33, 437] width 14 height 14
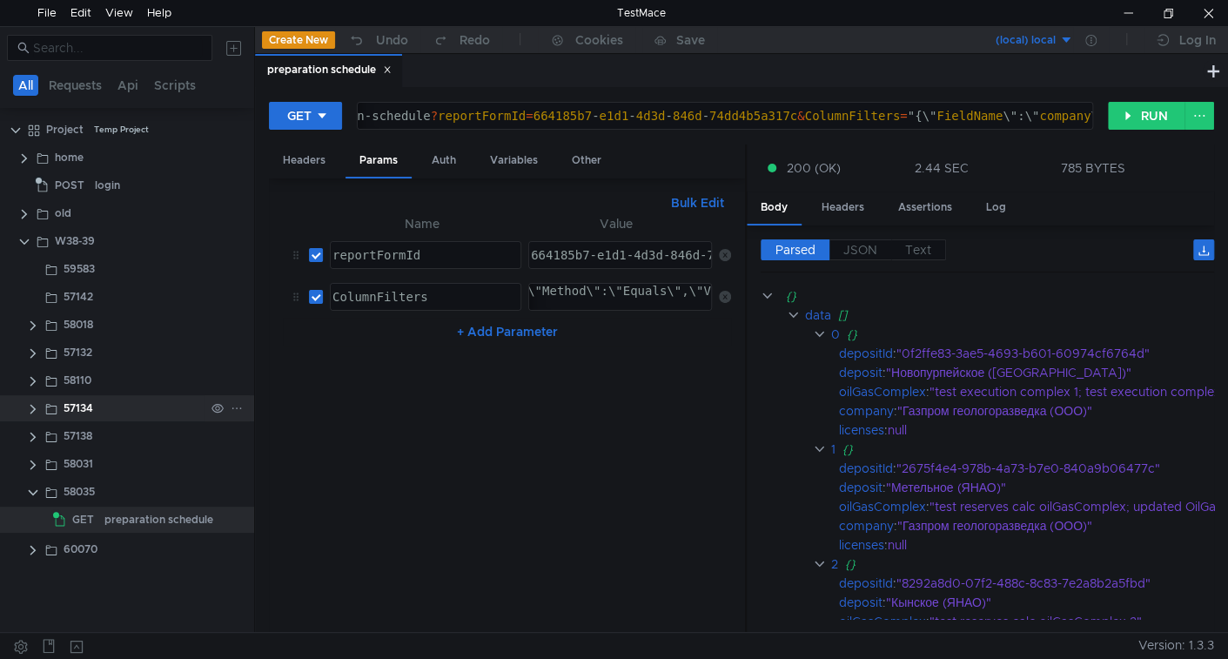
click at [36, 409] on clr-icon at bounding box center [33, 409] width 14 height 14
click at [33, 382] on clr-icon at bounding box center [33, 381] width 14 height 14
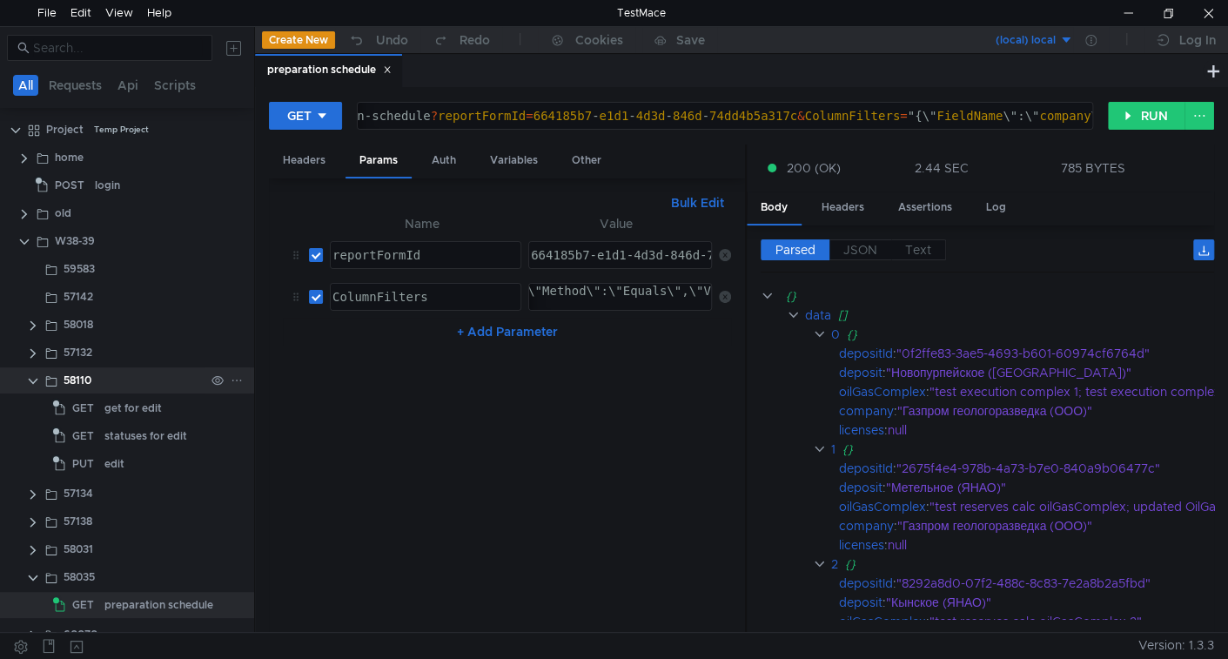
click at [33, 382] on clr-icon at bounding box center [33, 381] width 14 height 14
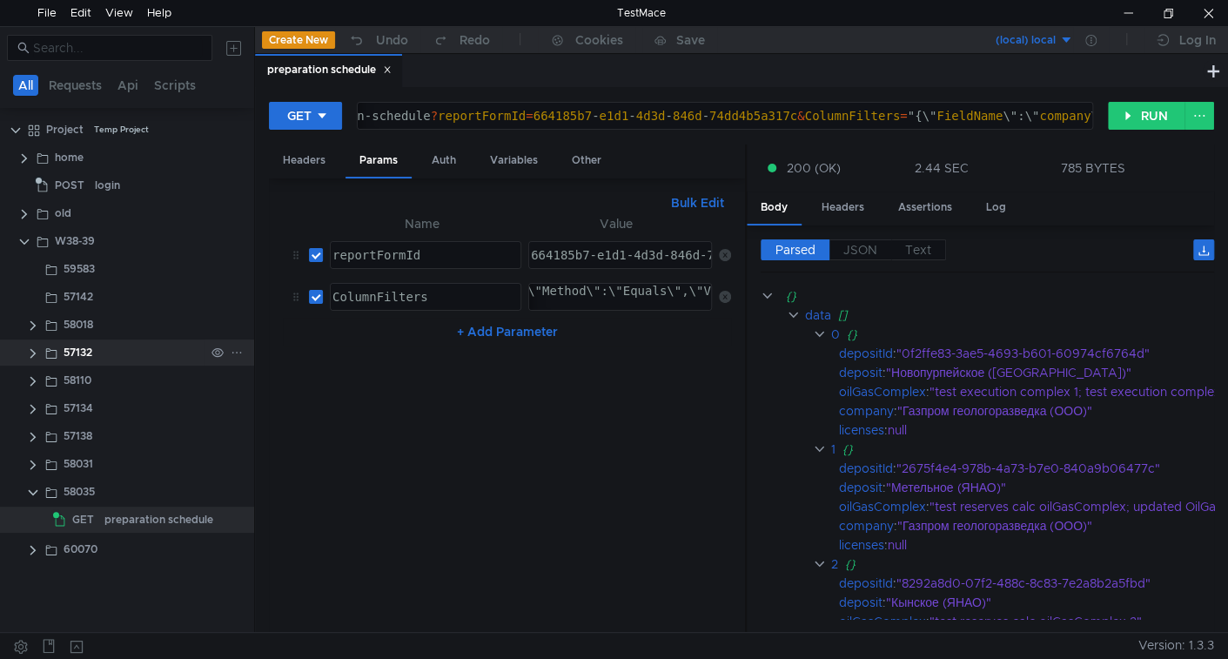
click at [32, 356] on clr-icon at bounding box center [33, 353] width 14 height 14
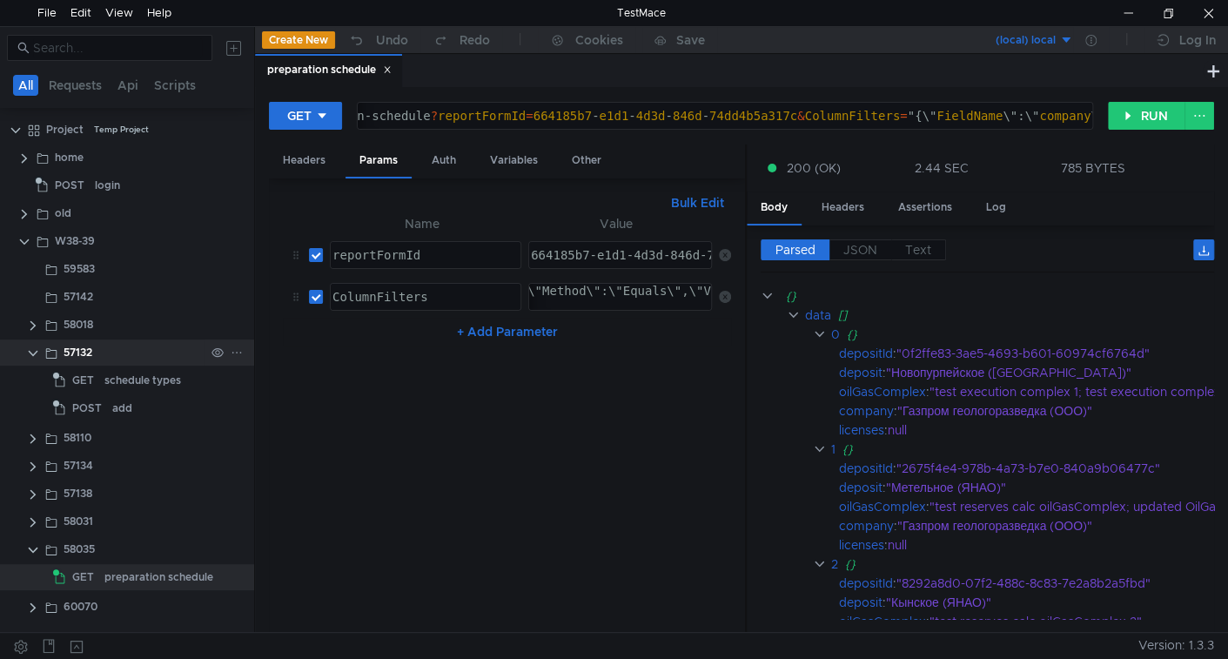
click at [32, 356] on clr-icon at bounding box center [33, 353] width 14 height 14
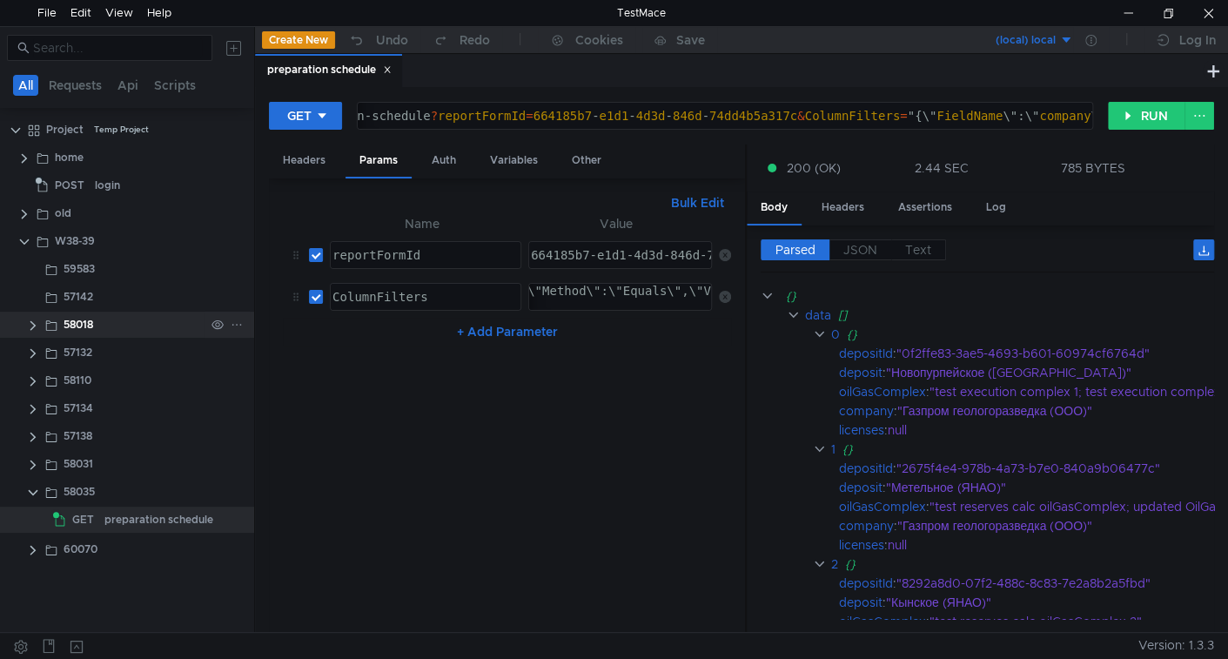
click at [32, 325] on clr-icon at bounding box center [33, 326] width 14 height 14
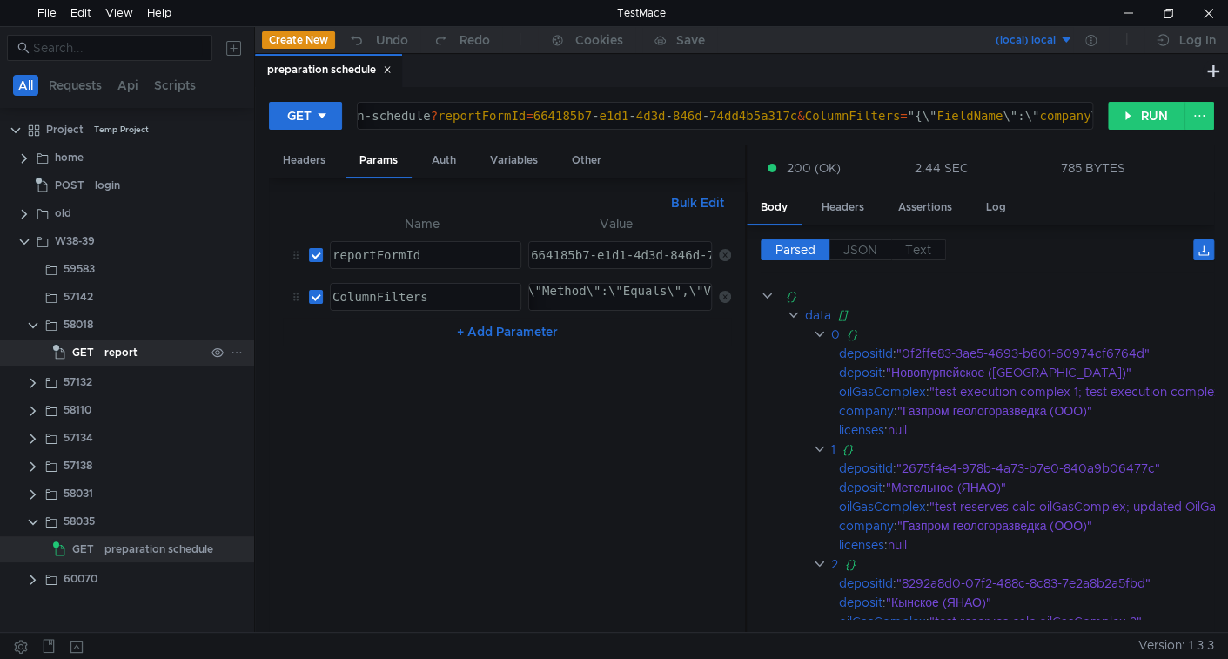
click at [84, 345] on span "GET" at bounding box center [83, 352] width 22 height 26
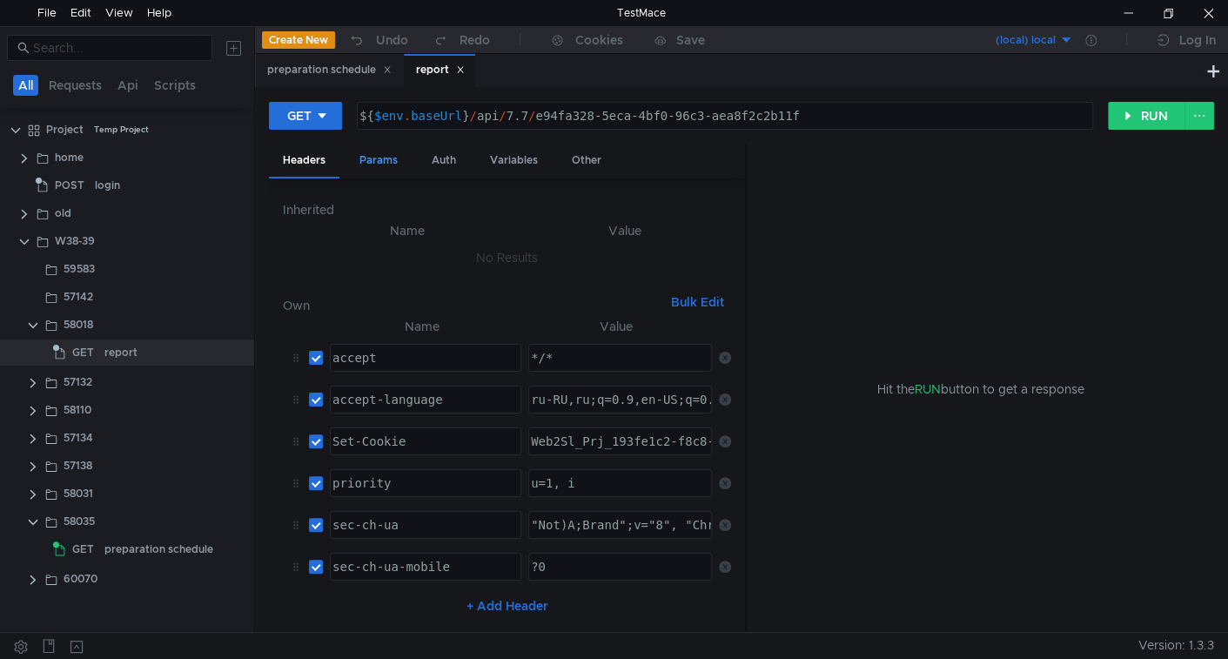
click at [383, 152] on div "Params" at bounding box center [379, 160] width 66 height 32
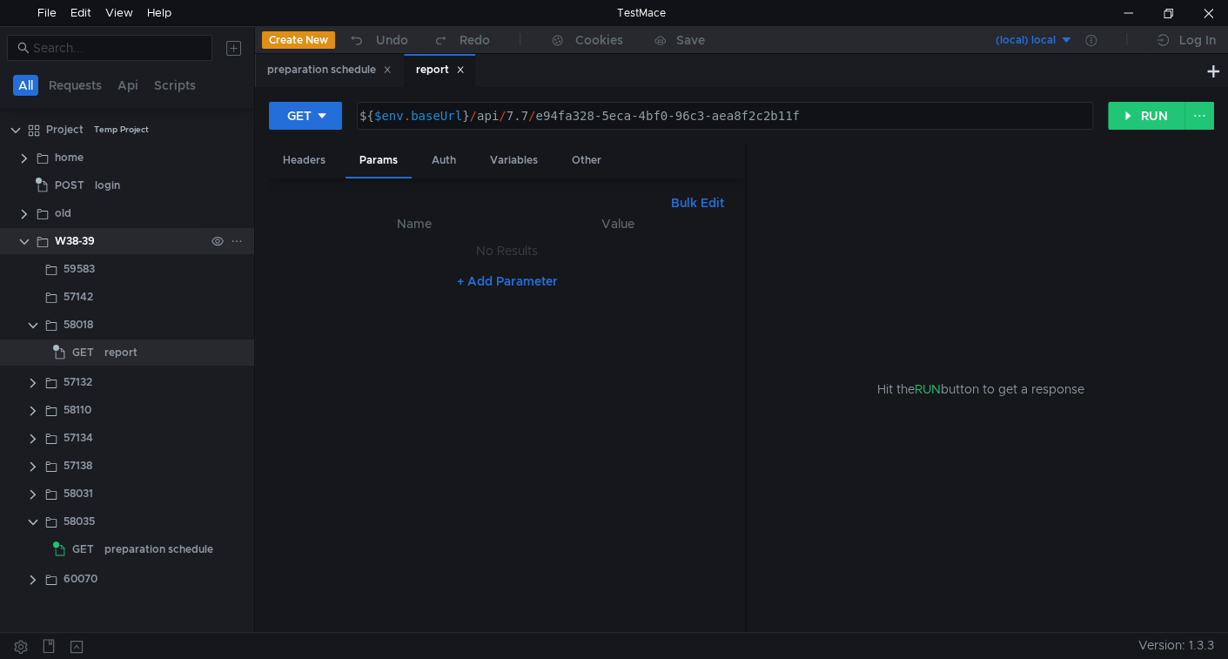
click at [460, 71] on icon at bounding box center [460, 69] width 9 height 9
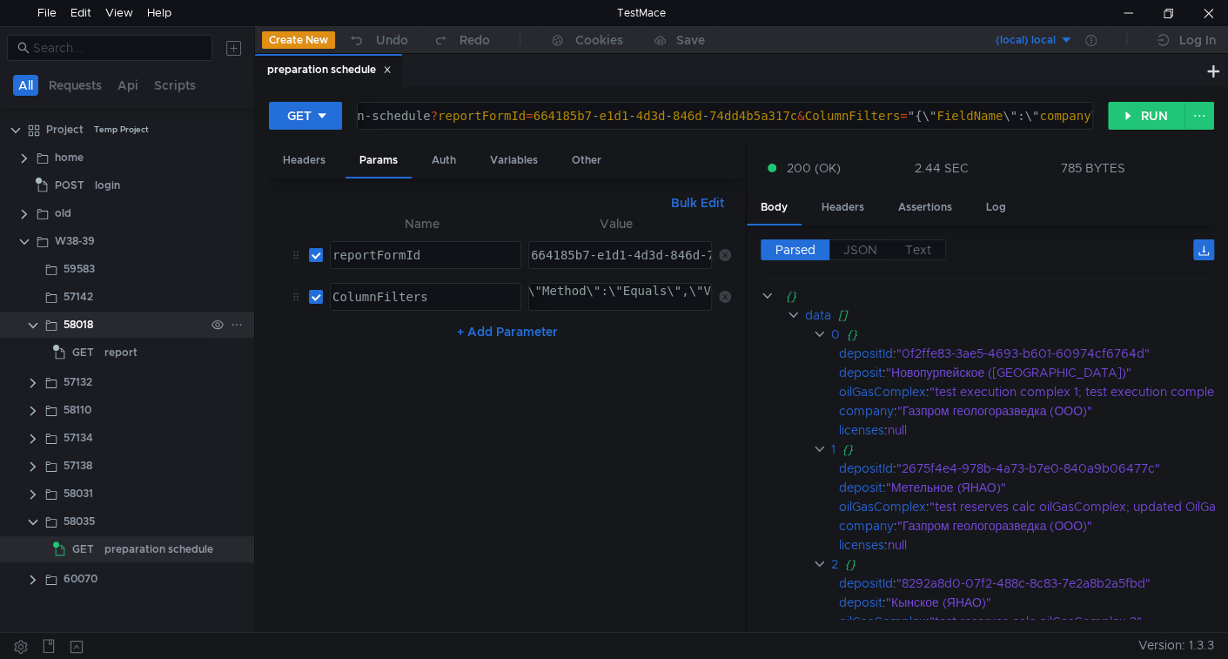
click at [29, 321] on clr-icon at bounding box center [33, 326] width 14 height 14
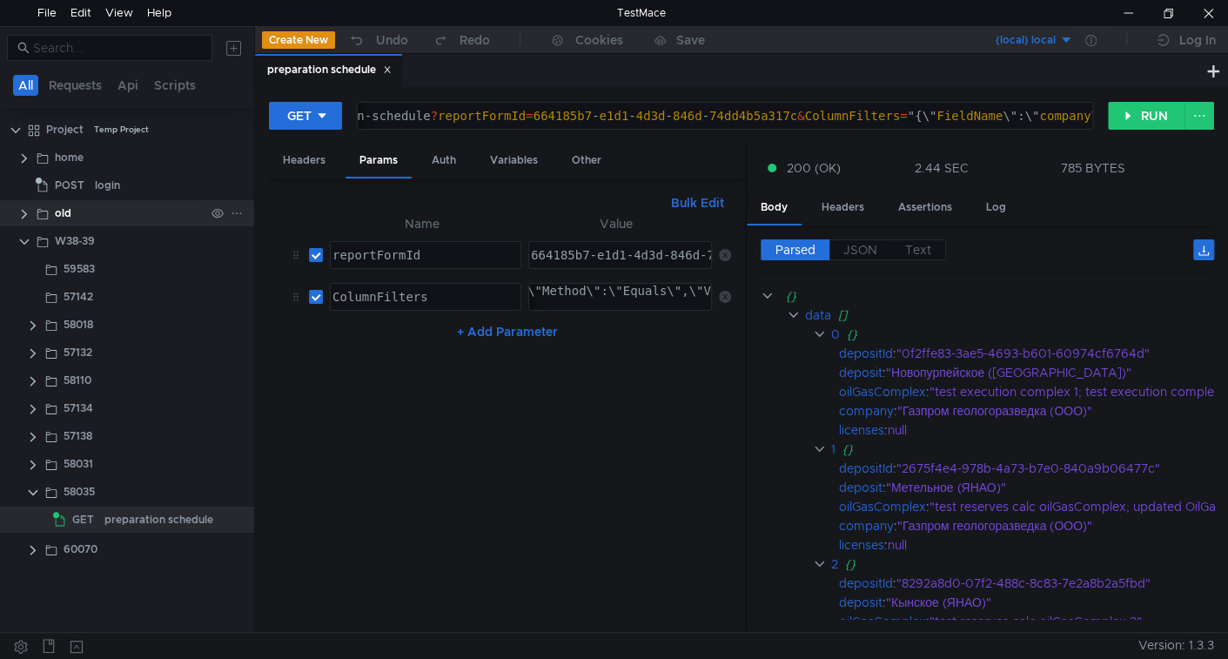
click at [20, 217] on clr-icon at bounding box center [24, 214] width 14 height 14
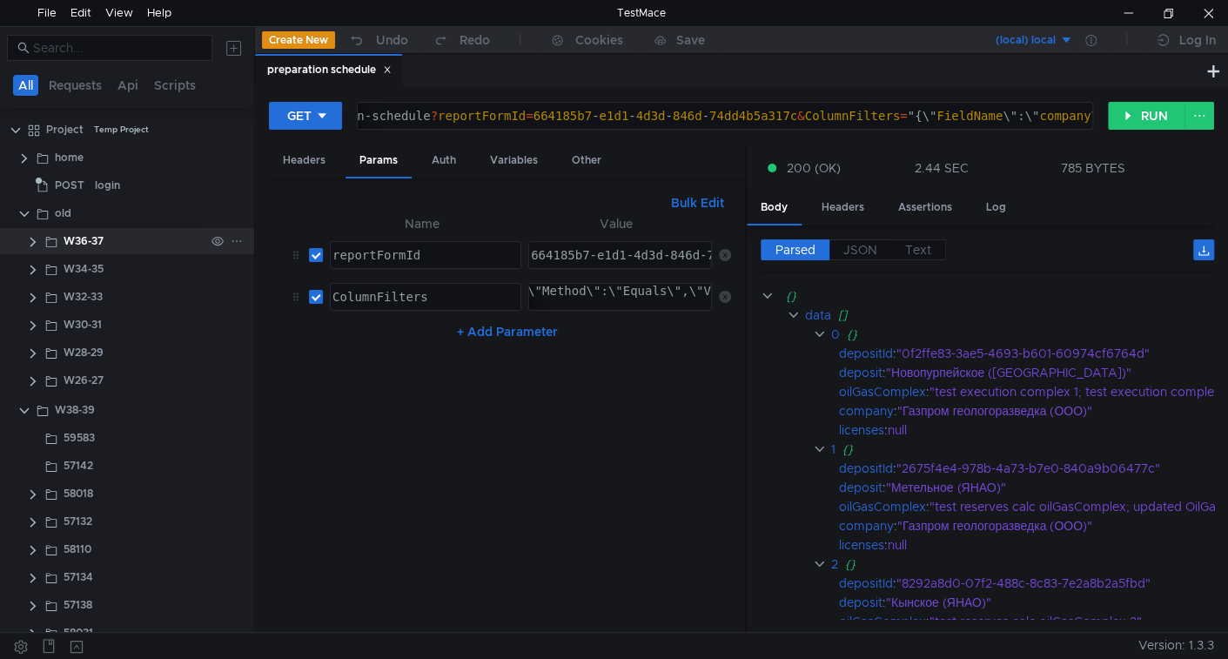
click at [37, 242] on clr-icon at bounding box center [33, 242] width 14 height 14
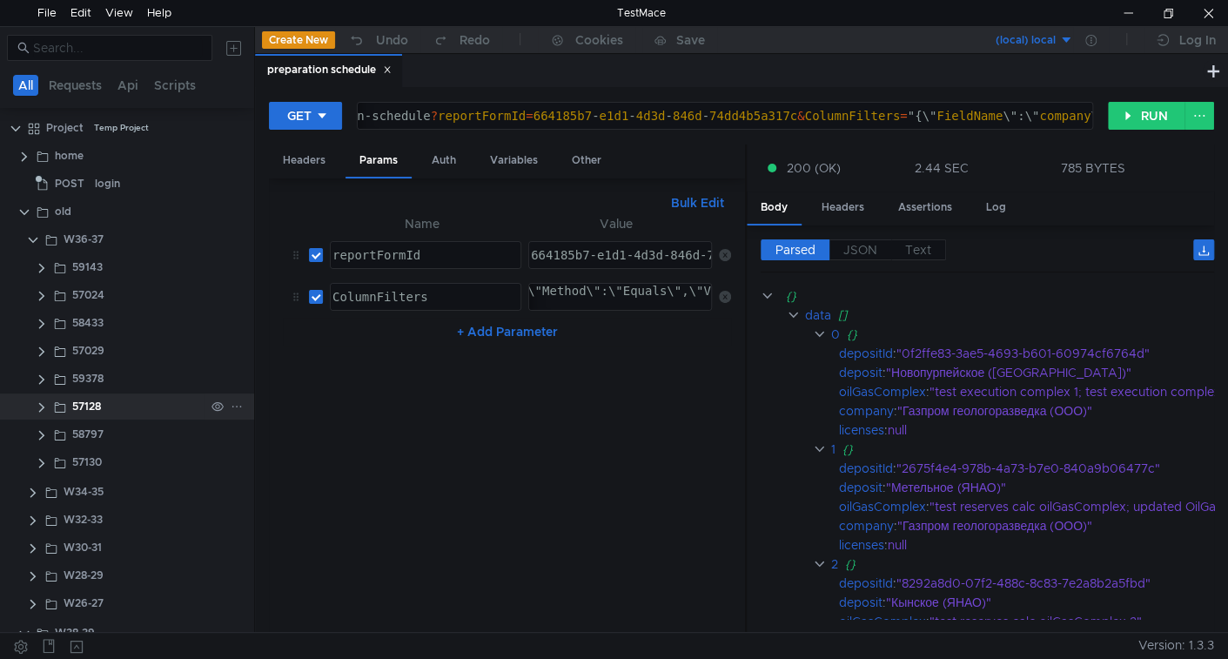
scroll to position [0, 0]
click at [39, 466] on clr-icon at bounding box center [42, 465] width 14 height 14
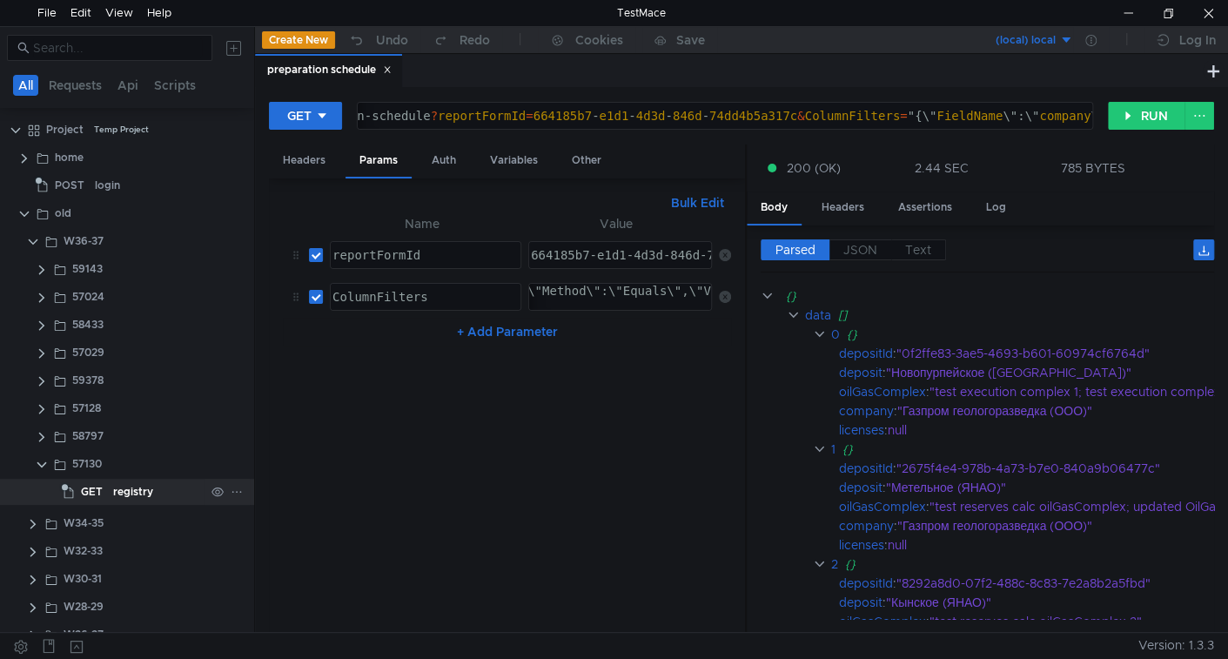
click at [105, 481] on div "GET" at bounding box center [85, 492] width 46 height 26
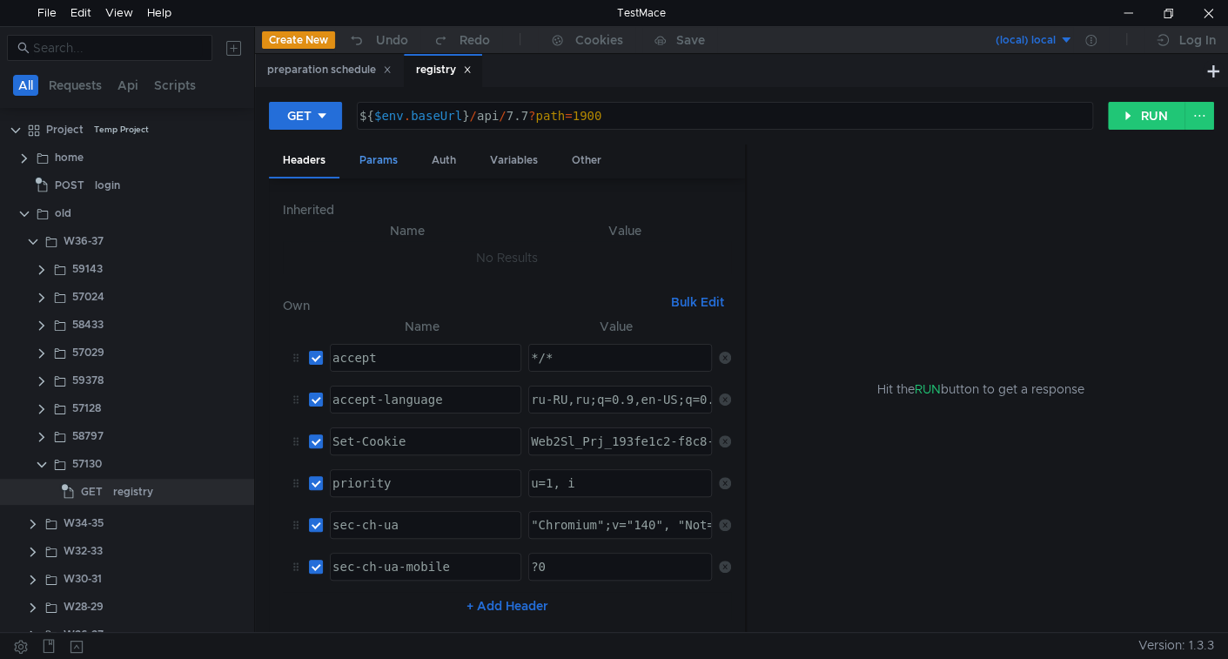
click at [379, 163] on div "Params" at bounding box center [379, 160] width 66 height 32
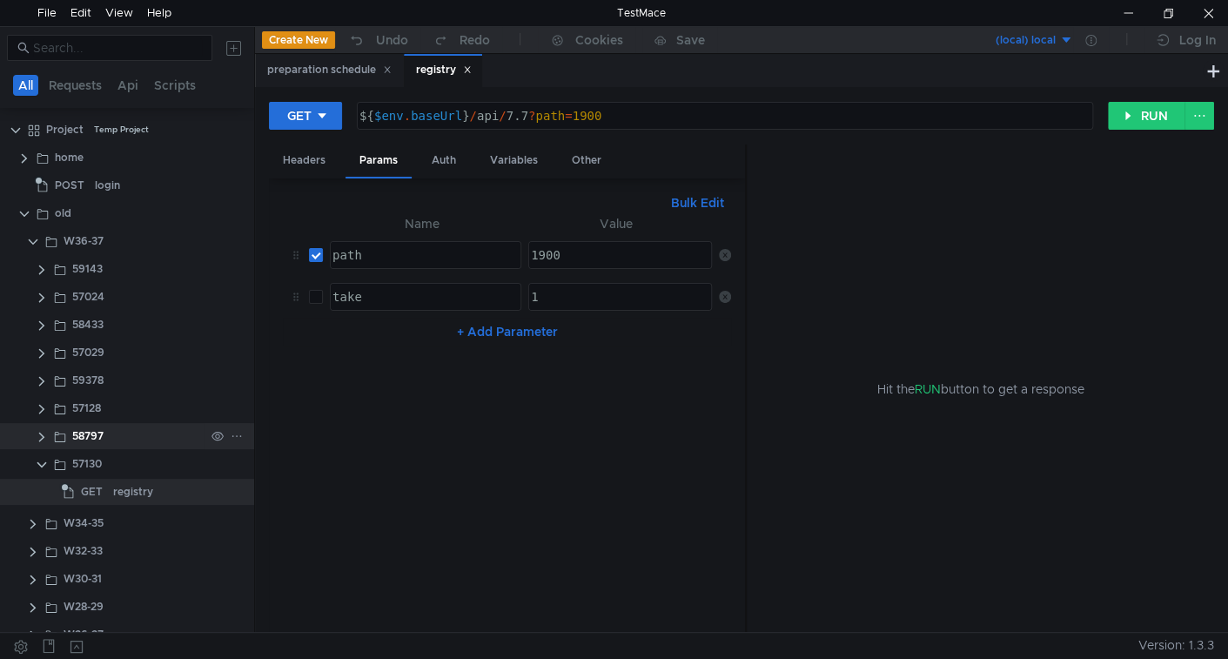
click at [39, 434] on clr-icon at bounding box center [42, 437] width 14 height 14
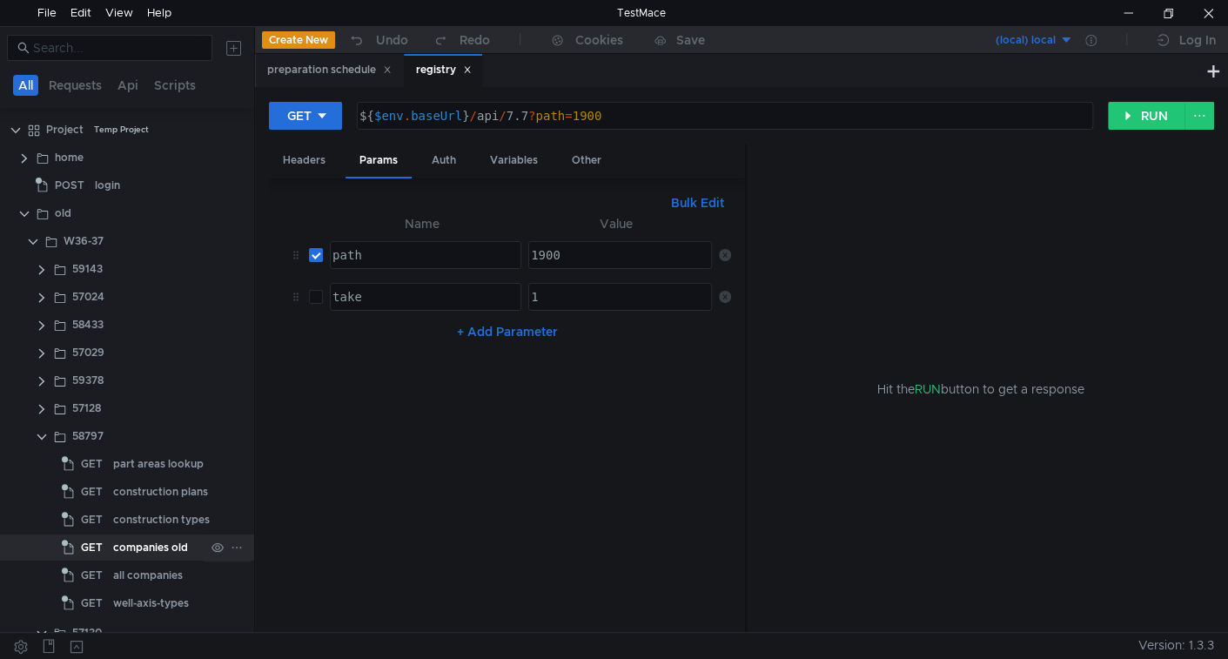
scroll to position [173, 0]
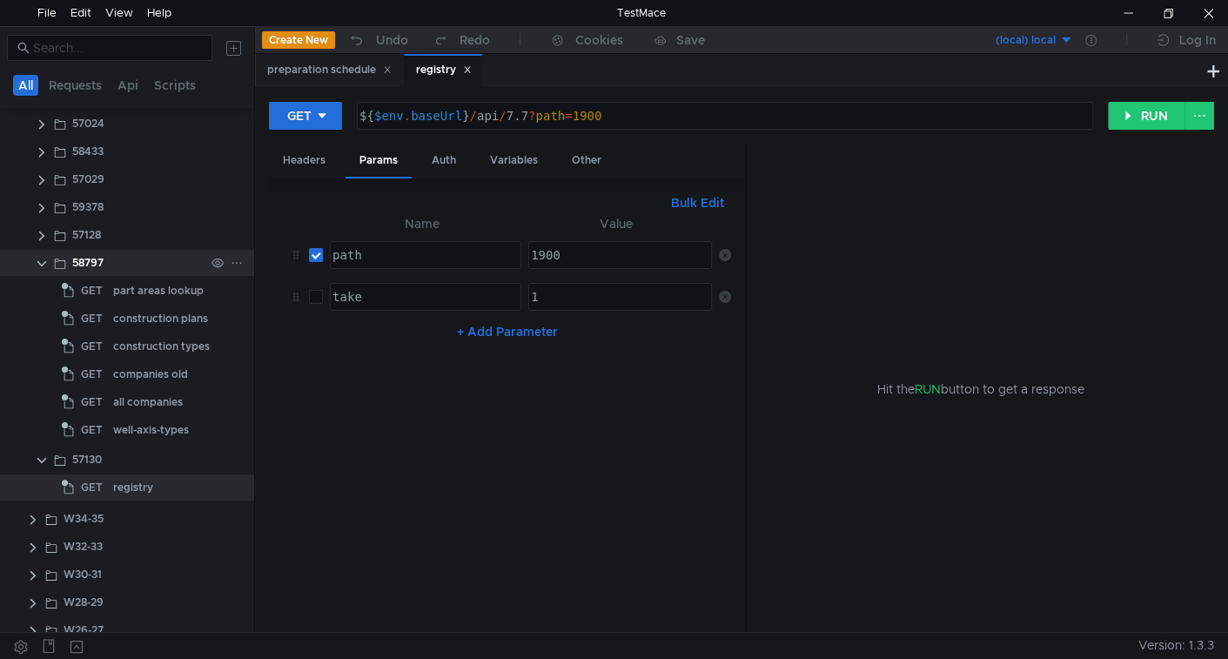
click at [36, 265] on clr-icon at bounding box center [42, 264] width 14 height 14
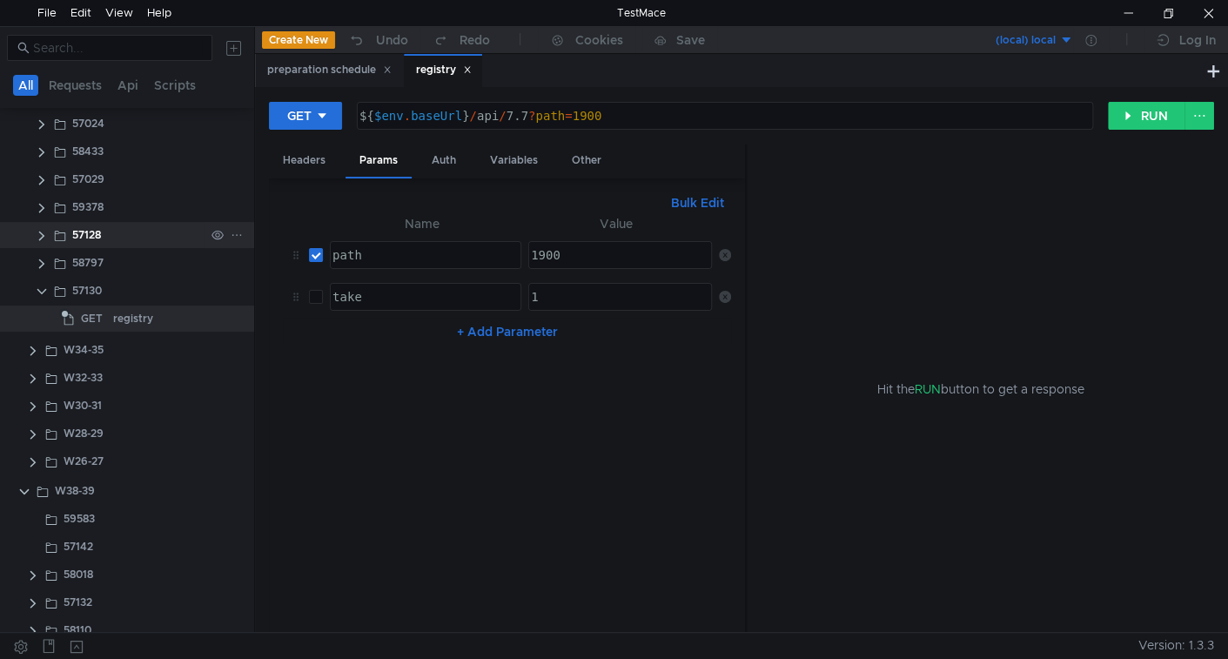
click at [40, 237] on clr-icon at bounding box center [42, 236] width 14 height 14
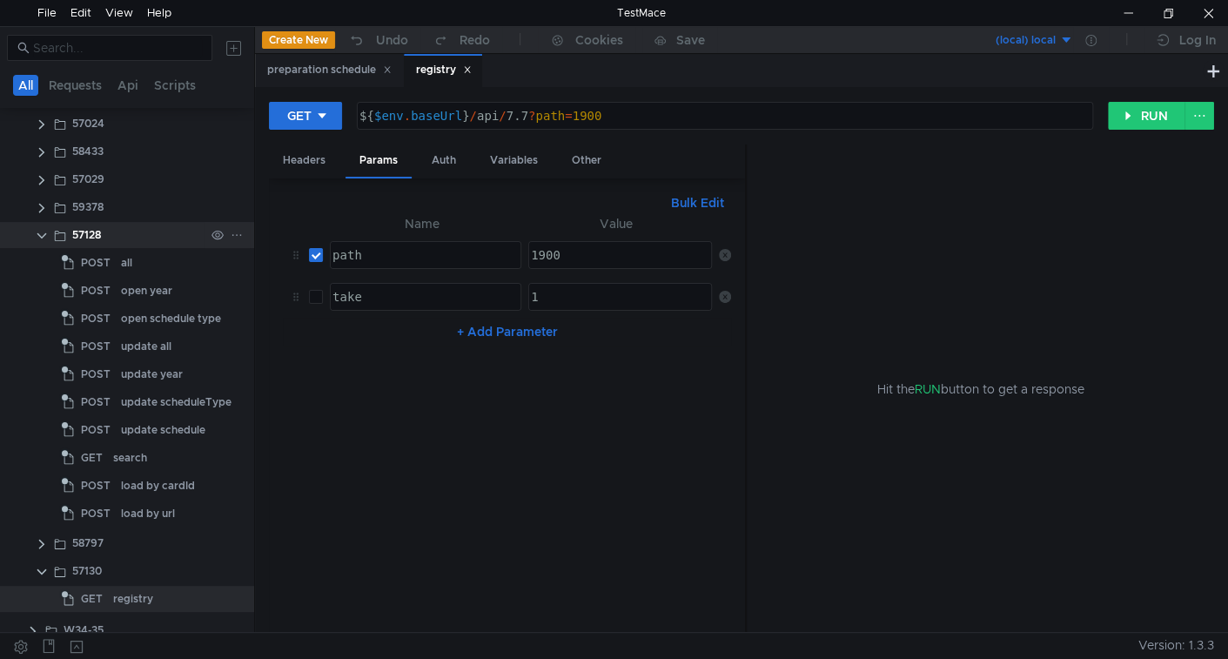
click at [40, 238] on clr-icon at bounding box center [42, 236] width 14 height 14
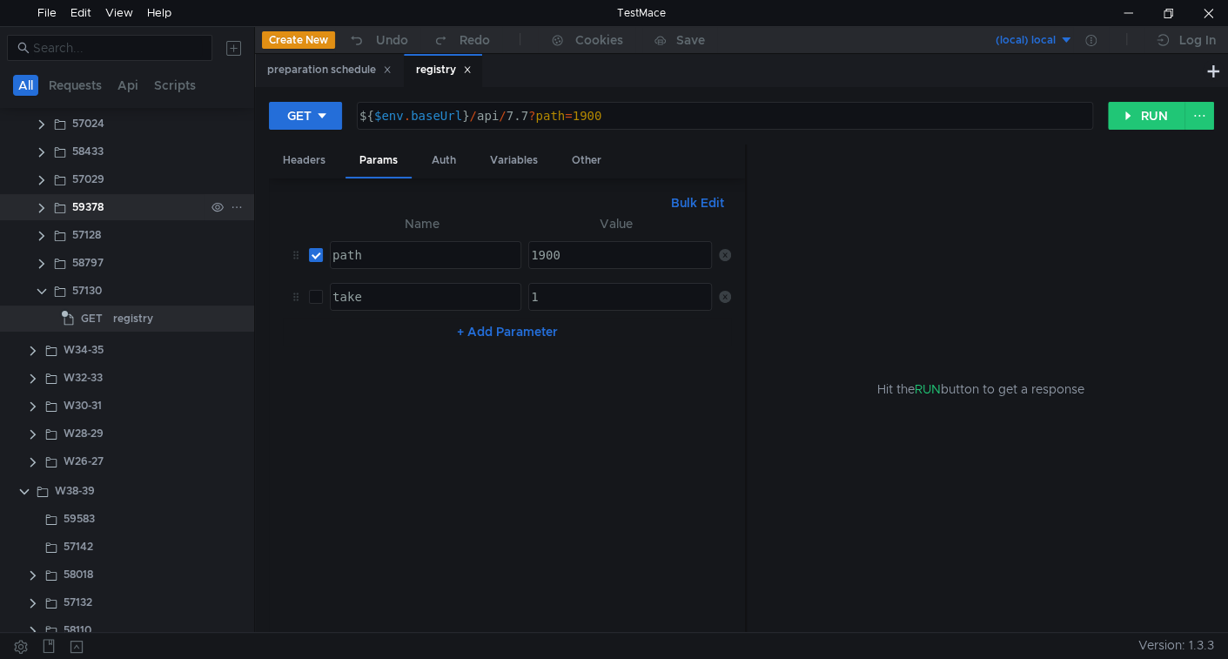
click at [44, 210] on clr-icon at bounding box center [42, 208] width 14 height 14
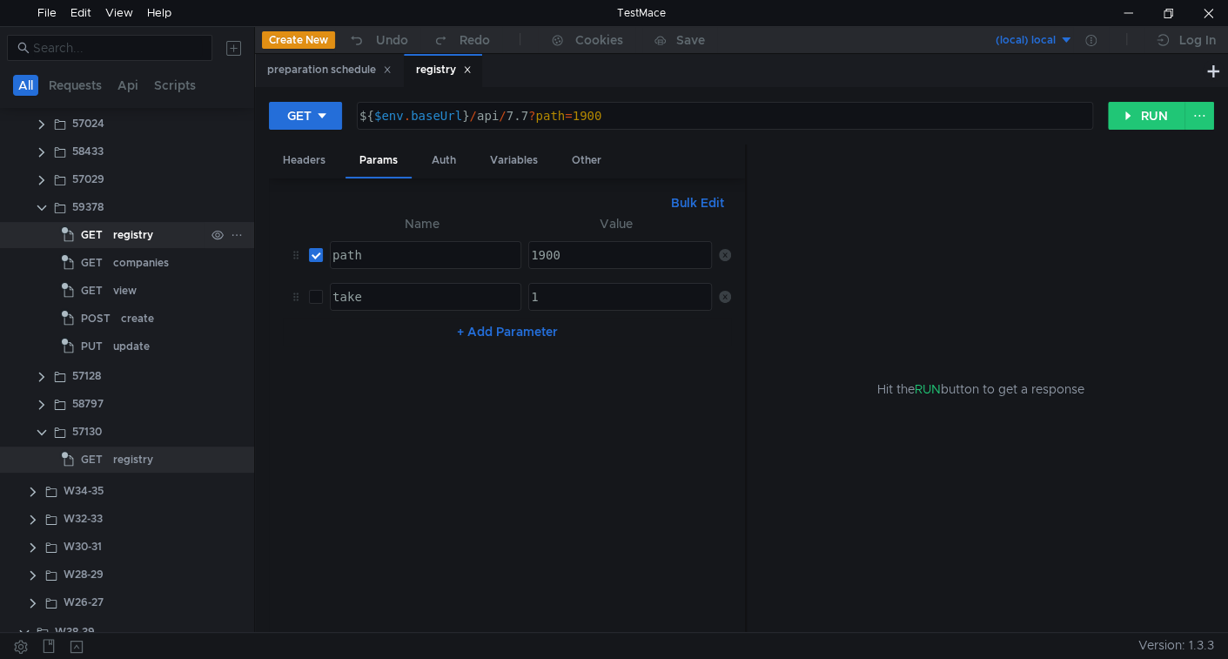
click at [109, 241] on app-tree-icon "GET" at bounding box center [87, 235] width 51 height 26
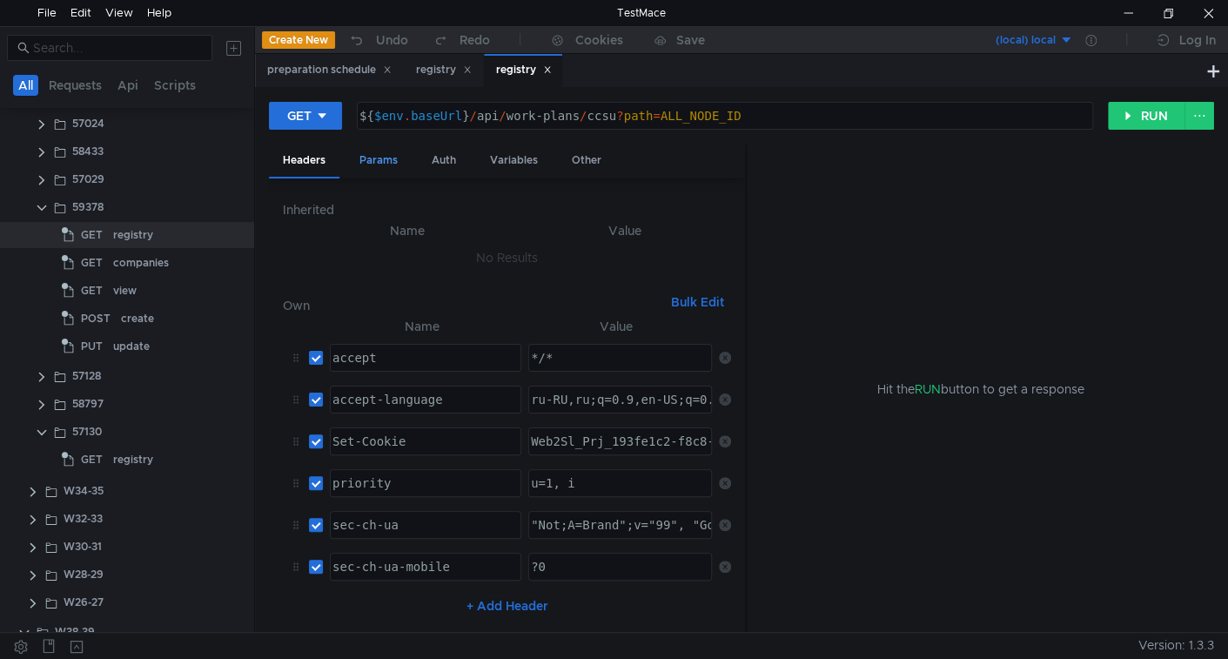
click at [379, 155] on div "Params" at bounding box center [379, 160] width 66 height 32
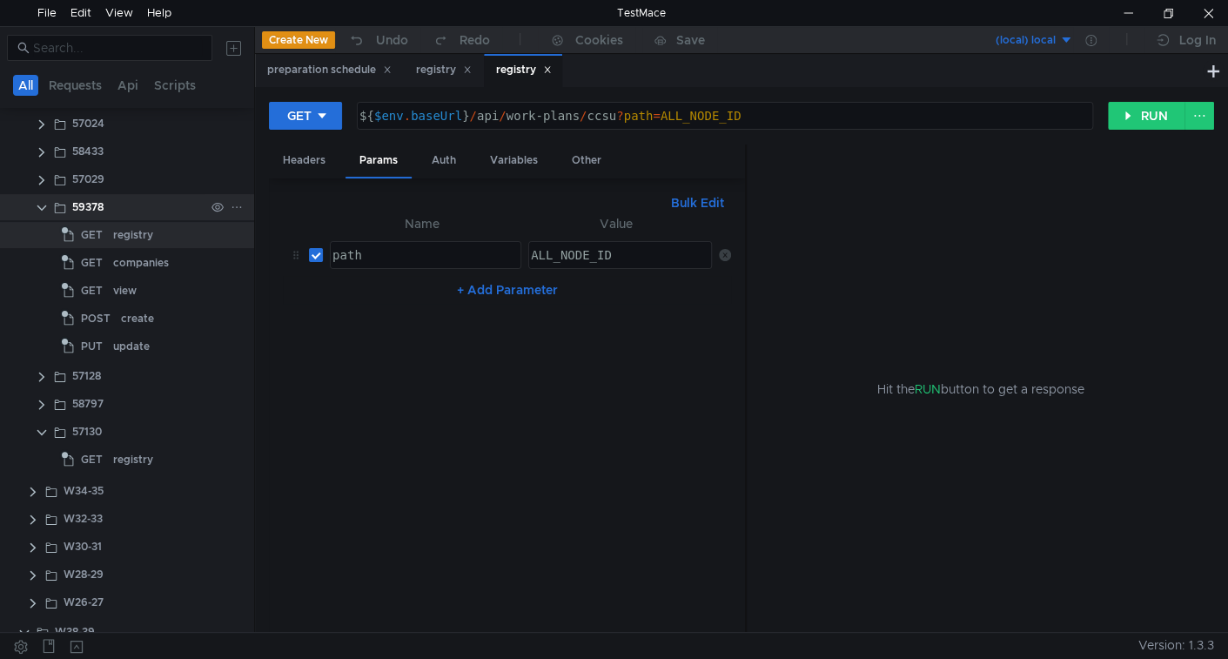
click at [43, 210] on clr-icon at bounding box center [42, 208] width 14 height 14
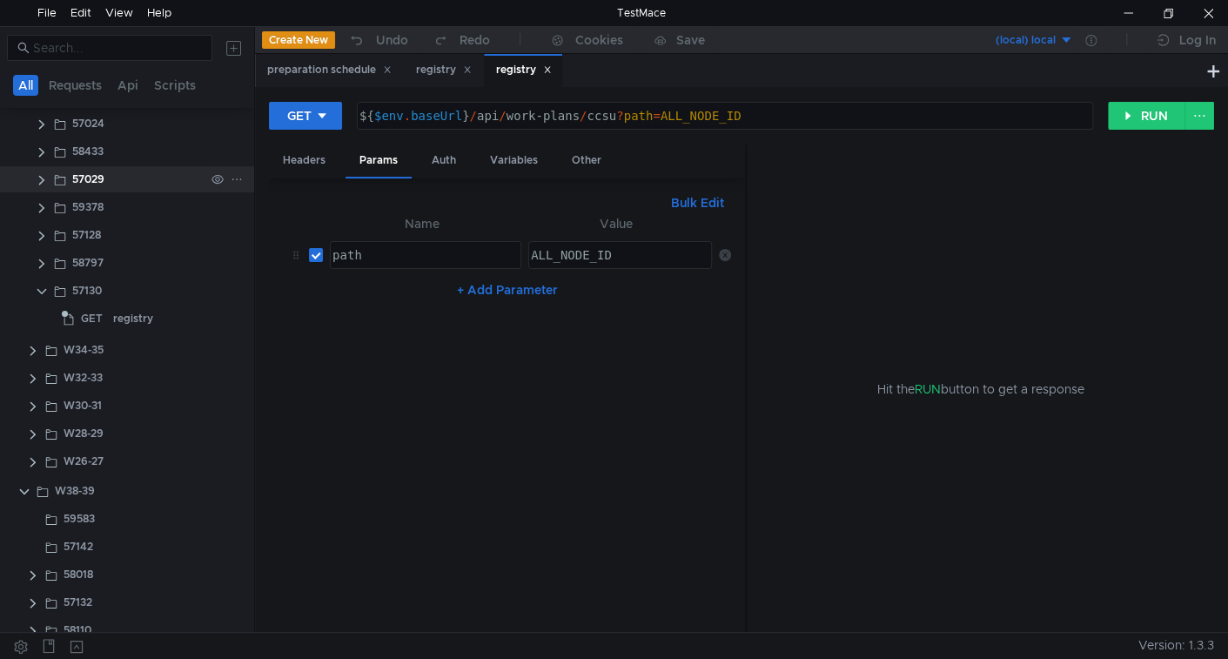
click at [43, 176] on clr-icon at bounding box center [42, 180] width 14 height 14
click at [37, 153] on clr-icon at bounding box center [42, 152] width 14 height 14
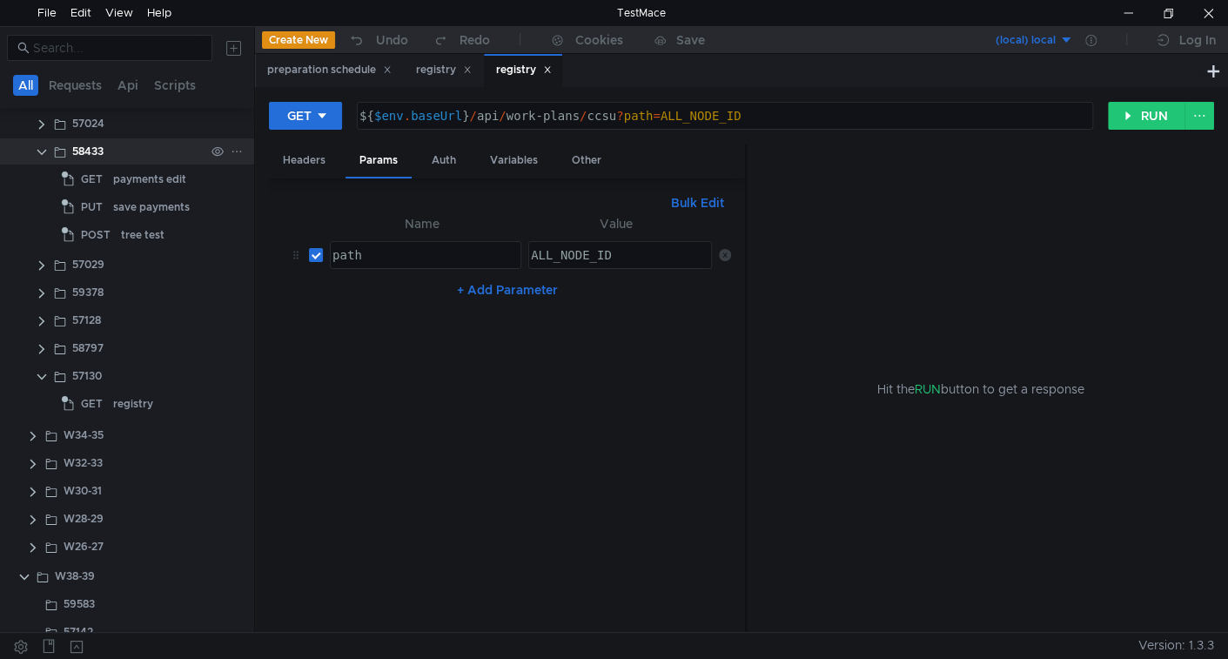
click at [36, 153] on clr-icon at bounding box center [42, 152] width 14 height 14
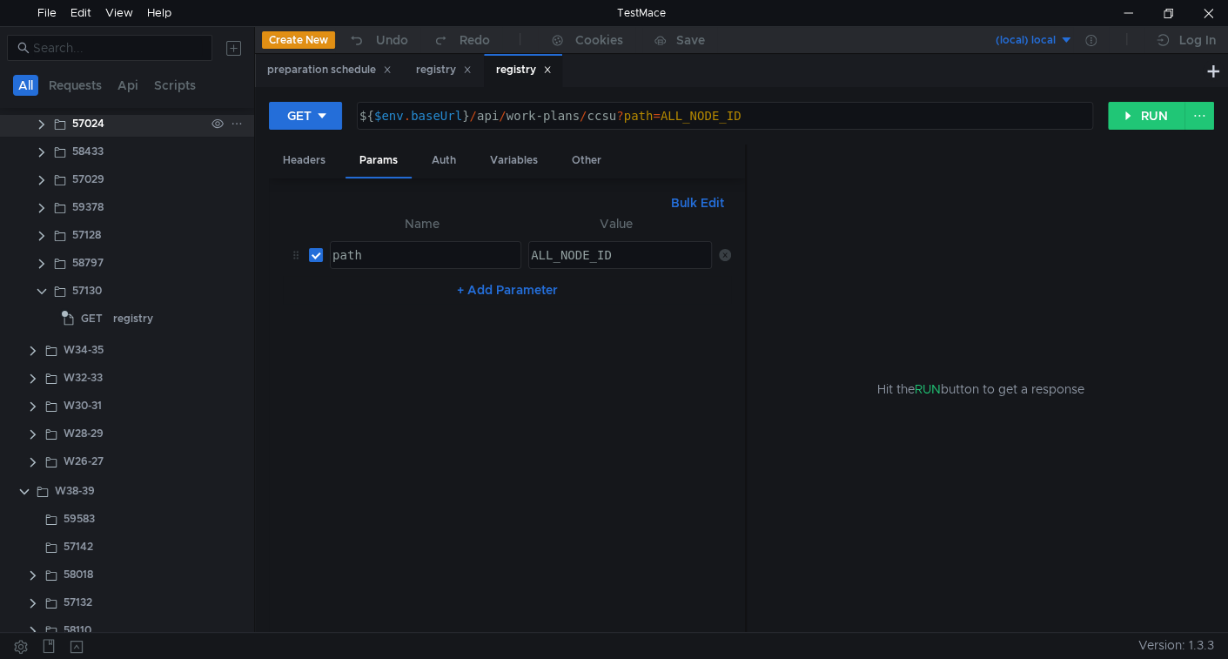
click at [39, 119] on clr-icon at bounding box center [42, 125] width 14 height 14
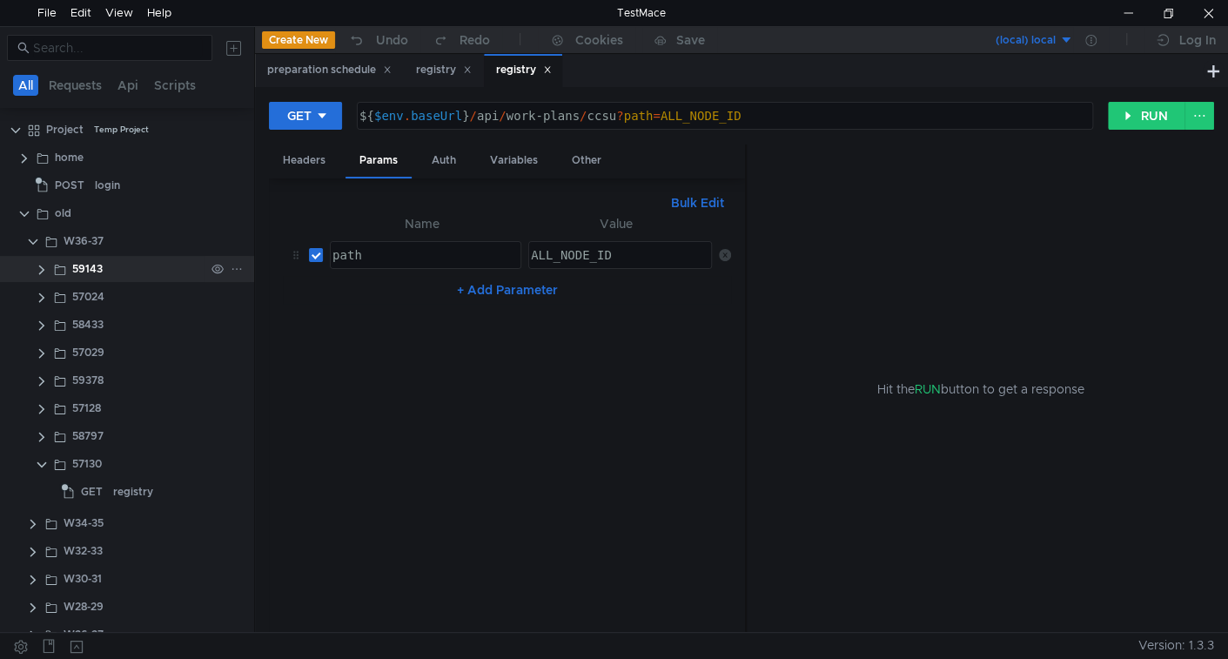
click at [40, 268] on clr-icon at bounding box center [42, 270] width 14 height 14
click at [44, 293] on clr-icon at bounding box center [42, 298] width 14 height 14
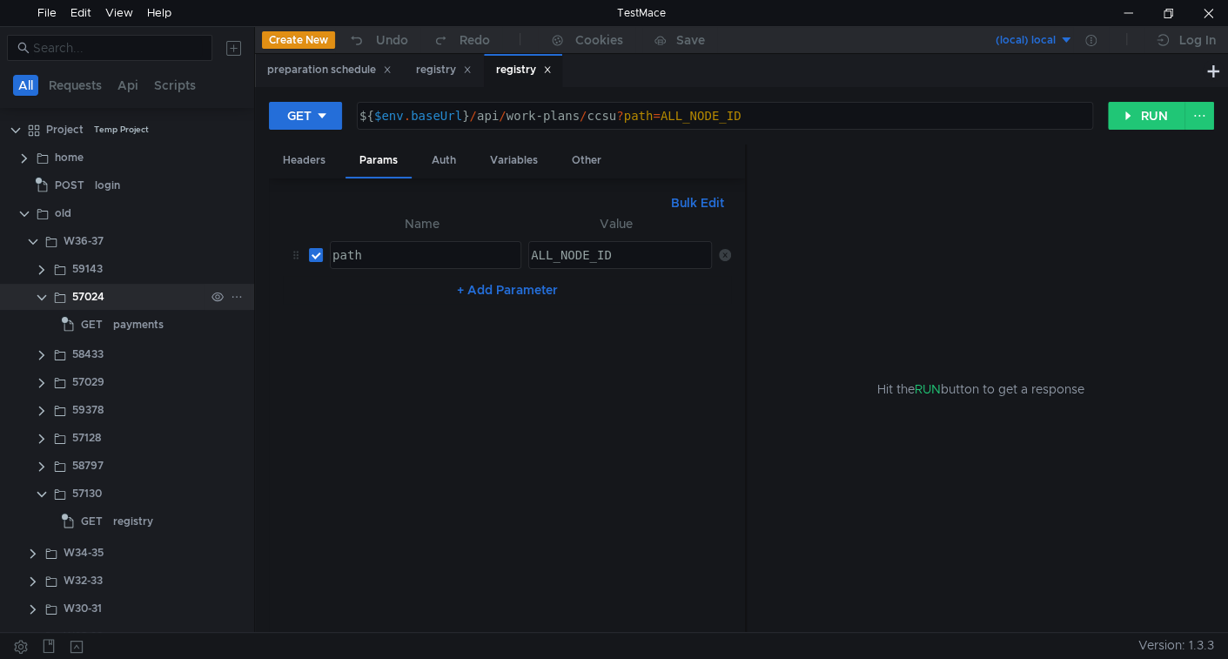
click at [44, 295] on clr-icon at bounding box center [42, 298] width 14 height 14
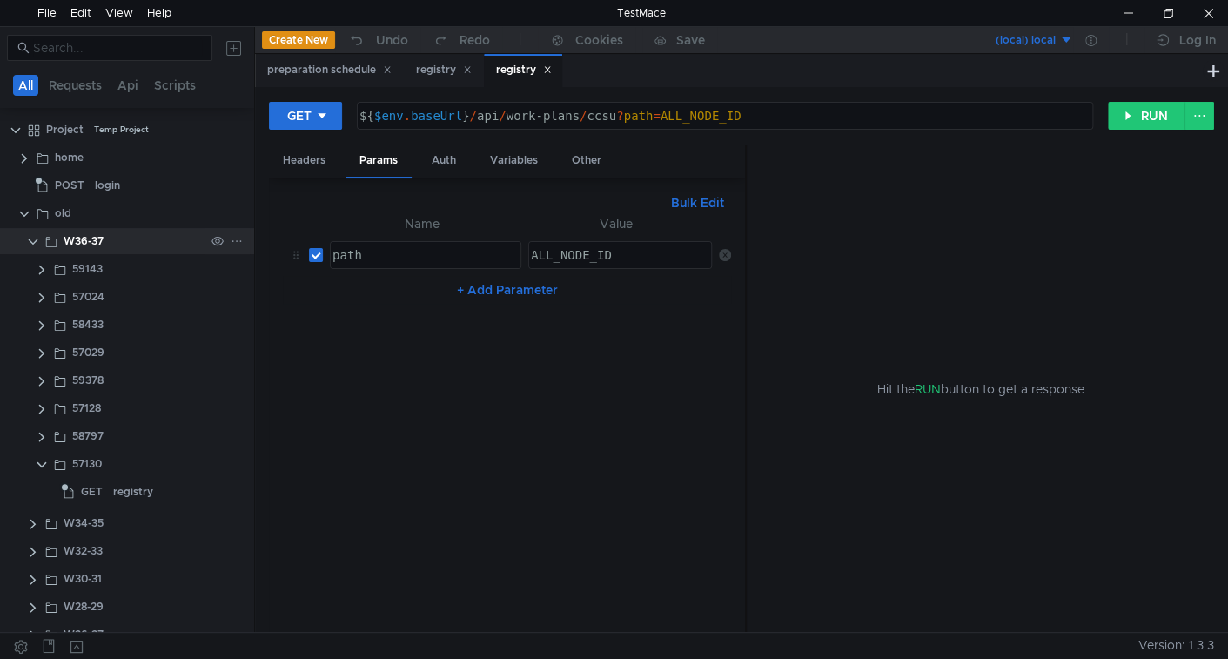
click at [34, 243] on clr-icon at bounding box center [33, 242] width 14 height 14
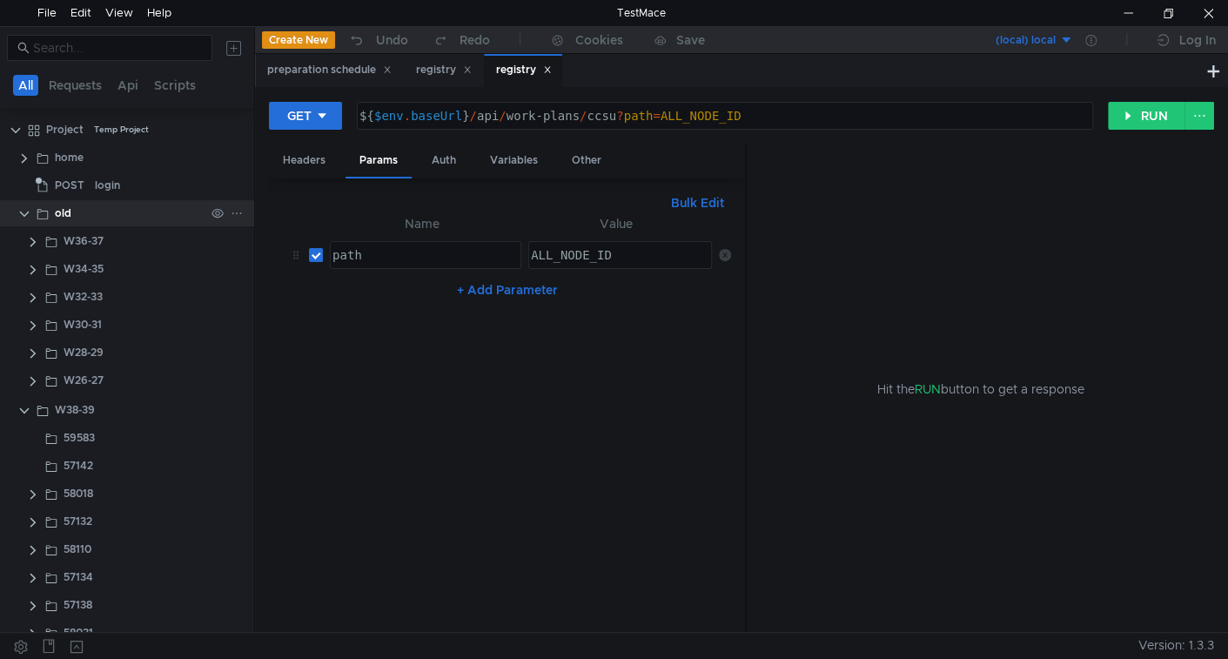
click at [23, 213] on clr-icon at bounding box center [24, 214] width 14 height 14
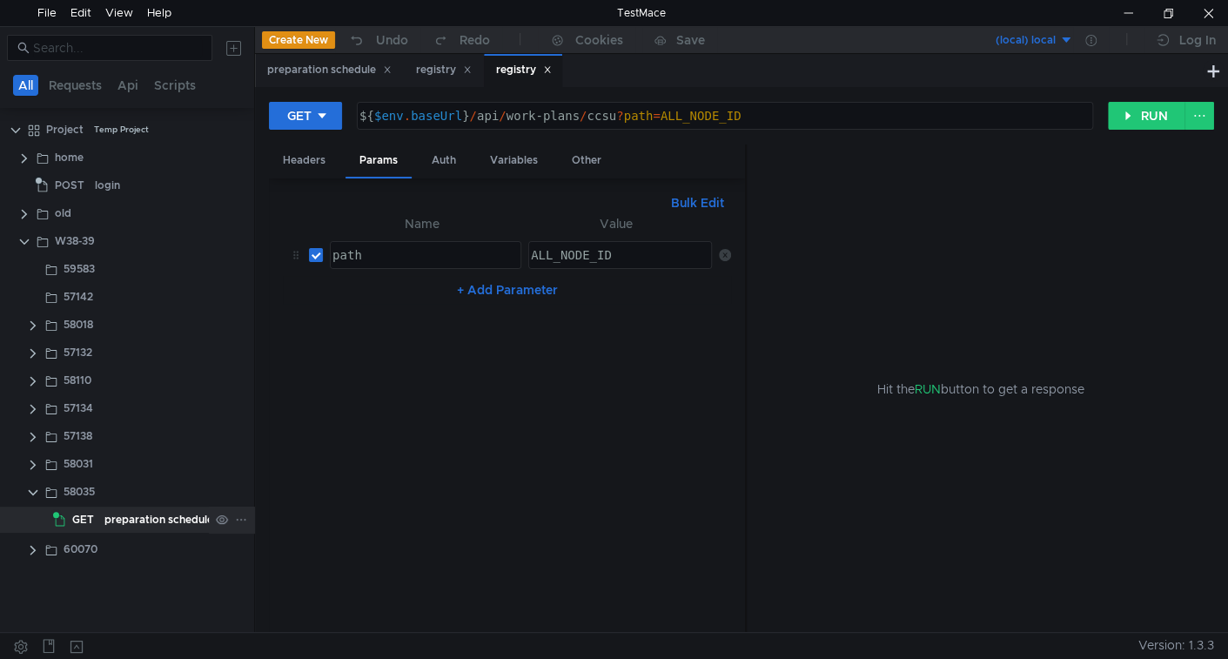
click at [110, 527] on div "preparation schedule" at bounding box center [158, 520] width 109 height 26
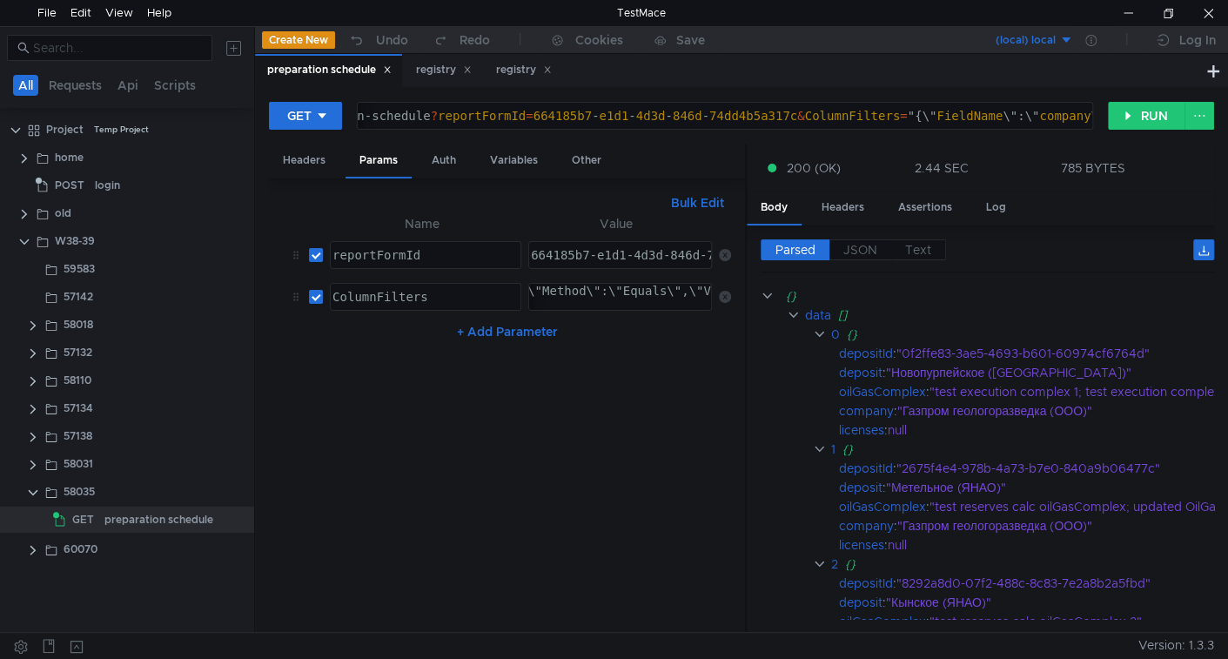
click at [546, 296] on div ""{\"FieldName\":\"company\",\"Method\":\"Equals\",\"Value\":\"газ\"}"" at bounding box center [574, 305] width 511 height 42
click at [691, 197] on button "Bulk Edit" at bounding box center [697, 202] width 67 height 21
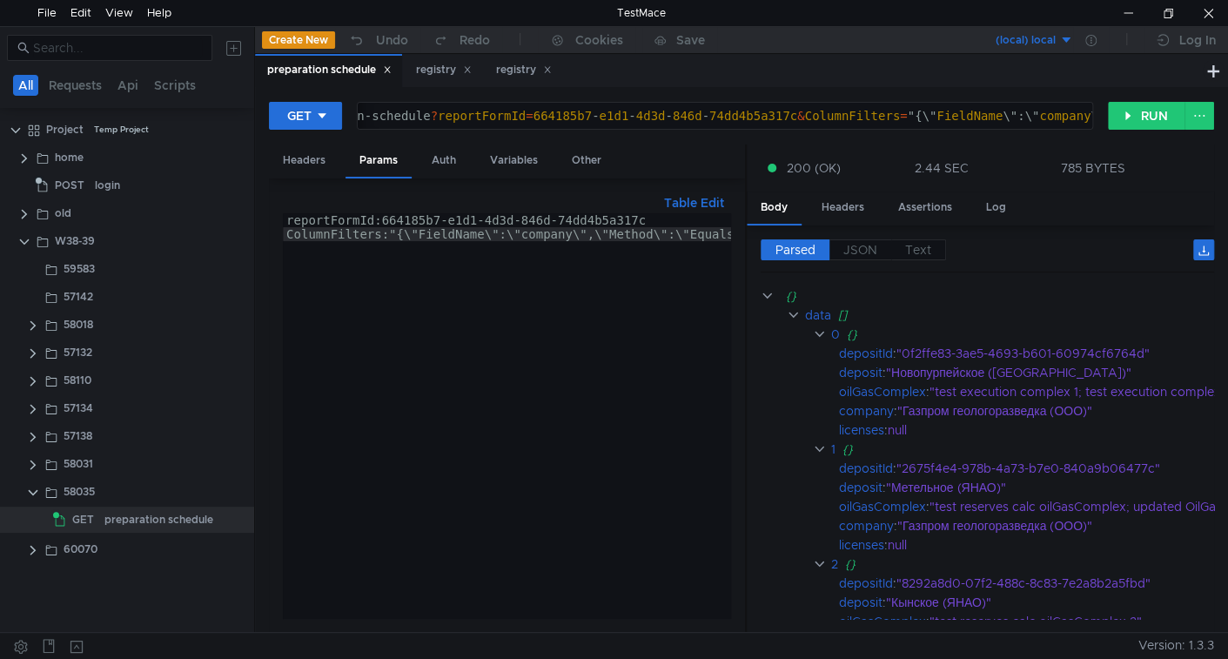
click at [616, 319] on div "reportFormId:664185b7-e1d1-4d3d-846d-74dd4b5a317c ColumnFilters:"{\"FieldName\"…" at bounding box center [590, 426] width 614 height 426
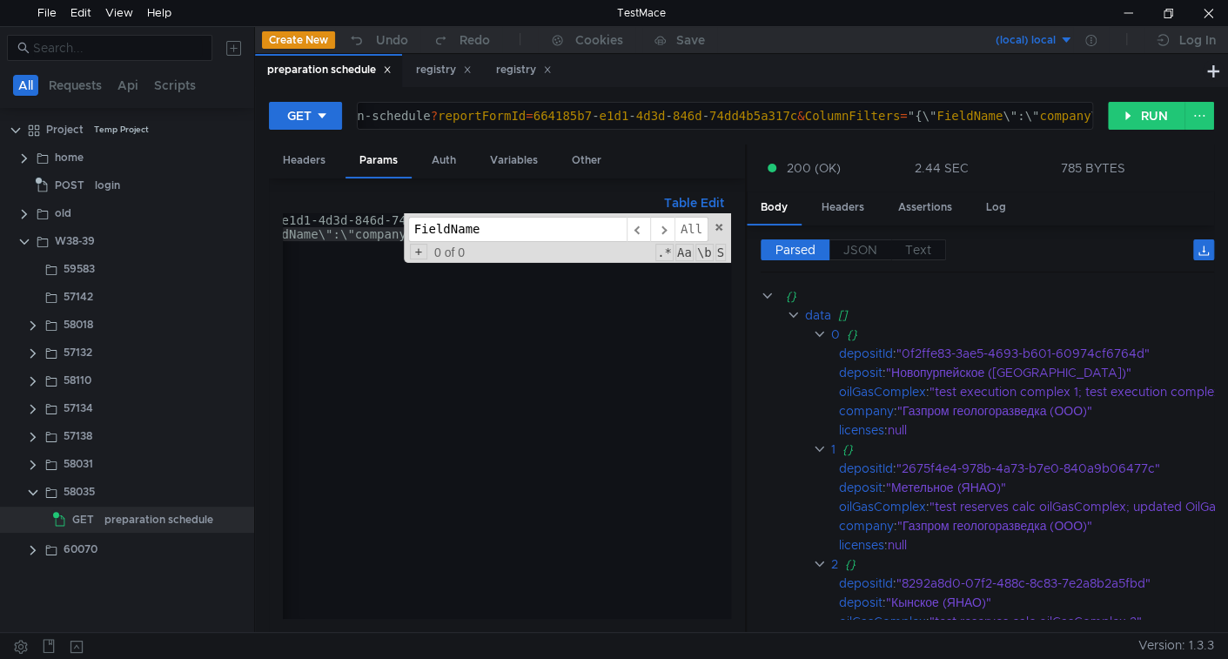
scroll to position [0, 134]
click at [519, 380] on div "reportFormId:664185b7-e1d1-4d3d-846d-74dd4b5a317c ColumnFilters:"{\"FieldName\"…" at bounding box center [455, 426] width 614 height 426
drag, startPoint x: 715, startPoint y: 227, endPoint x: 706, endPoint y: 227, distance: 9.6
click at [713, 223] on span at bounding box center [719, 227] width 12 height 12
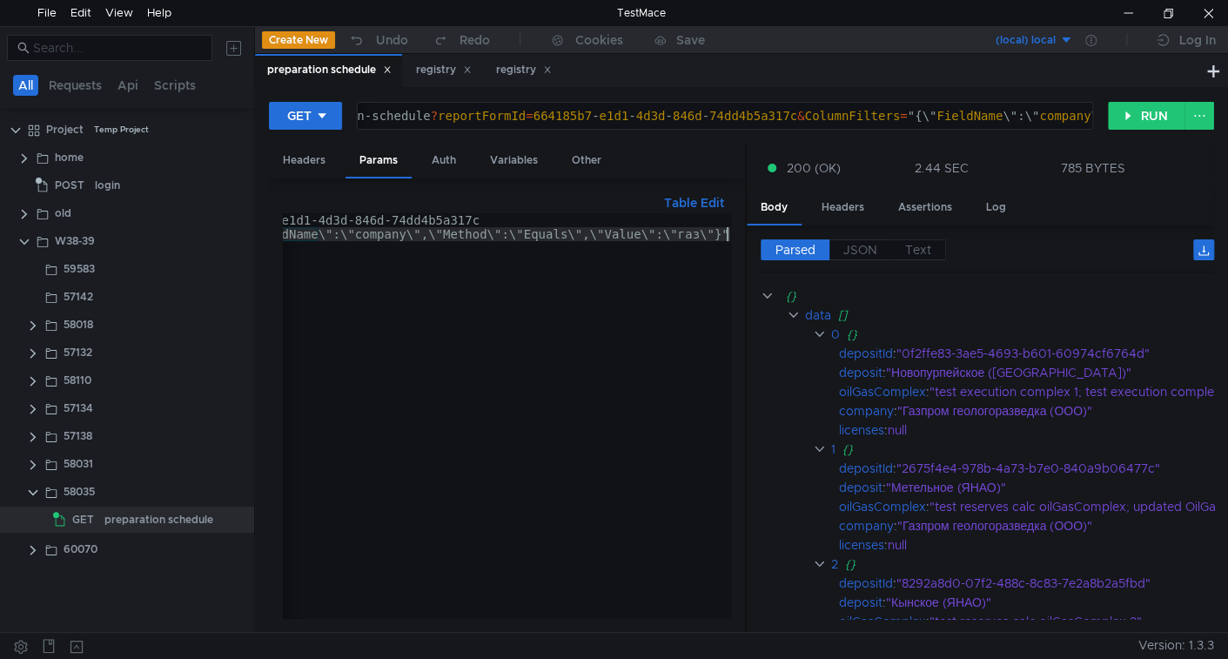
paste input "Method"
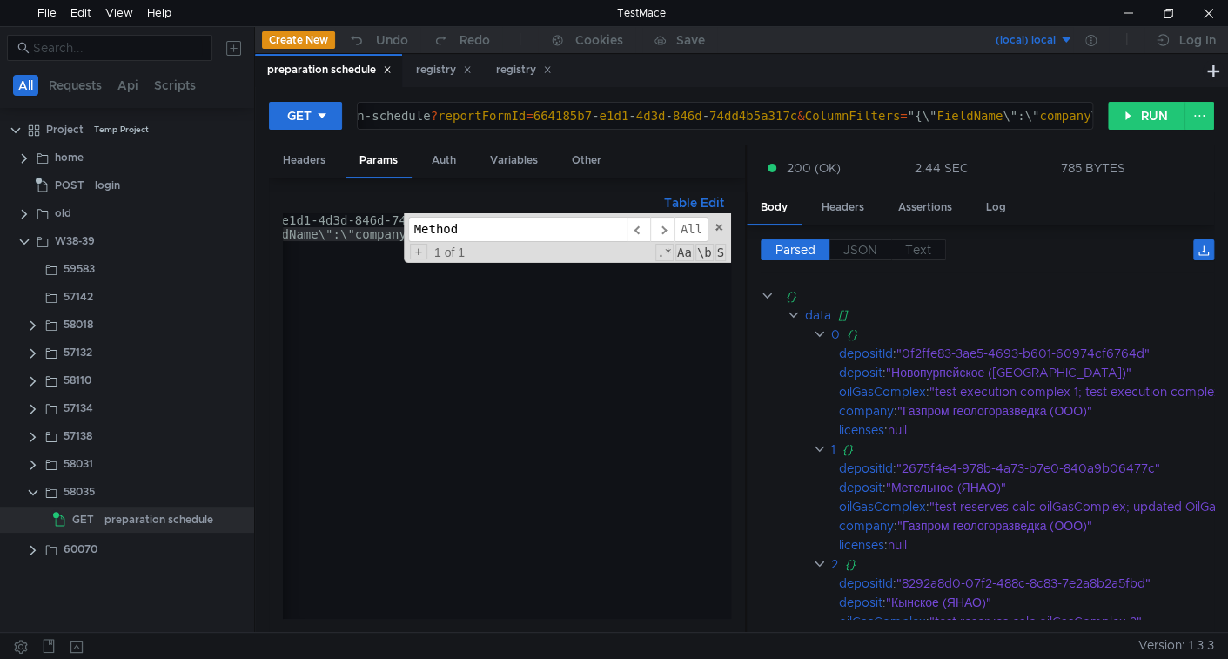
drag, startPoint x: 689, startPoint y: 225, endPoint x: 672, endPoint y: 257, distance: 35.8
click at [688, 229] on span "All" at bounding box center [692, 229] width 34 height 25
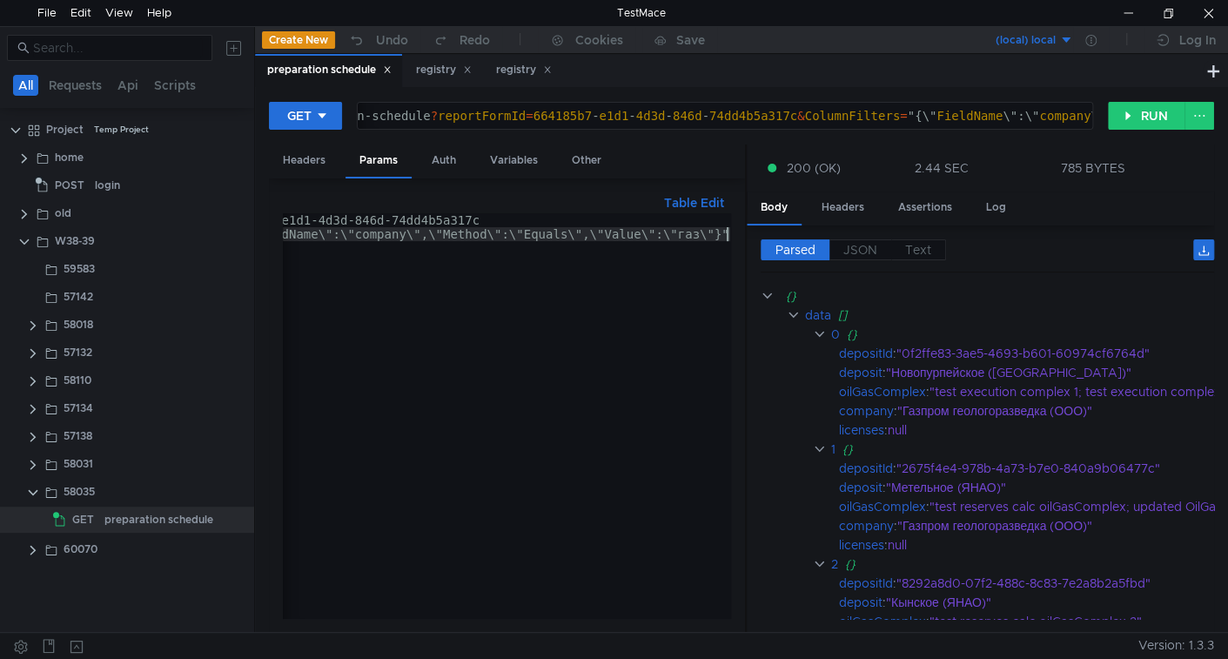
click at [579, 307] on div "reportFormId:664185b7-e1d1-4d3d-846d-74dd4b5a317c ColumnFilters:"{\"FieldName\"…" at bounding box center [424, 426] width 614 height 426
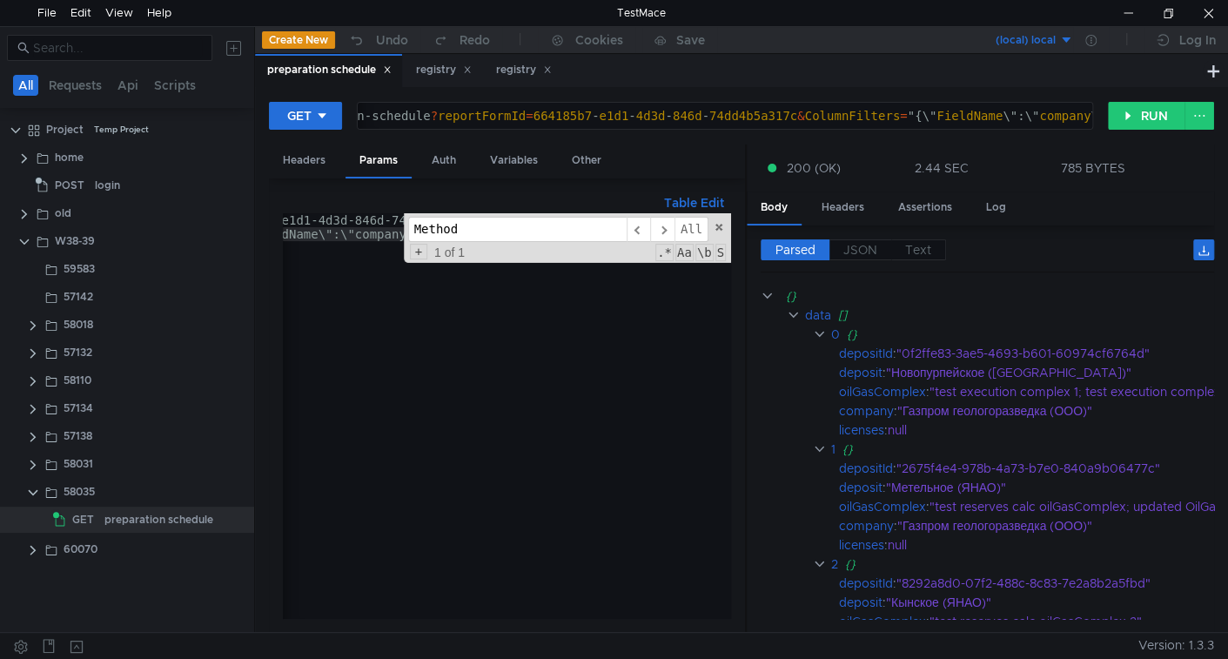
paste input "Value"
type input "Value"
drag, startPoint x: 570, startPoint y: 309, endPoint x: 665, endPoint y: 244, distance: 115.2
click at [657, 244] on div "reportFormId:664185b7-e1d1-4d3d-846d-74dd4b5a317c ColumnFilters:"{\"FieldName\"…" at bounding box center [507, 416] width 448 height 406
drag, startPoint x: 691, startPoint y: 228, endPoint x: 681, endPoint y: 244, distance: 18.8
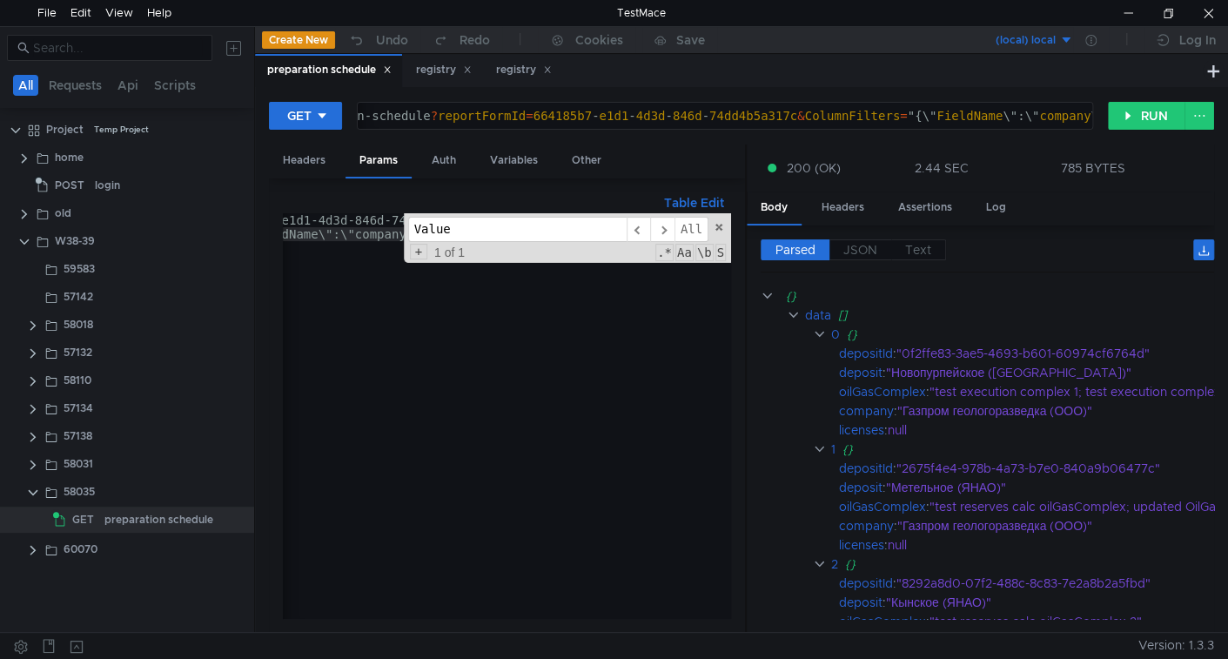
click at [689, 228] on span "All" at bounding box center [692, 229] width 34 height 25
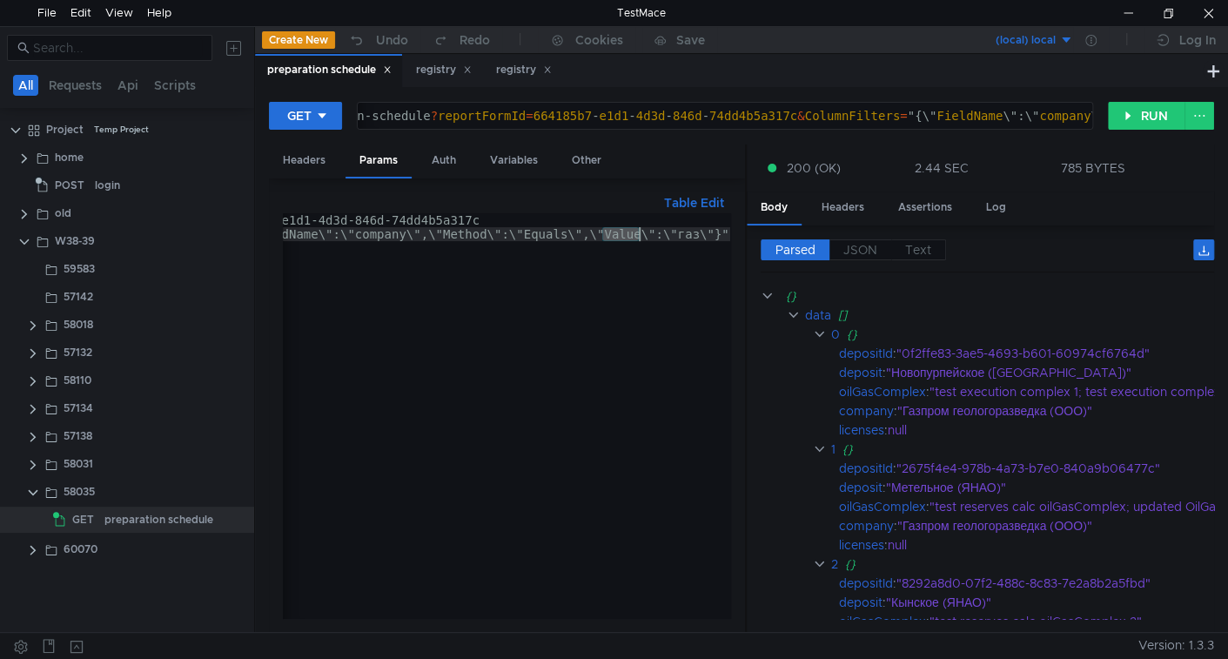
click at [492, 427] on div "reportFormId:664185b7-e1d1-4d3d-846d-74dd4b5a317c ColumnFilters:"{\"FieldName\"…" at bounding box center [424, 426] width 614 height 426
type textarea "ColumnFilters:{\"FieldName\":\"company\",\"Method\":\"Equals\",\"Value\":\"газ\…"
click at [683, 203] on button "Table Edit" at bounding box center [694, 202] width 74 height 21
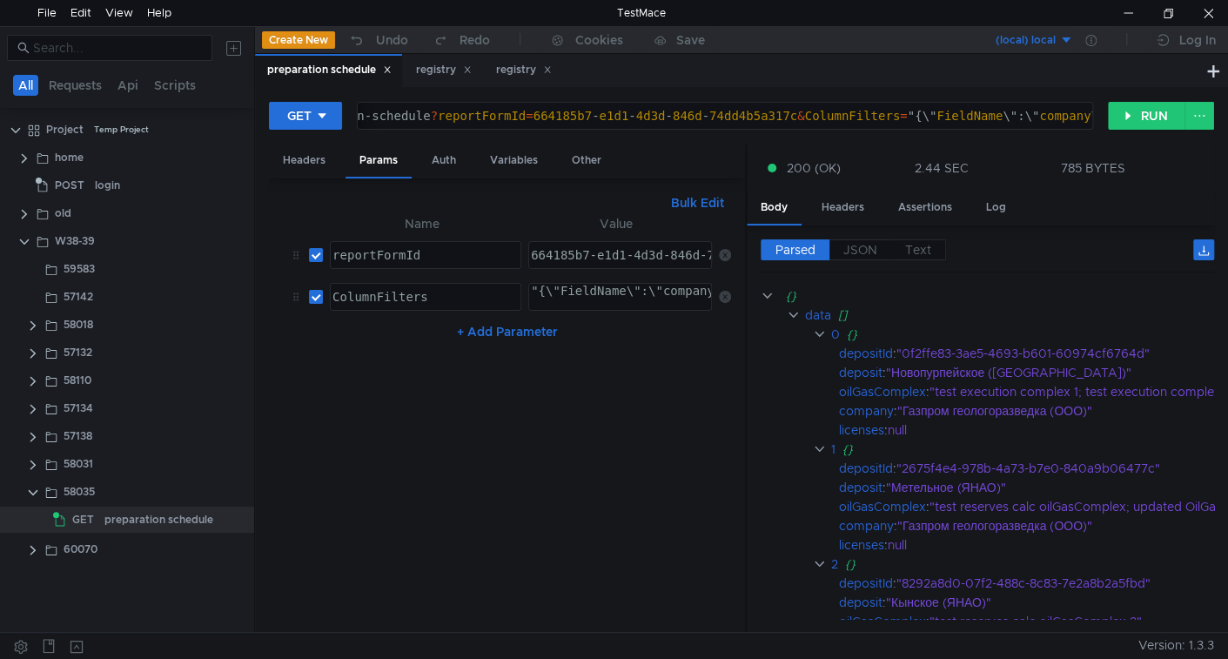
click at [571, 284] on div ""{\"FieldName\":\"company\",\"Method\":\"Equals\",\"Value\":\"газ\"}"" at bounding box center [782, 305] width 511 height 42
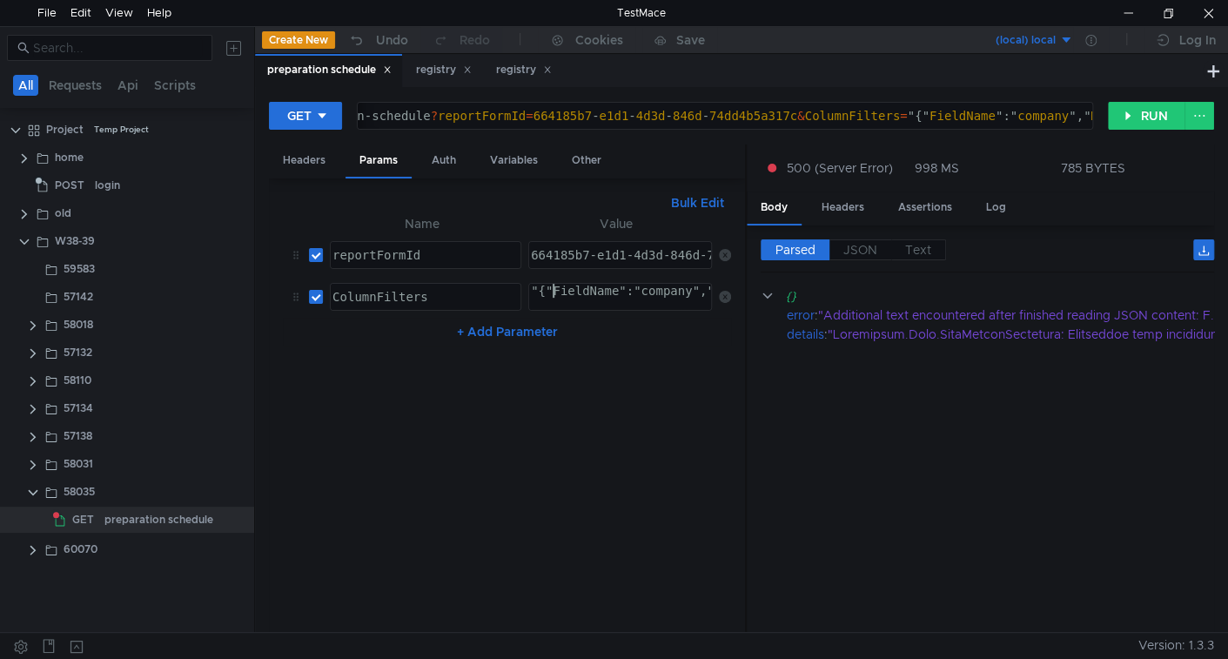
type textarea ""{"FieldName":"company","Method":"Equals","Value":"га"}""
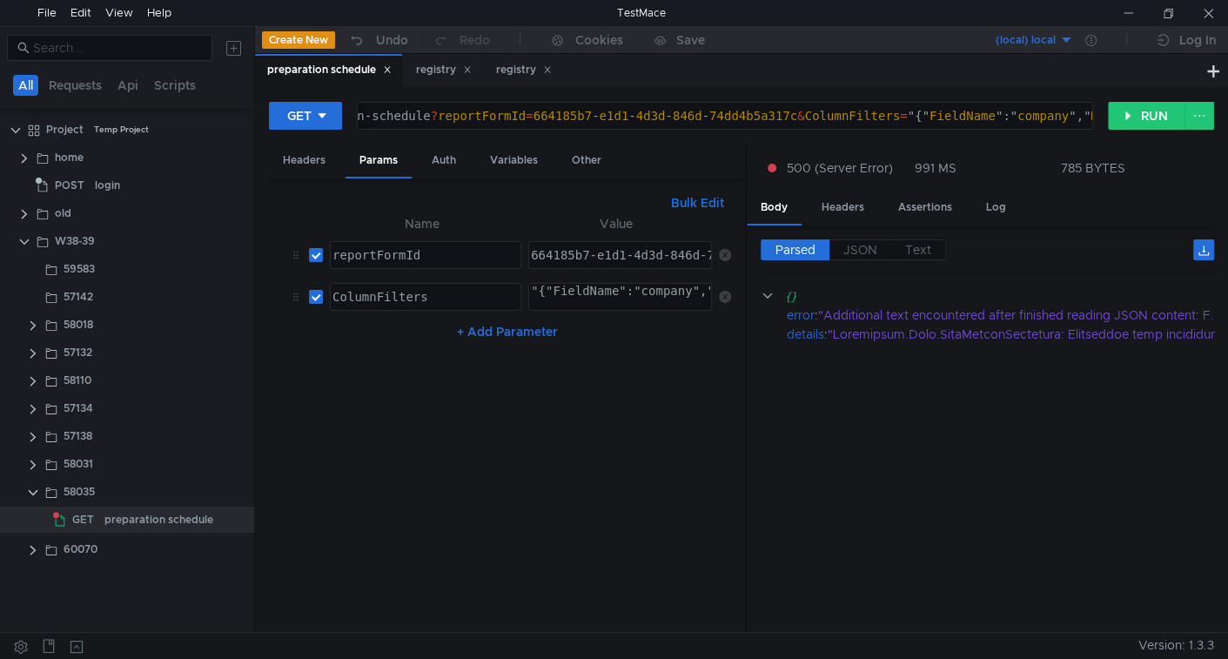
scroll to position [0, 27]
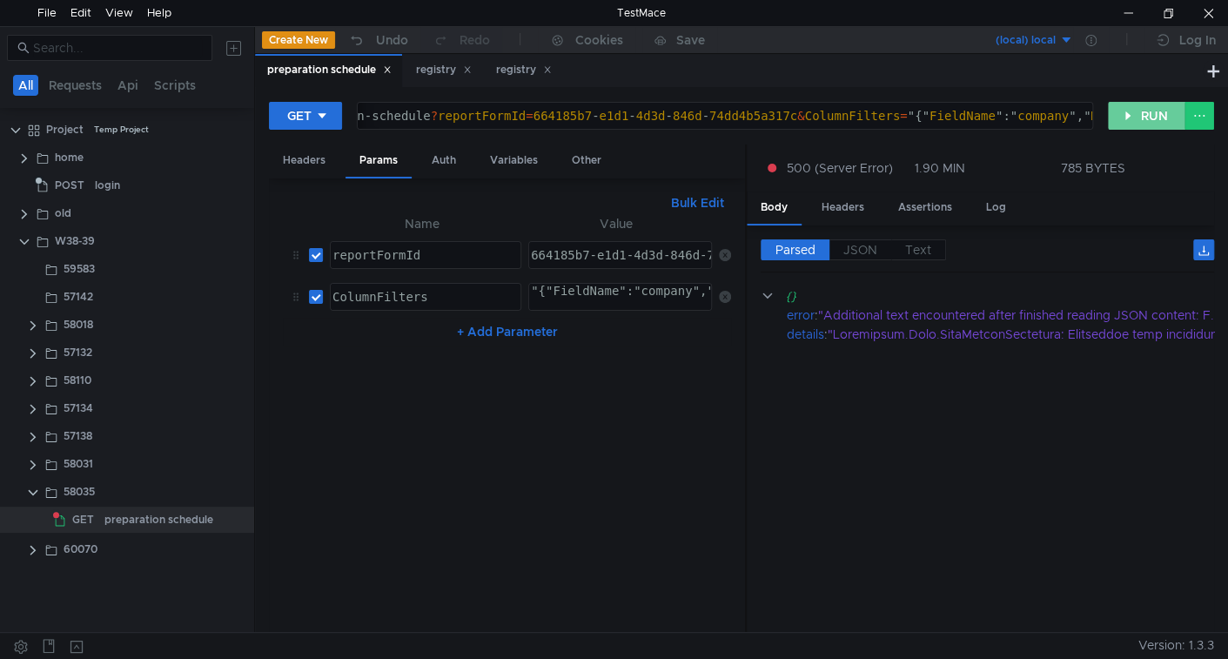
click at [1142, 120] on button "RUN" at bounding box center [1146, 116] width 77 height 28
click at [566, 287] on div ""{"FieldName":"company","Method":"Equals","Value":"га"}"" at bounding box center [735, 305] width 416 height 42
click at [579, 408] on nz-table "Name Value reportFormId ההההההההההההההההההההההההההההההההההההההההההההההההההההההה…" at bounding box center [507, 416] width 448 height 406
click at [641, 284] on div ""FieldName":"company","Method":"Equals","Value":"га"" at bounding box center [515, 305] width 387 height 42
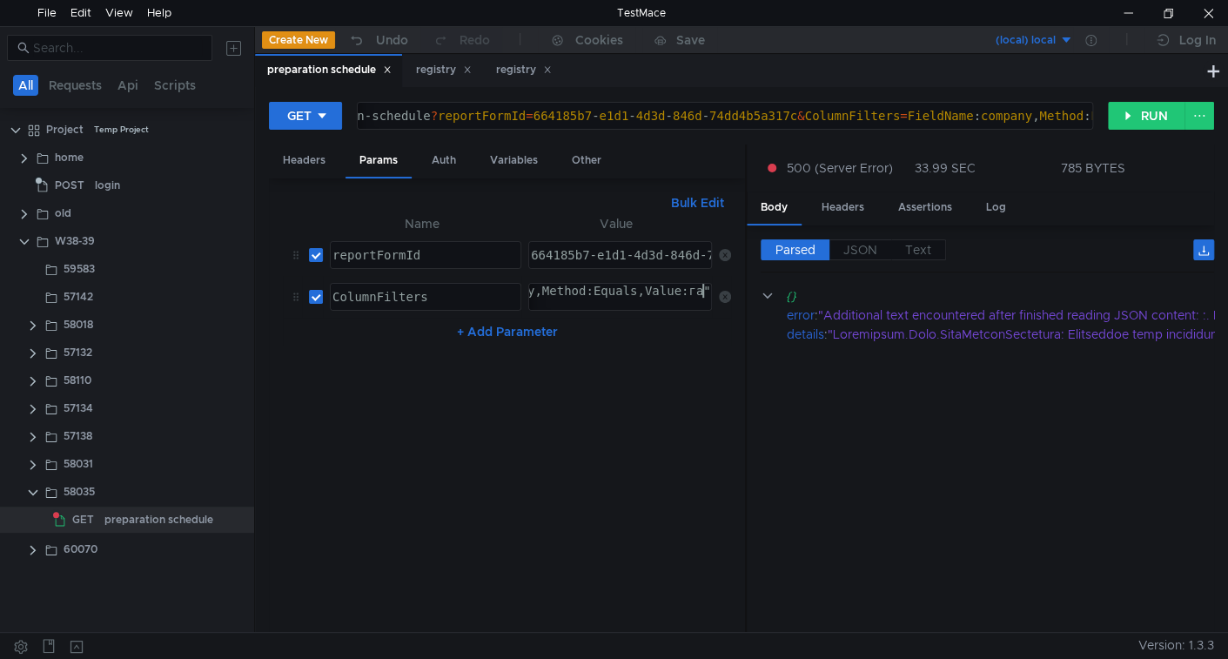
scroll to position [0, 19]
paste textarea ""{\"FieldName\":\"company\",\"Method\":\"Contains\",\"Value\":\"газ\"}""
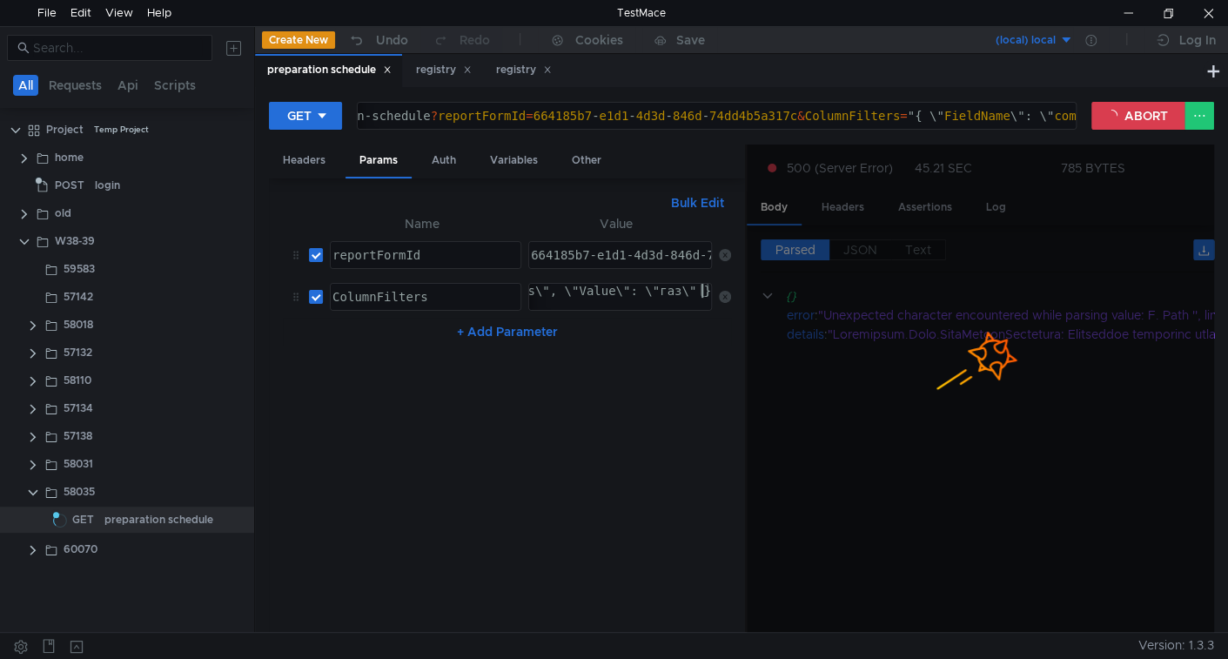
type textarea ""{ \"FieldName\": \"company\", \"Method\": \"Contains\", \"Value\": \"газ\" }""
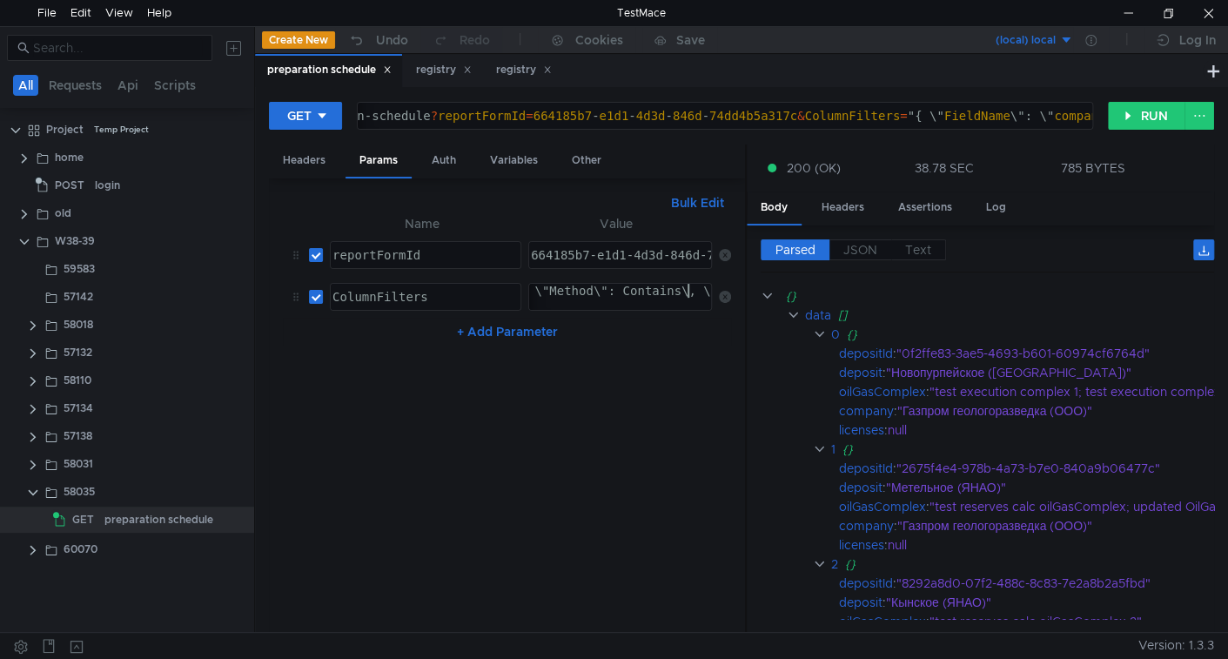
scroll to position [0, 37]
type textarea ""{ \"FieldName\": \"company\", \"Method\": \"Contains\", \"Value\": \"газ\" }""
click at [628, 289] on div ""{ \"FieldName\": \"company\", \"Method\": \"Contains\", \"Value\": \"газ\" }"" at bounding box center [420, 305] width 577 height 42
click at [1125, 122] on button "RUN" at bounding box center [1146, 116] width 77 height 28
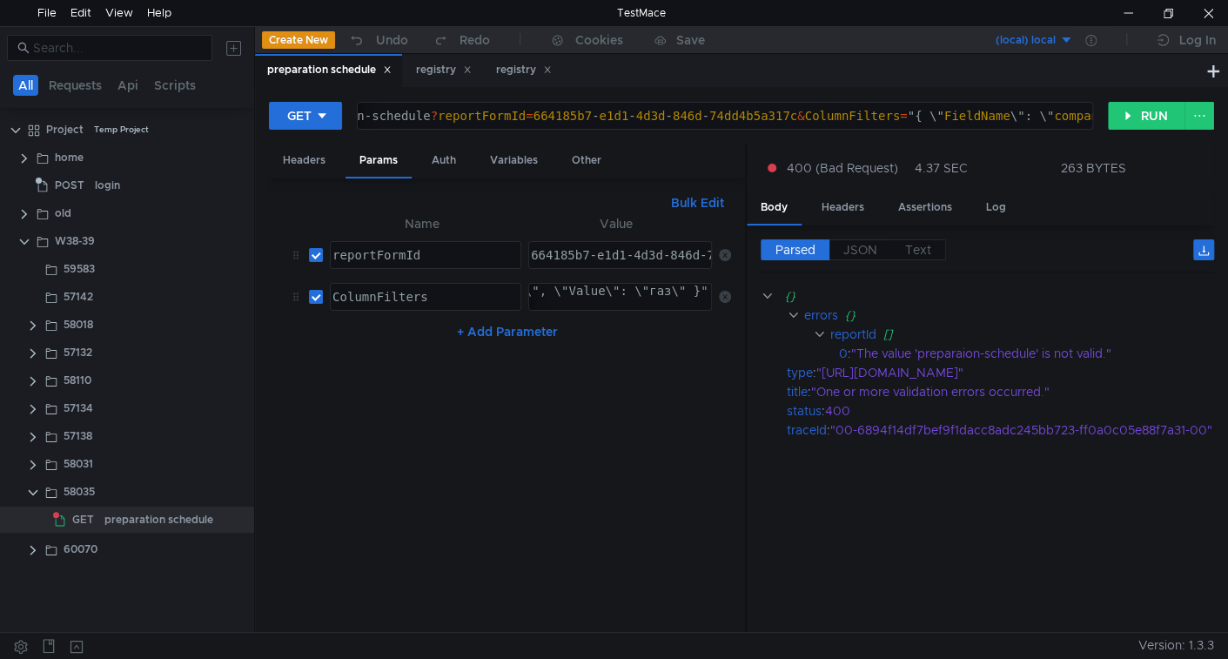
click at [614, 278] on td ""{ \"FieldName\": \"company\", \"Method\": \"Contains\", \"Value\": \"газ\" }" …" at bounding box center [616, 297] width 191 height 42
click at [637, 289] on div ""{ \"FieldName\": \"company\", \"Method\": \"Contains\", \"Value\": \"газ\" }"" at bounding box center [420, 305] width 577 height 42
click at [1145, 118] on button "RUN" at bounding box center [1146, 116] width 77 height 28
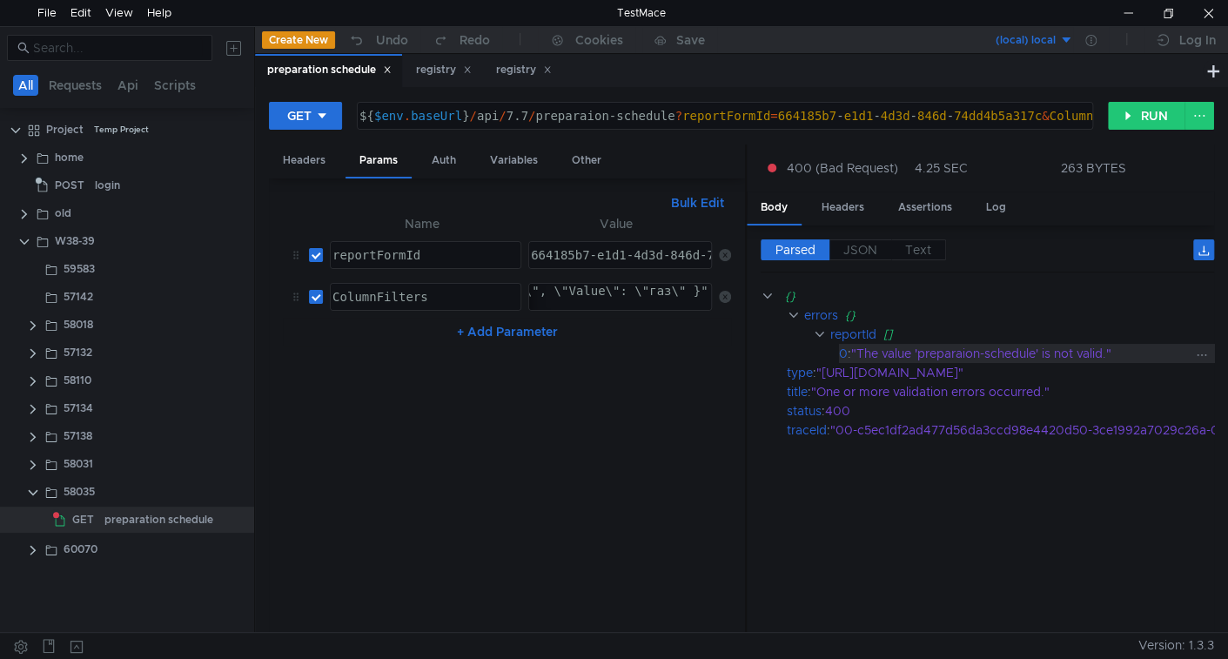
click at [960, 354] on div ""The value 'preparaion-schedule' is not valid."" at bounding box center [1043, 353] width 385 height 19
drag, startPoint x: 960, startPoint y: 354, endPoint x: 1001, endPoint y: 355, distance: 40.9
click at [1001, 355] on div ""The value 'preparaion-schedule' is not valid."" at bounding box center [1043, 353] width 385 height 19
copy div "preparaion-schedule"
click at [614, 111] on div "${ $env . baseUrl } / api / 7.7 / preparaion-schedule ? reportFormId = 664185b7…" at bounding box center [1039, 130] width 1367 height 42
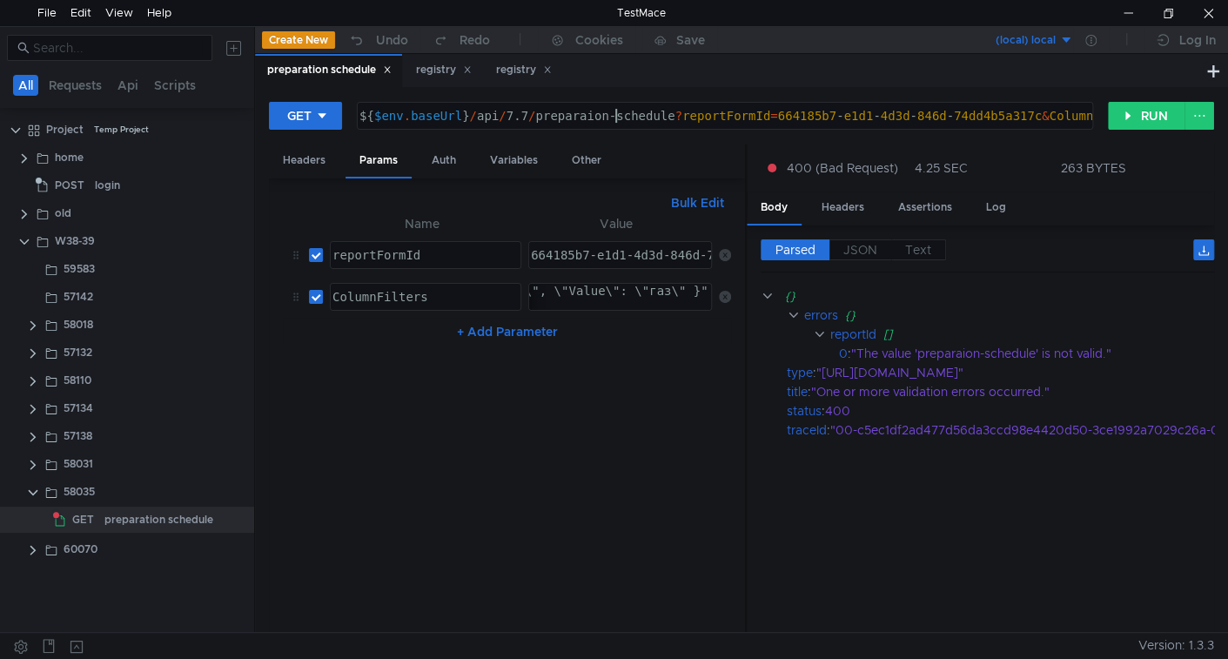
type textarea "${$env.baseUrl}/api/7.7/preparaionschedule?reportFormId=664185b7-e1d1-4d3d-846d…"
type textarea "${$env.baseUrl}/api/7.7/preparaion-schedule?reportFormId=664185b7-e1d1-4d3d-846…"
click at [1118, 111] on button "RUN" at bounding box center [1146, 116] width 77 height 28
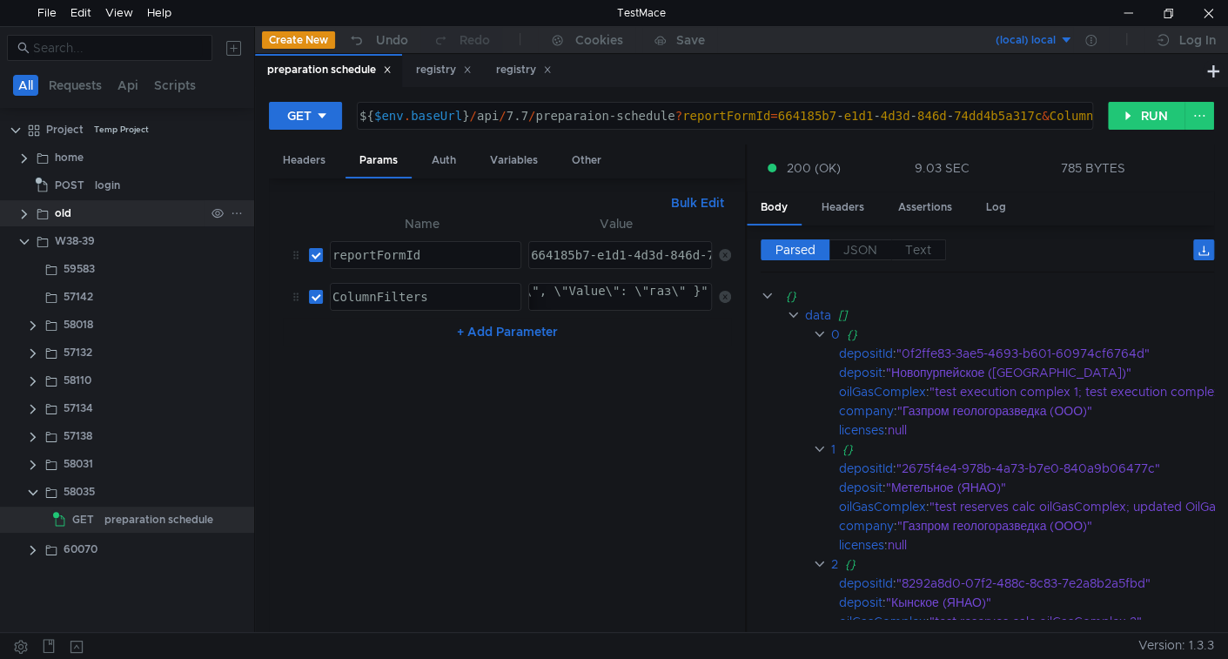
click at [21, 212] on clr-icon at bounding box center [24, 214] width 14 height 14
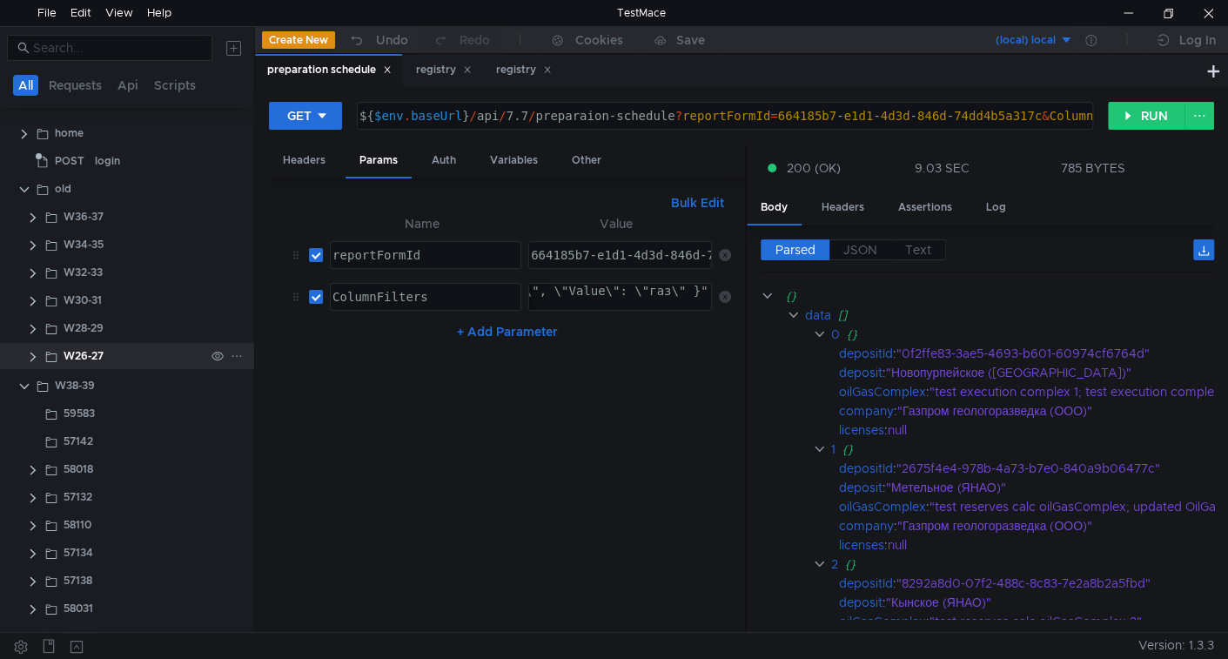
scroll to position [0, 0]
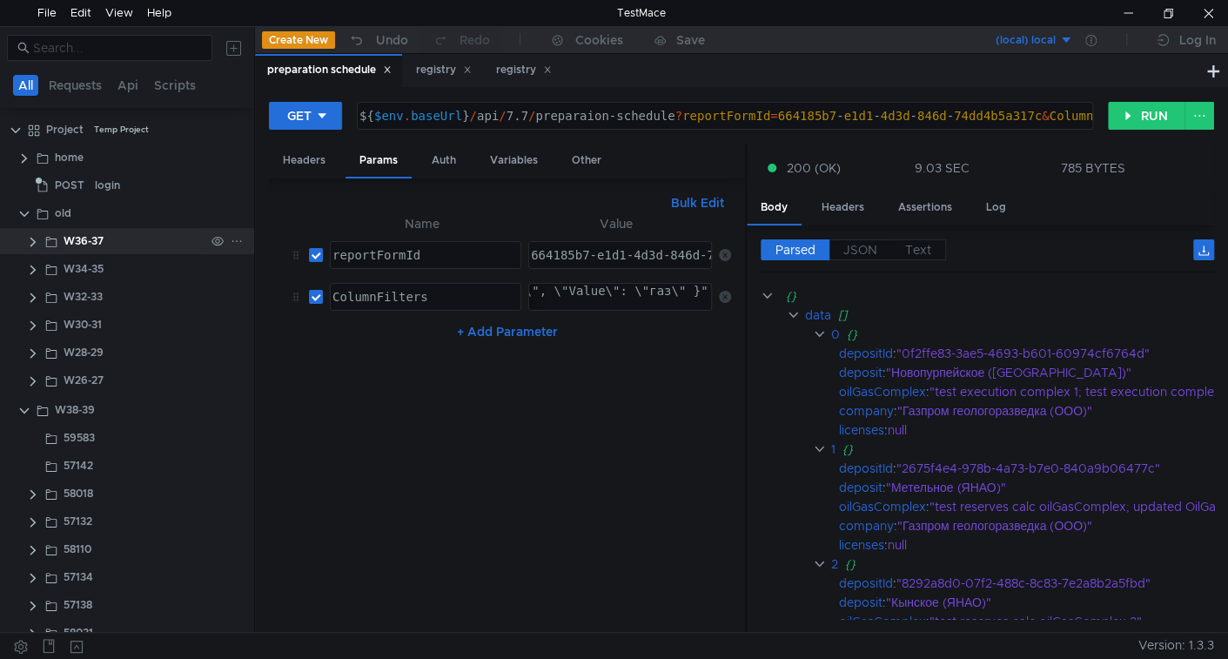
click at [77, 229] on div "W36-37" at bounding box center [84, 241] width 40 height 26
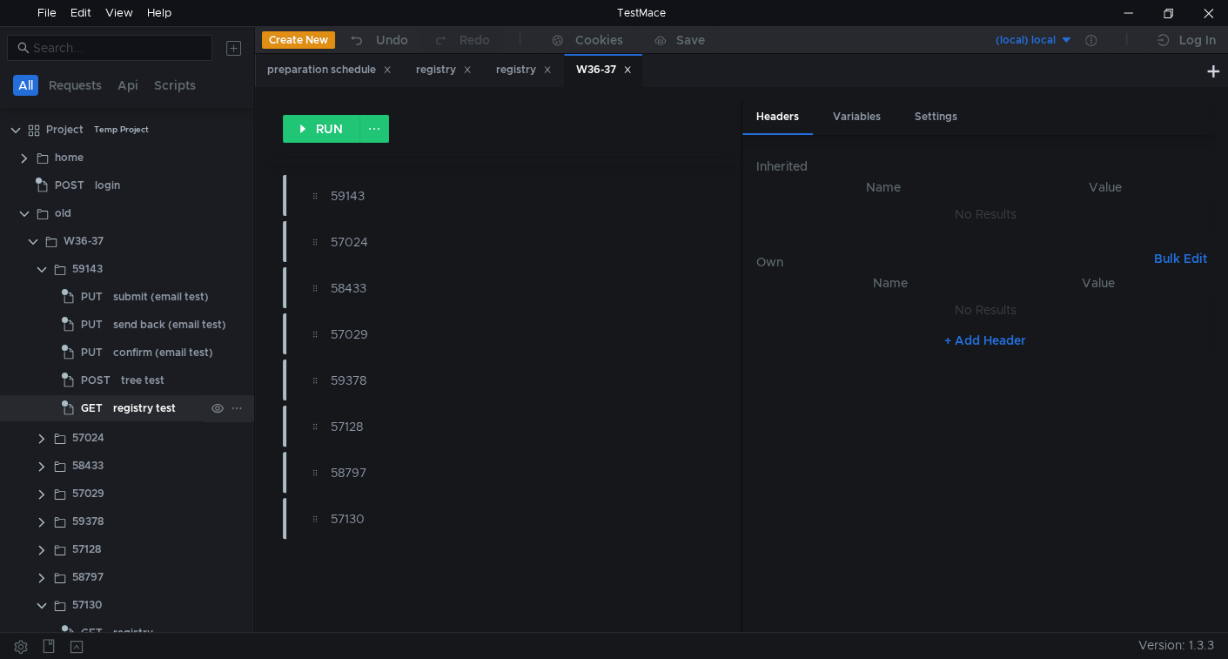
click at [169, 404] on div "registry test" at bounding box center [144, 408] width 63 height 26
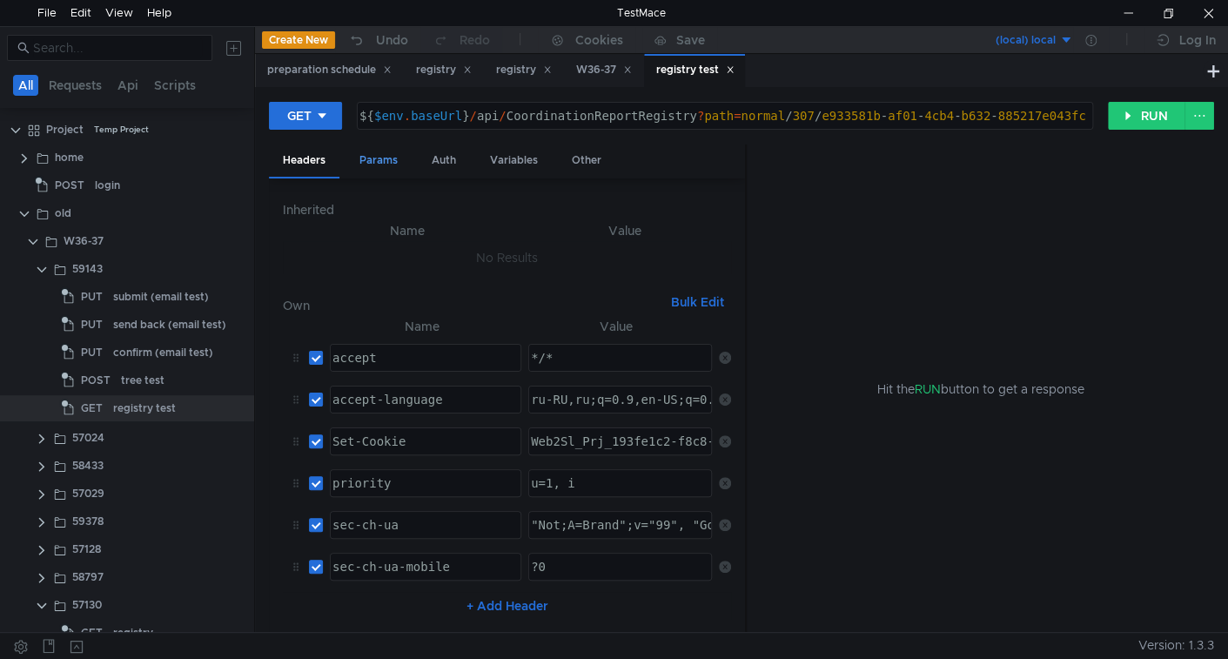
click at [385, 155] on div "Params" at bounding box center [379, 160] width 66 height 32
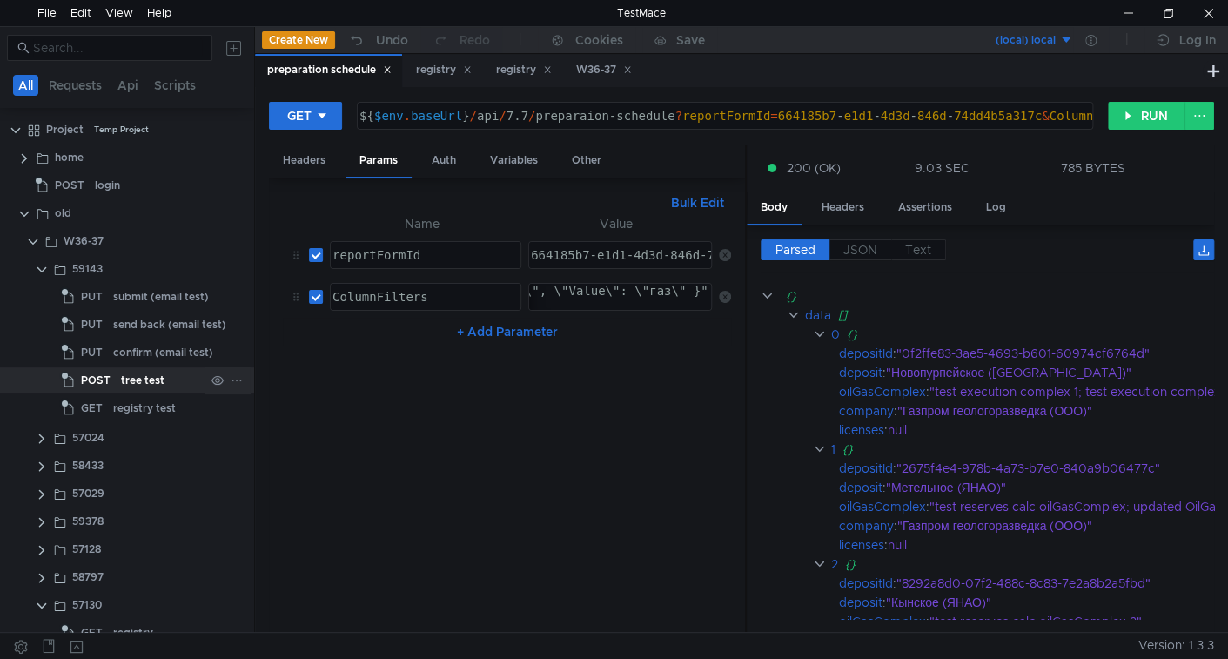
click at [145, 372] on div "tree test" at bounding box center [143, 380] width 44 height 26
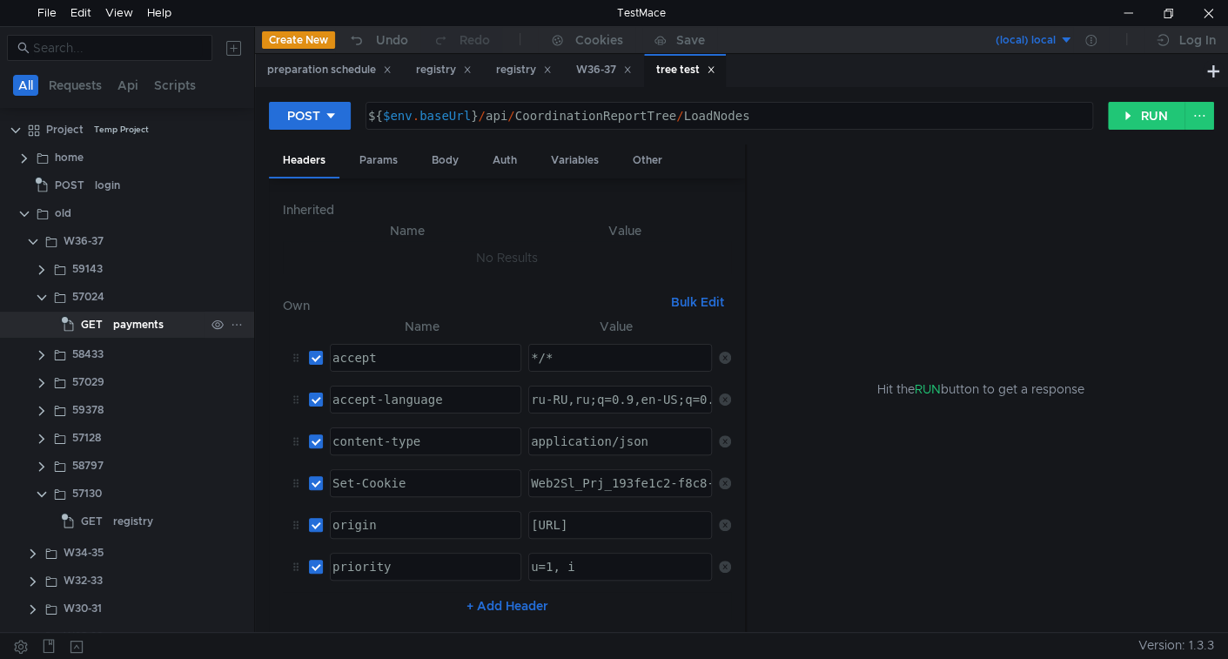
click at [110, 328] on app-tree-icon "GET" at bounding box center [87, 325] width 51 height 26
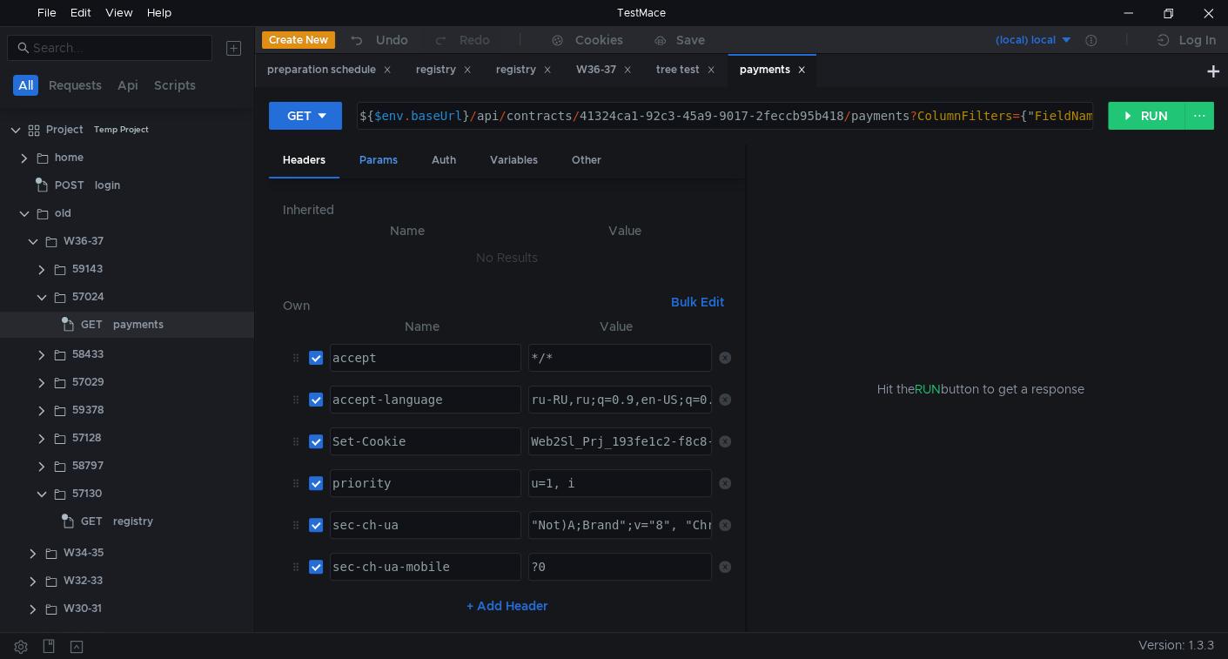
click at [372, 160] on div "Params" at bounding box center [379, 160] width 66 height 32
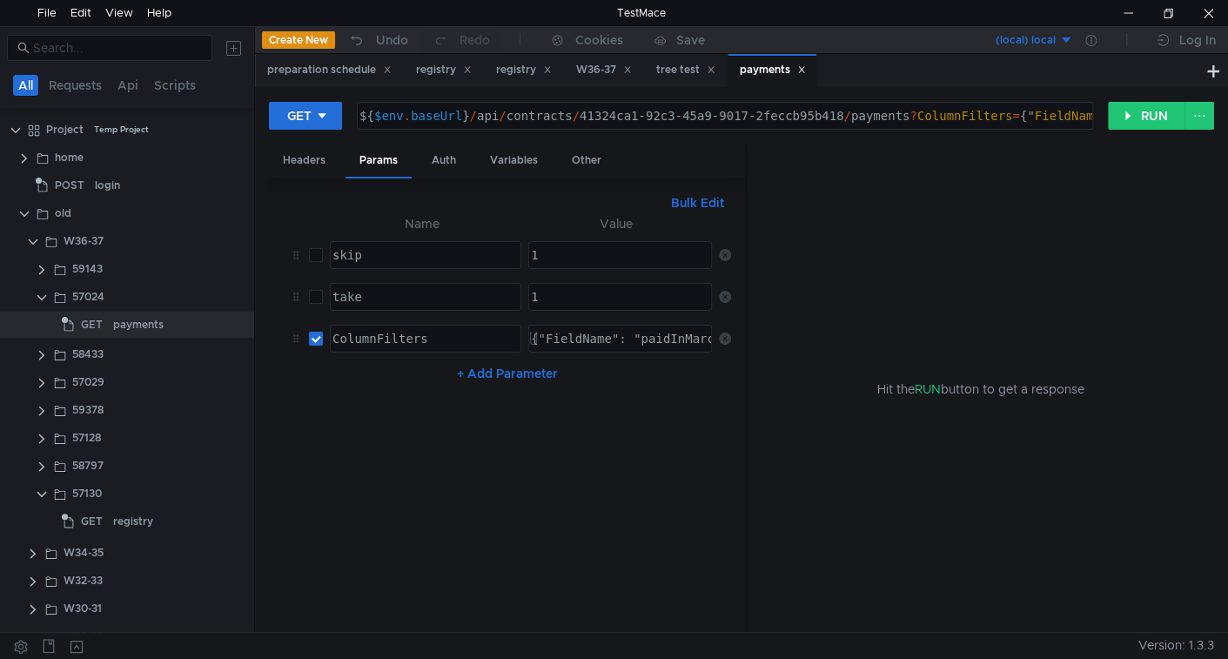
type textarea "{"FieldName": "paidInMarch", "Method": "Equals", "Value": 55 }"
click at [597, 346] on div "{"FieldName": "paidInMarch", "Method": "Equals", "Value": 55 }" at bounding box center [757, 353] width 460 height 42
type textarea "${$env.baseUrl}/api/contracts/41324ca1-92c3-45a9-9017-2feccb95b418/payments?Col…"
click at [485, 114] on div "${ $env . baseUrl } / api / contracts / 41324ca1-92c3-45a9-9017-2feccb95b418 / …" at bounding box center [915, 130] width 1118 height 42
drag, startPoint x: 485, startPoint y: 114, endPoint x: 539, endPoint y: 112, distance: 54.0
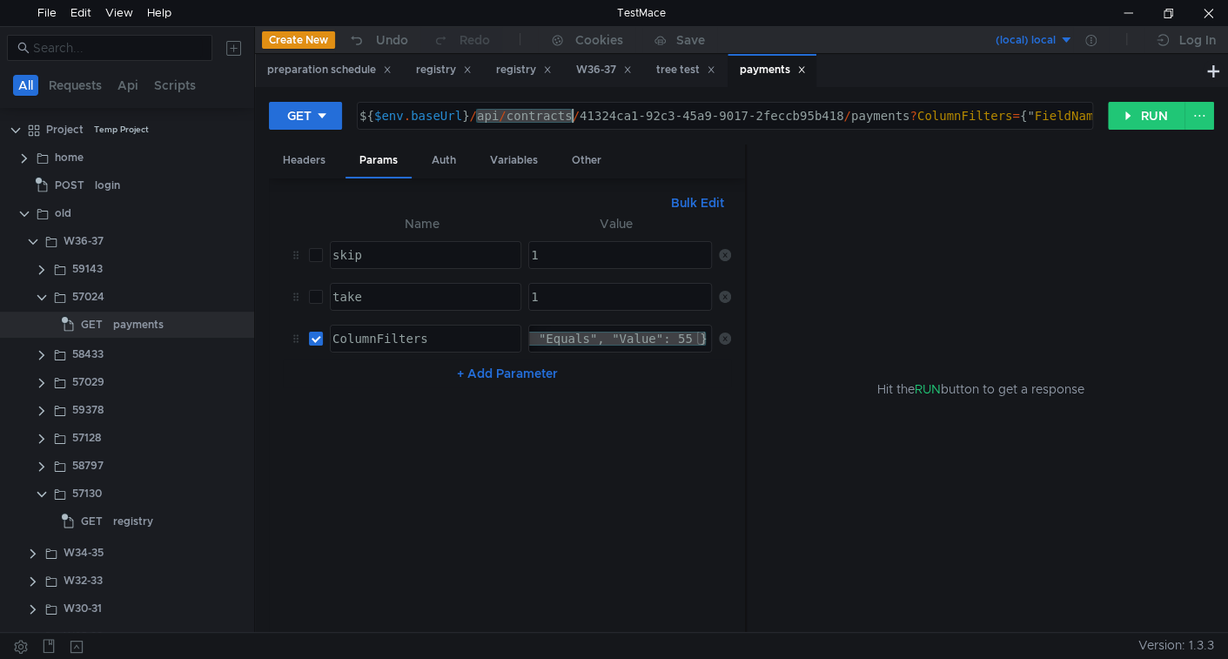
click at [539, 112] on div "${ $env . baseUrl } / api / contracts / 41324ca1-92c3-45a9-9017-2feccb95b418 / …" at bounding box center [915, 130] width 1118 height 42
click at [715, 71] on icon at bounding box center [711, 69] width 9 height 9
click at [632, 71] on icon at bounding box center [627, 69] width 9 height 9
click at [552, 68] on icon at bounding box center [547, 69] width 9 height 9
drag, startPoint x: 473, startPoint y: 75, endPoint x: 439, endPoint y: 72, distance: 34.0
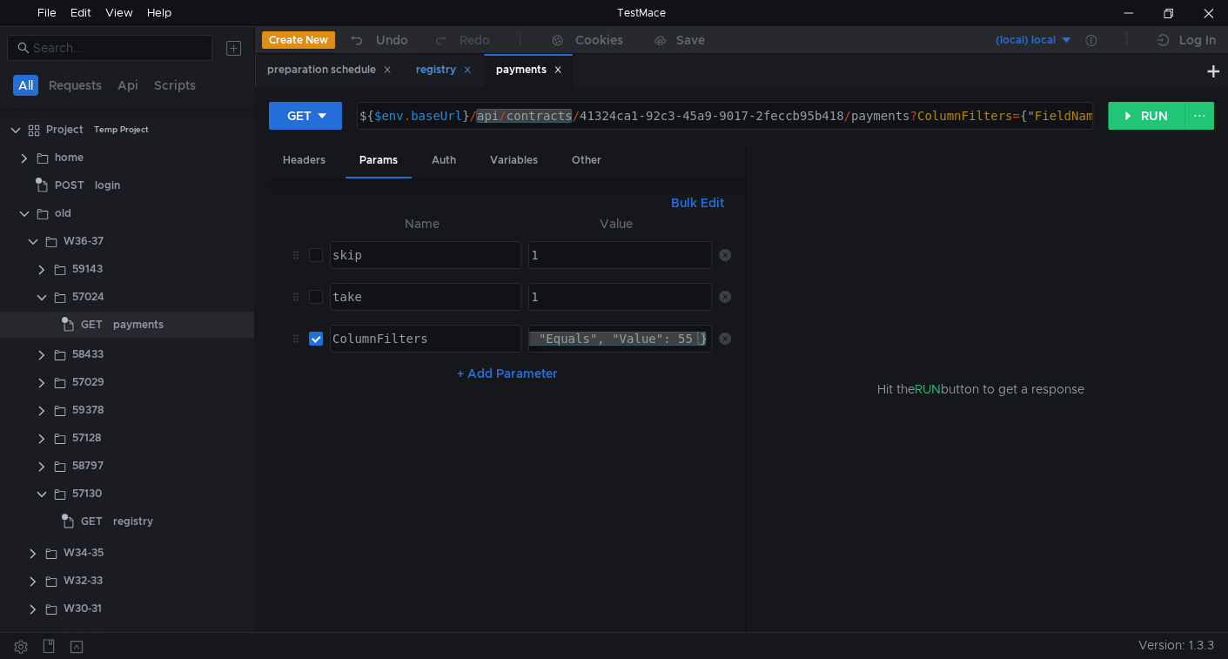
click at [471, 72] on div "registry" at bounding box center [444, 70] width 56 height 18
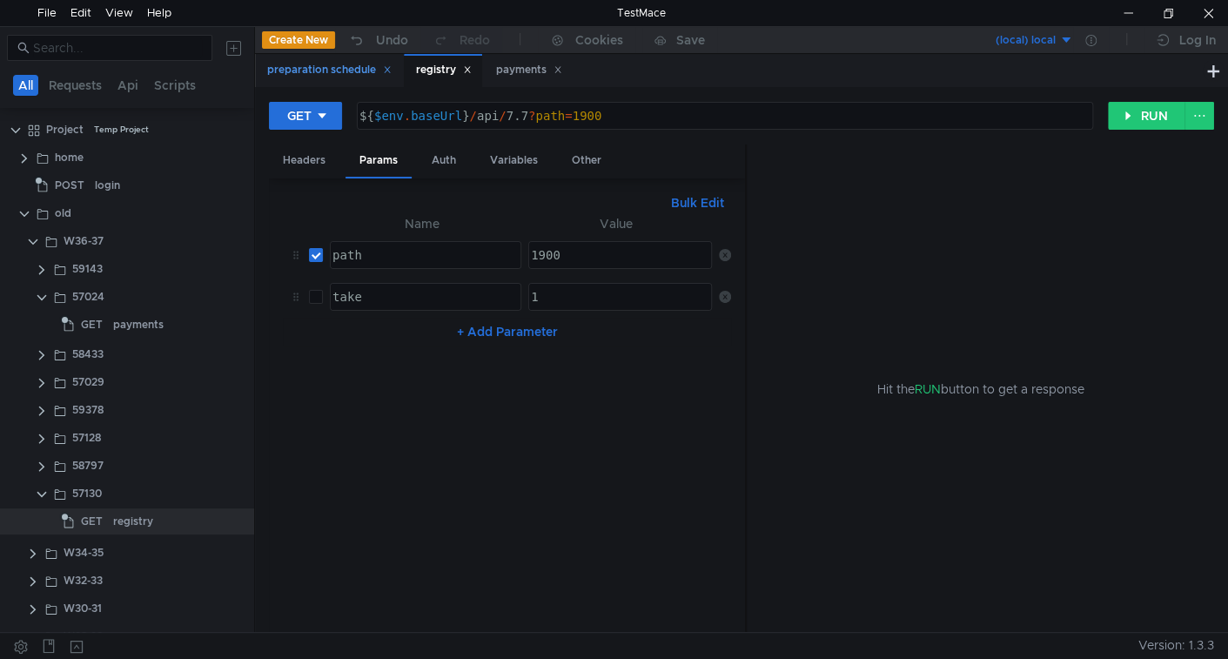
click at [322, 62] on div "preparation schedule" at bounding box center [329, 70] width 124 height 18
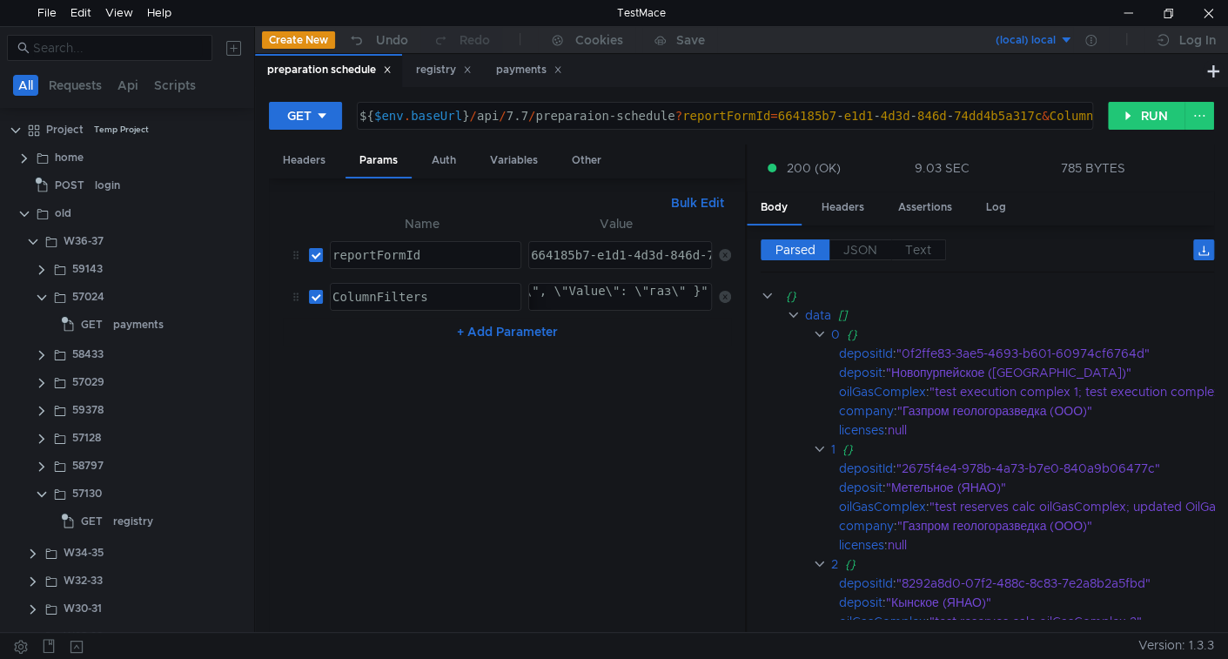
scroll to position [388, 0]
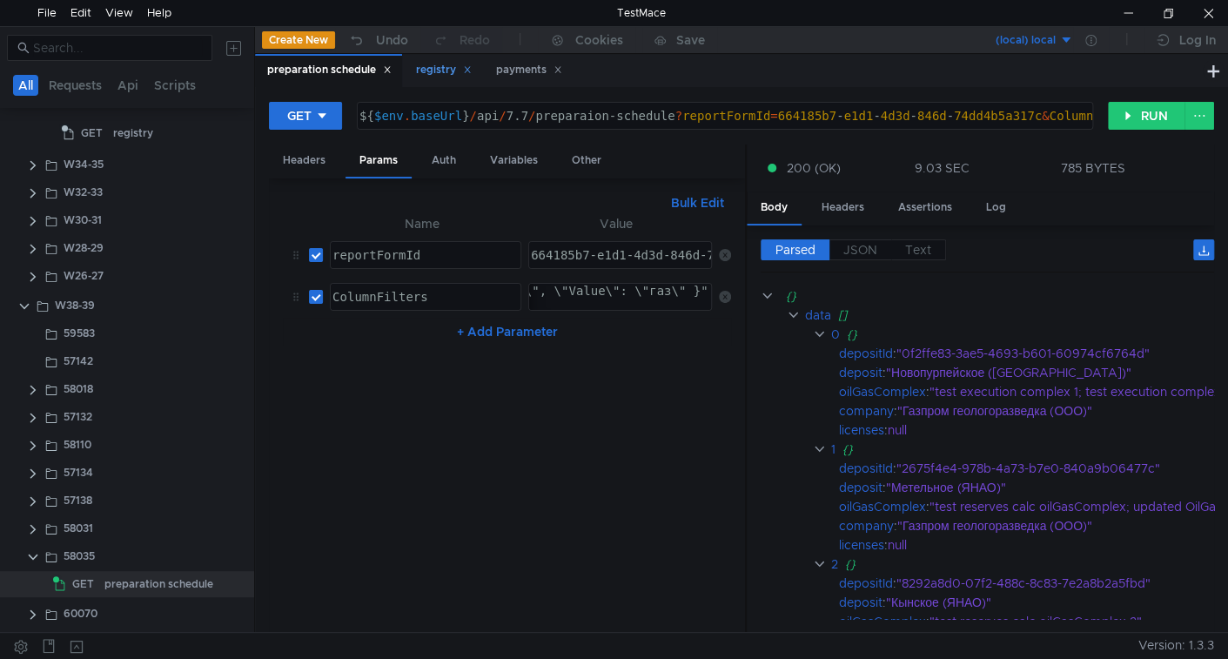
click at [472, 70] on icon at bounding box center [467, 69] width 9 height 9
click at [607, 291] on div ""{ \"FieldName\": \"company\", \"Method\": \"Contains\", \"Value\": \"газ\" }"" at bounding box center [420, 305] width 577 height 42
paste textarea "{"FieldName": "company", "Method": "Contains", "Value": "газ" }"
type textarea "{"FieldName": "company", "Method": "Contains", "Value": "газ" }"
click at [1136, 107] on button "RUN" at bounding box center [1146, 116] width 77 height 28
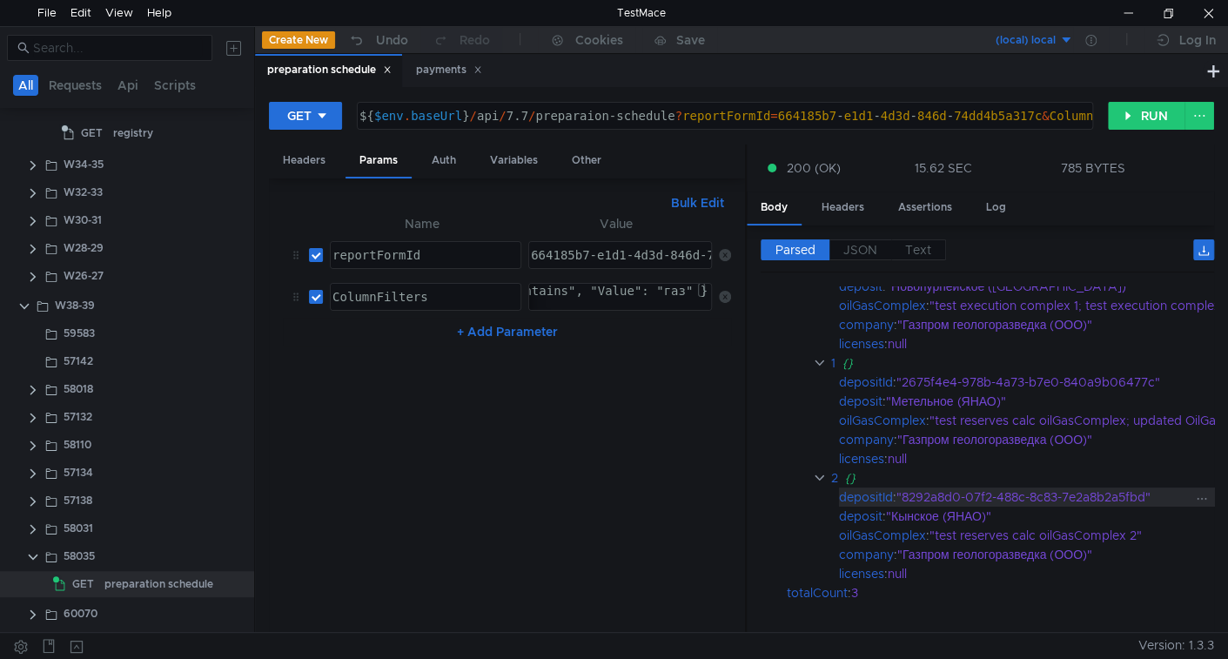
scroll to position [0, 0]
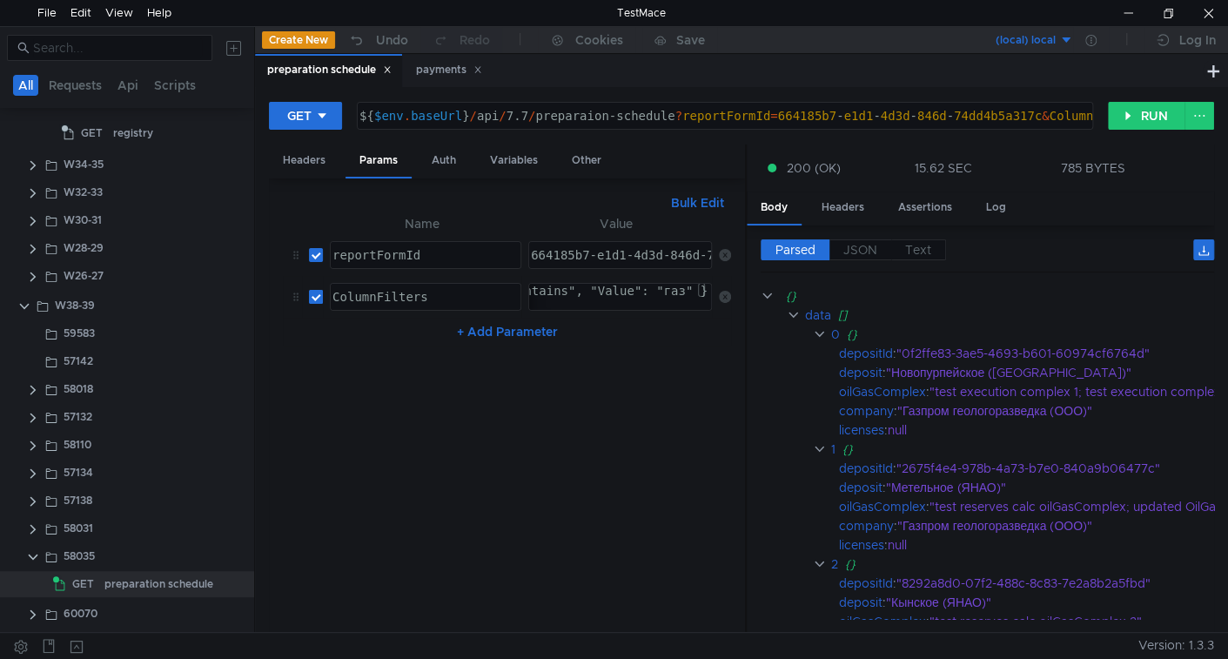
click at [318, 295] on input "checkbox" at bounding box center [316, 297] width 14 height 14
checkbox input "false"
click at [1152, 96] on div "GET ${$env.baseUrl}/api/7.7/preparaion-schedule?reportFormId=664185b7-e1d1-4d3d…" at bounding box center [741, 359] width 973 height 545
click at [1145, 108] on button "RUN" at bounding box center [1146, 116] width 77 height 28
click at [668, 288] on div "{"FieldName": "company", "Method": "Contains", "Value": "газ" }" at bounding box center [475, 305] width 467 height 42
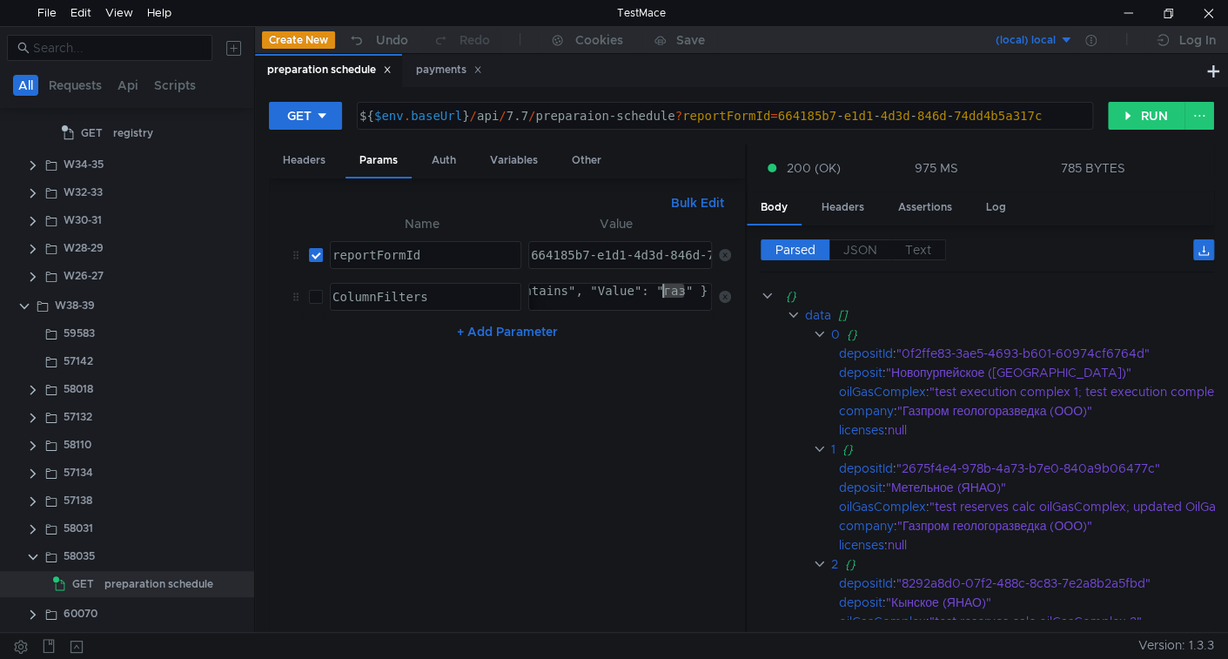
click at [668, 288] on div "{"FieldName": "company", "Method": "Contains", "Value": "газ" }" at bounding box center [475, 305] width 467 height 42
type textarea "{"FieldName": "company", "Method": "Contains", "Value": "мет" }"
click at [1143, 115] on button "RUN" at bounding box center [1146, 116] width 77 height 28
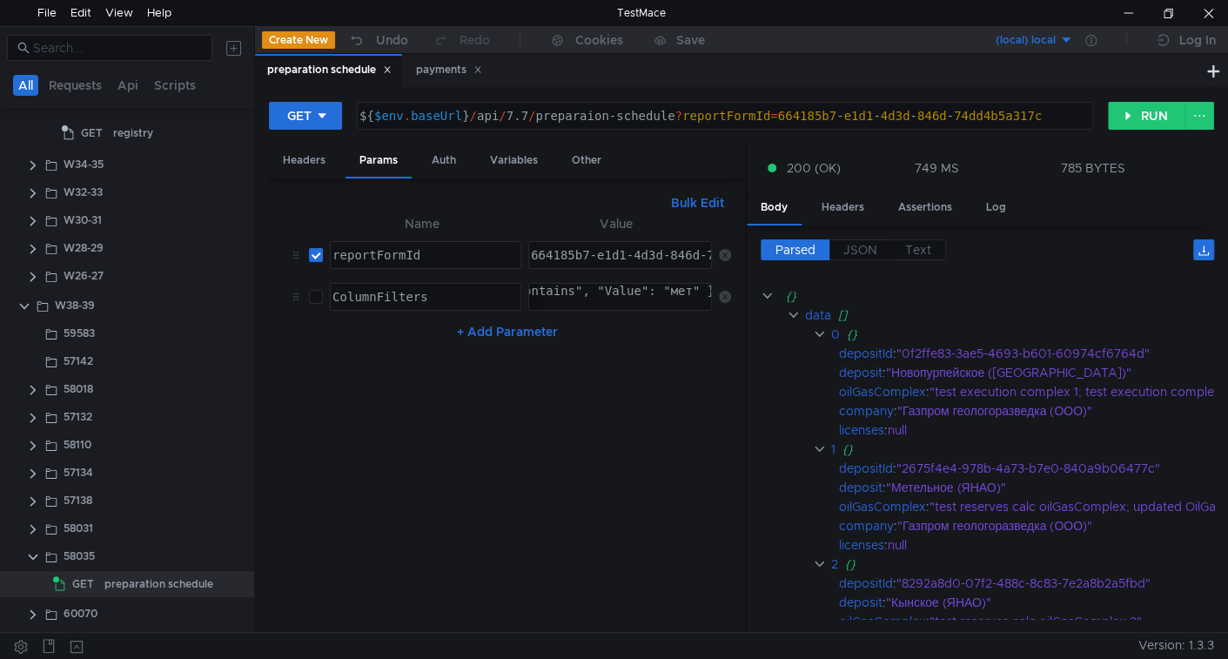
click at [312, 294] on input "checkbox" at bounding box center [316, 297] width 14 height 14
click at [1152, 112] on button "RUN" at bounding box center [1146, 116] width 77 height 28
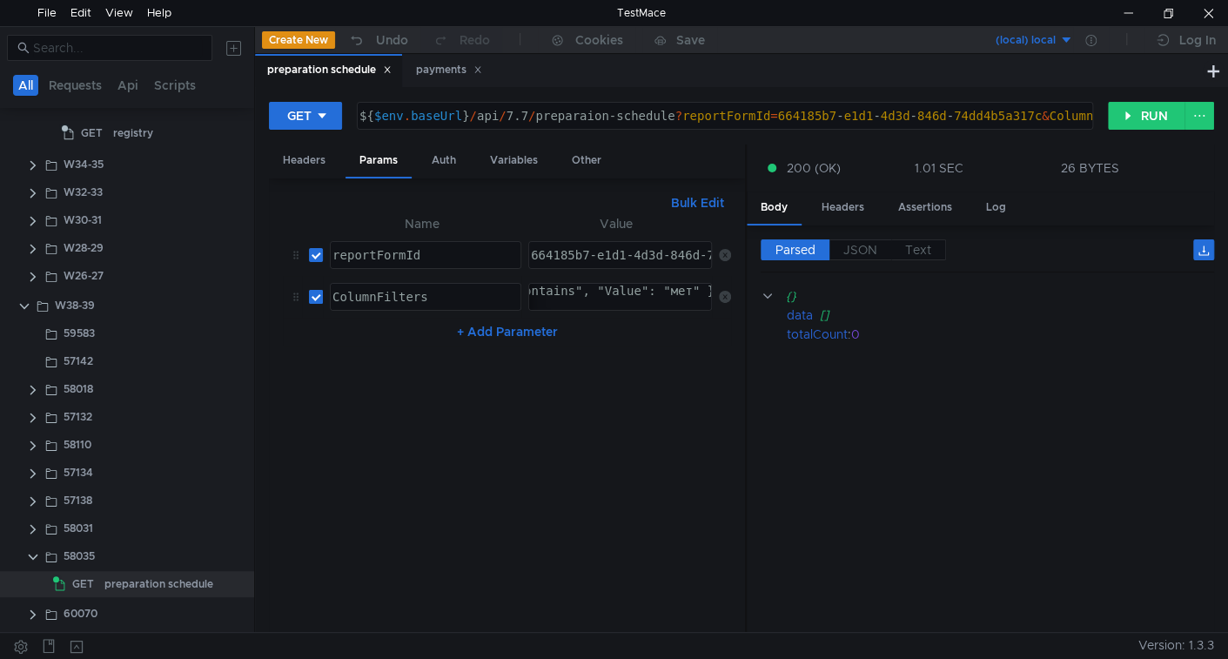
click at [317, 296] on input "checkbox" at bounding box center [316, 297] width 14 height 14
checkbox input "false"
click at [1138, 119] on button "RUN" at bounding box center [1146, 116] width 77 height 28
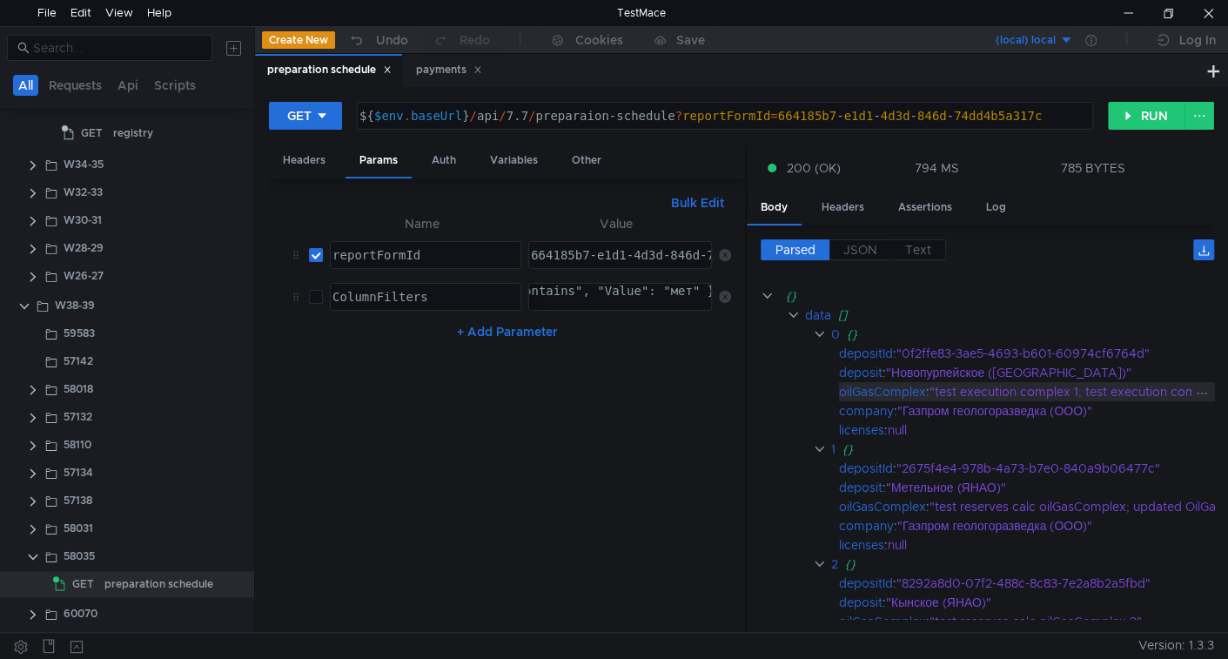
click at [872, 385] on div "oilGasComplex" at bounding box center [882, 391] width 87 height 19
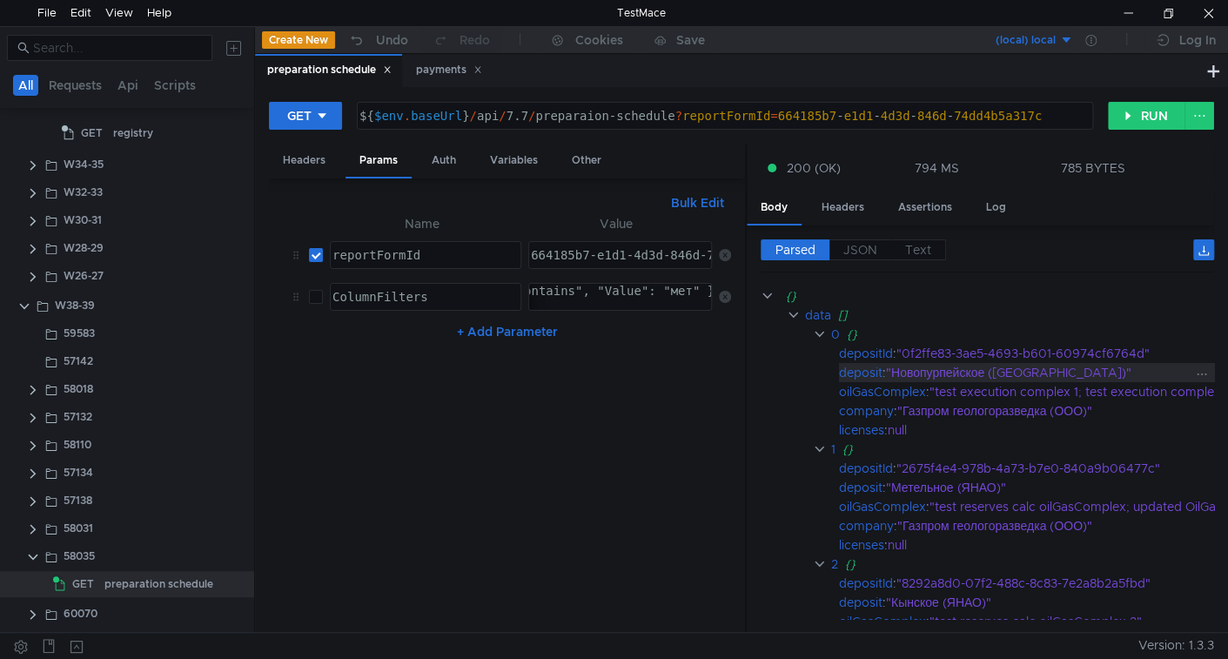
click at [856, 370] on div "deposit" at bounding box center [861, 372] width 44 height 19
copy div "deposit"
click at [662, 288] on div "{"FieldName": "company", "Method": "Contains", "Value": "мет" }" at bounding box center [760, 305] width 467 height 42
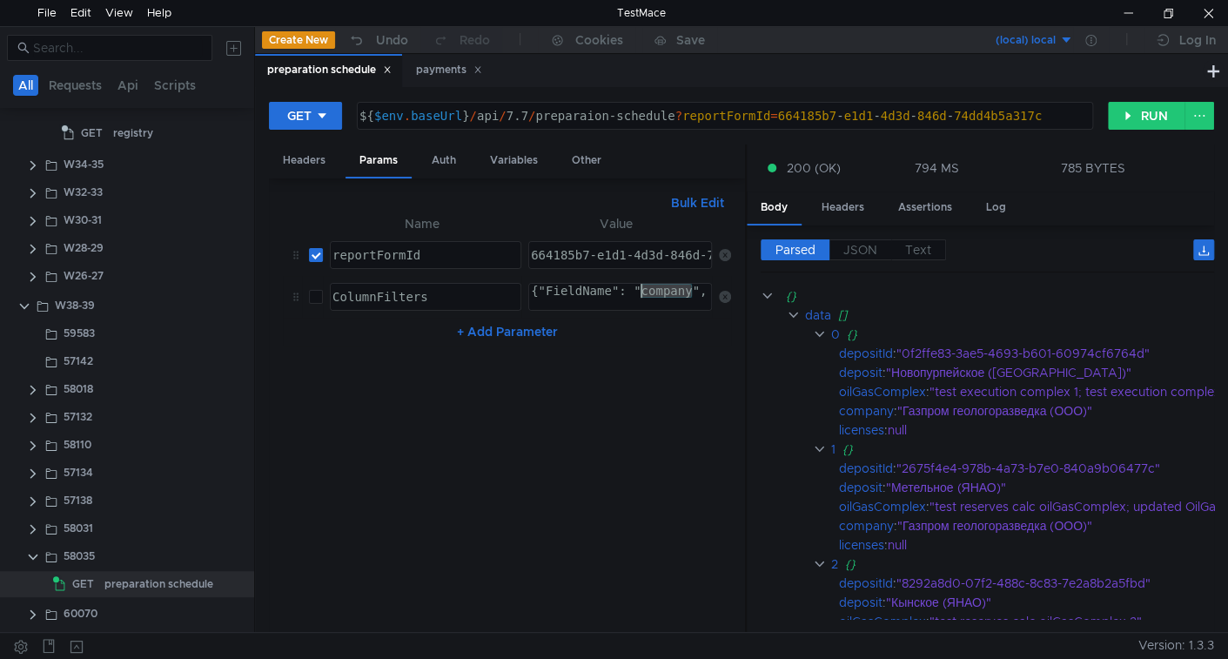
paste textarea "deposit"
type textarea "{"FieldName": "deposit", "Method": "Contains", "Value": "мет" }"
click at [1135, 127] on button "RUN" at bounding box center [1146, 116] width 77 height 28
click at [315, 290] on input "checkbox" at bounding box center [316, 297] width 14 height 14
click at [1143, 116] on button "RUN" at bounding box center [1146, 116] width 77 height 28
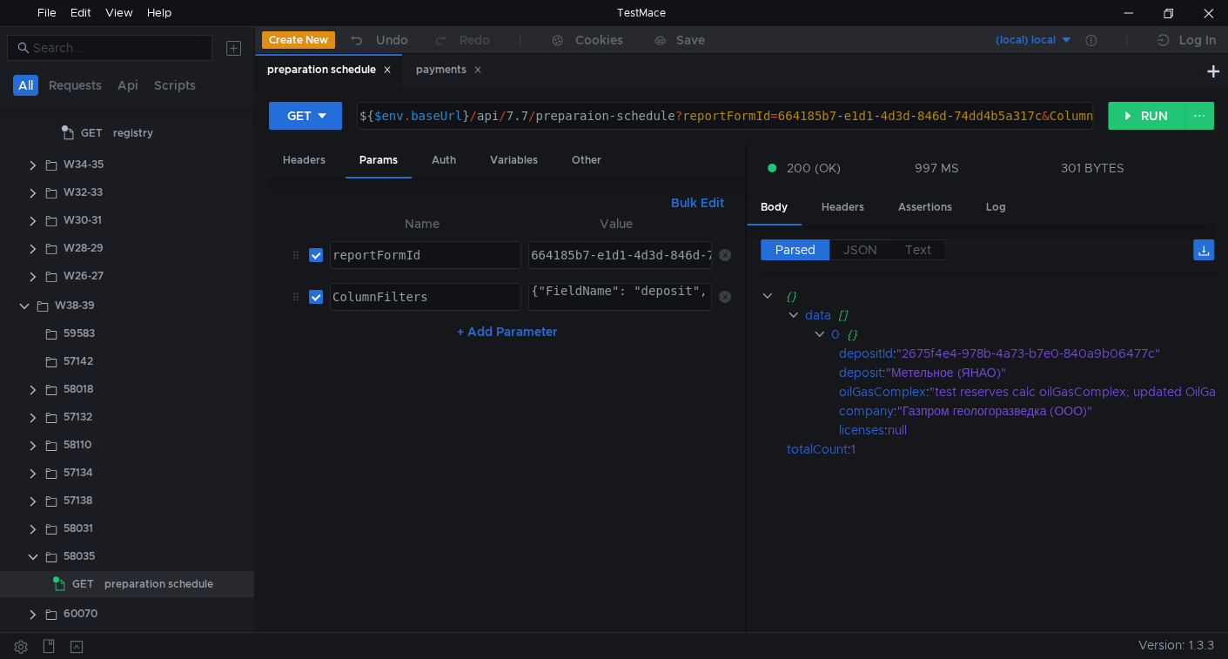
click at [317, 298] on input "checkbox" at bounding box center [316, 297] width 14 height 14
checkbox input "false"
click at [1143, 112] on button "RUN" at bounding box center [1146, 116] width 77 height 28
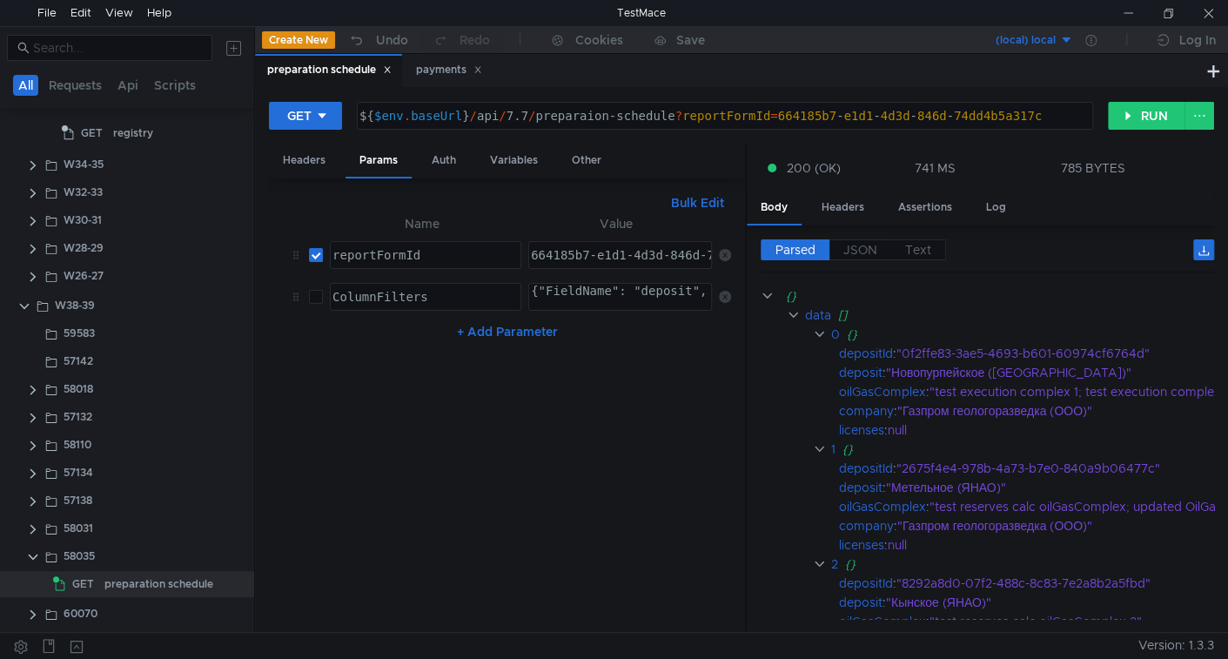
scroll to position [0, 30]
